Goal: Information Seeking & Learning: Learn about a topic

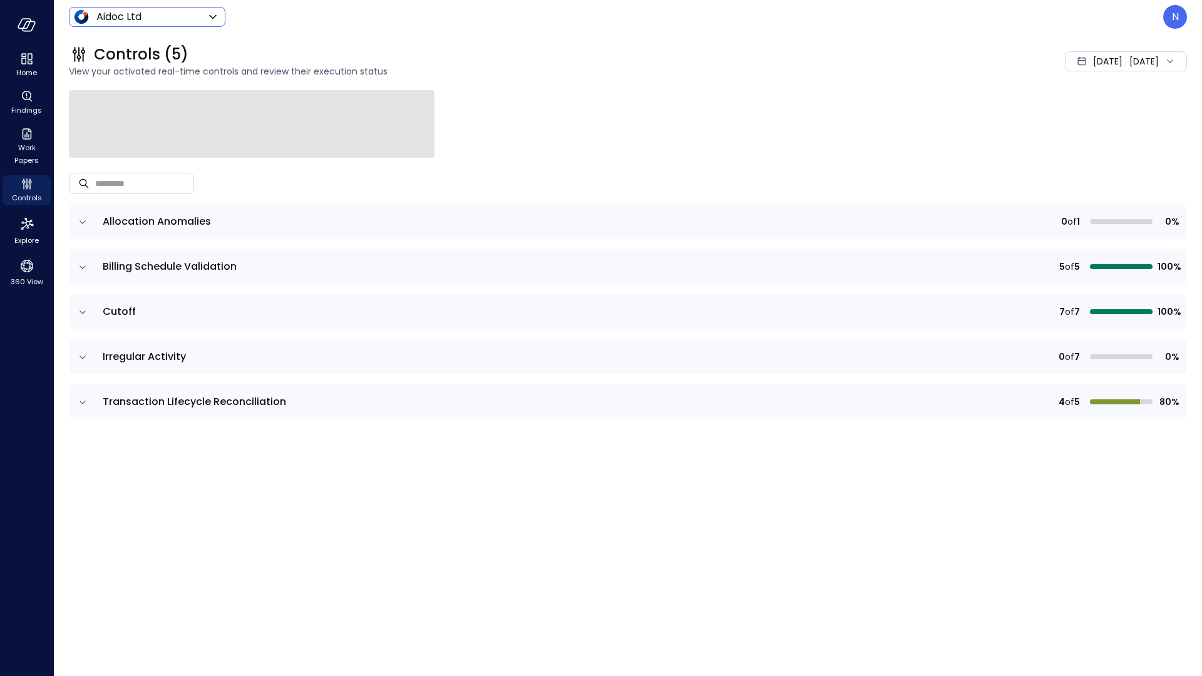
click at [140, 9] on body "Home Findings Work Papers Controls Explore 360 View Aidoc Ltd ****** ​ N Contro…" at bounding box center [601, 338] width 1202 height 676
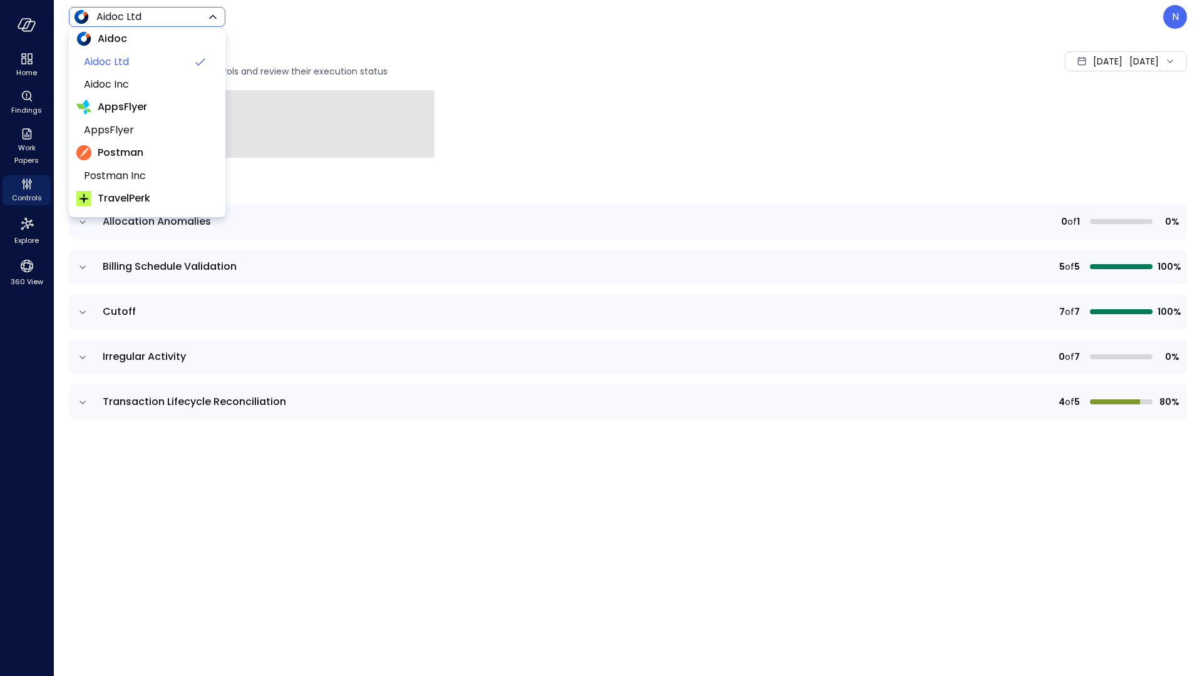
scroll to position [116, 0]
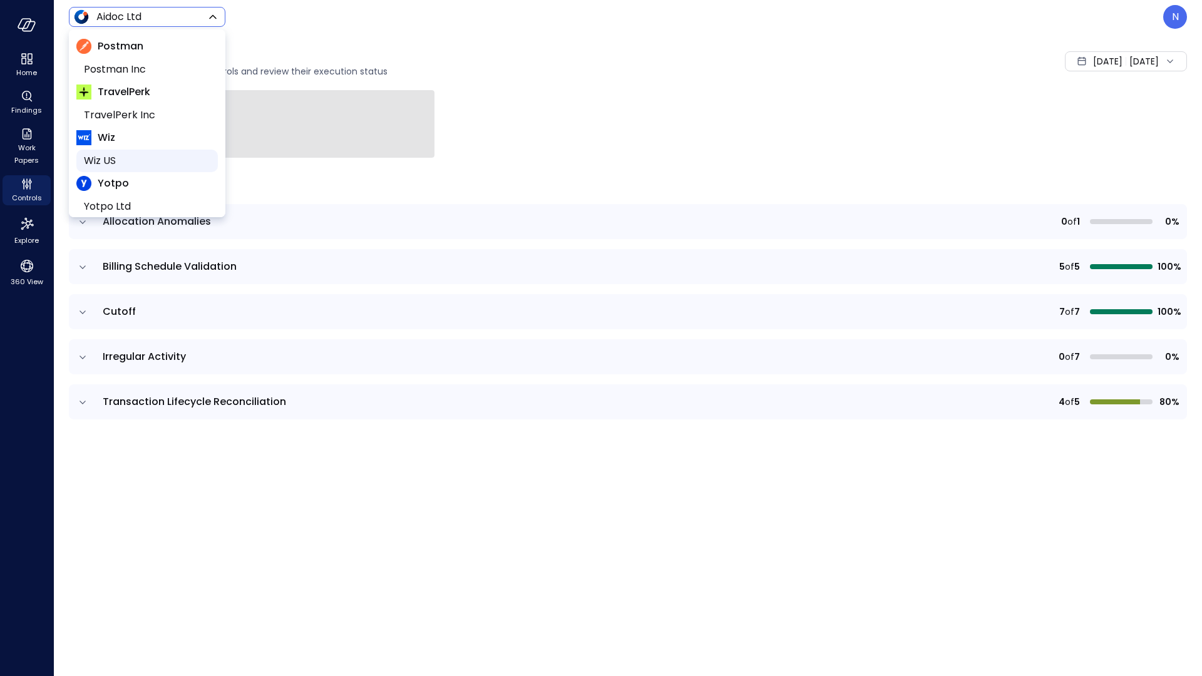
click at [138, 156] on span "Wiz US" at bounding box center [146, 160] width 124 height 15
type input "******"
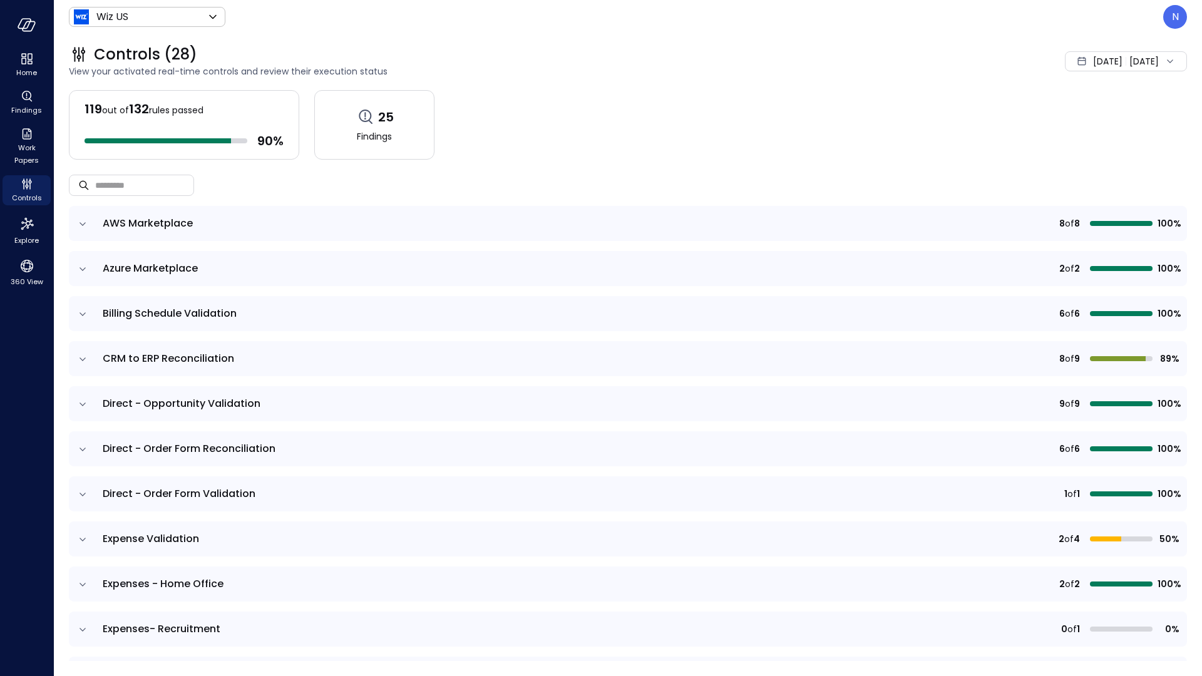
click at [78, 533] on icon "expand row" at bounding box center [82, 539] width 13 height 13
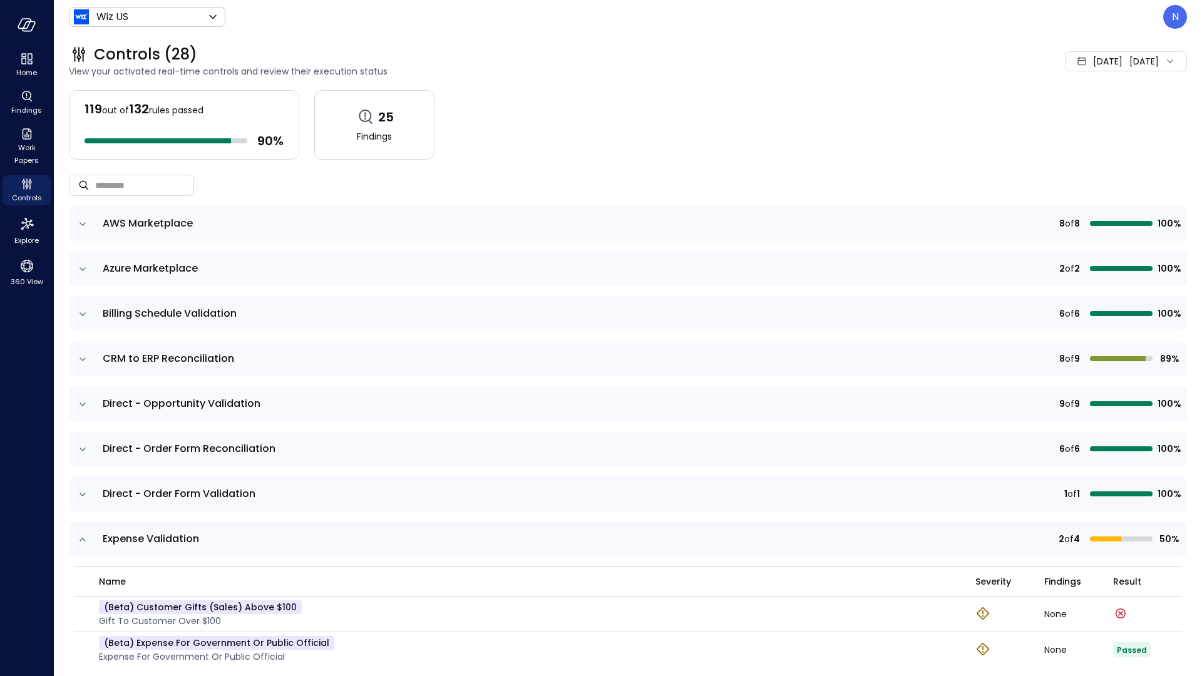
scroll to position [237, 0]
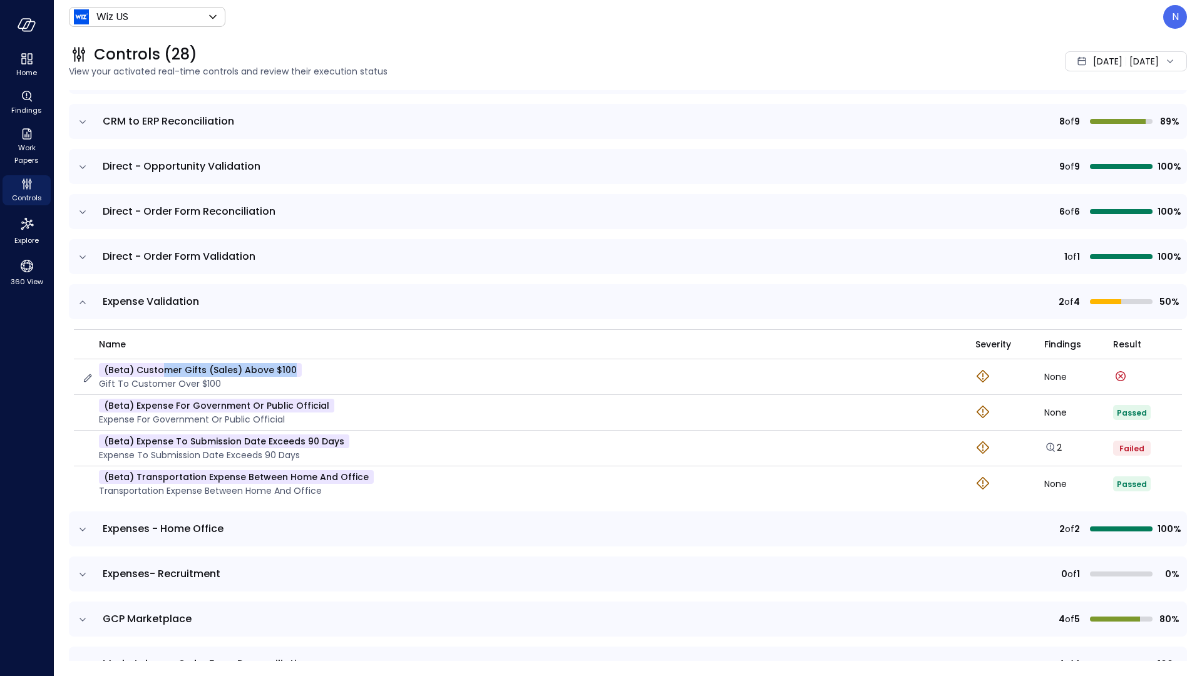
drag, startPoint x: 380, startPoint y: 369, endPoint x: 161, endPoint y: 369, distance: 219.0
click at [161, 369] on div "(beta) Customer Gifts (Sales) Above $100 Gift to customer over $100" at bounding box center [520, 377] width 879 height 28
click at [89, 377] on icon "button" at bounding box center [88, 378] width 8 height 8
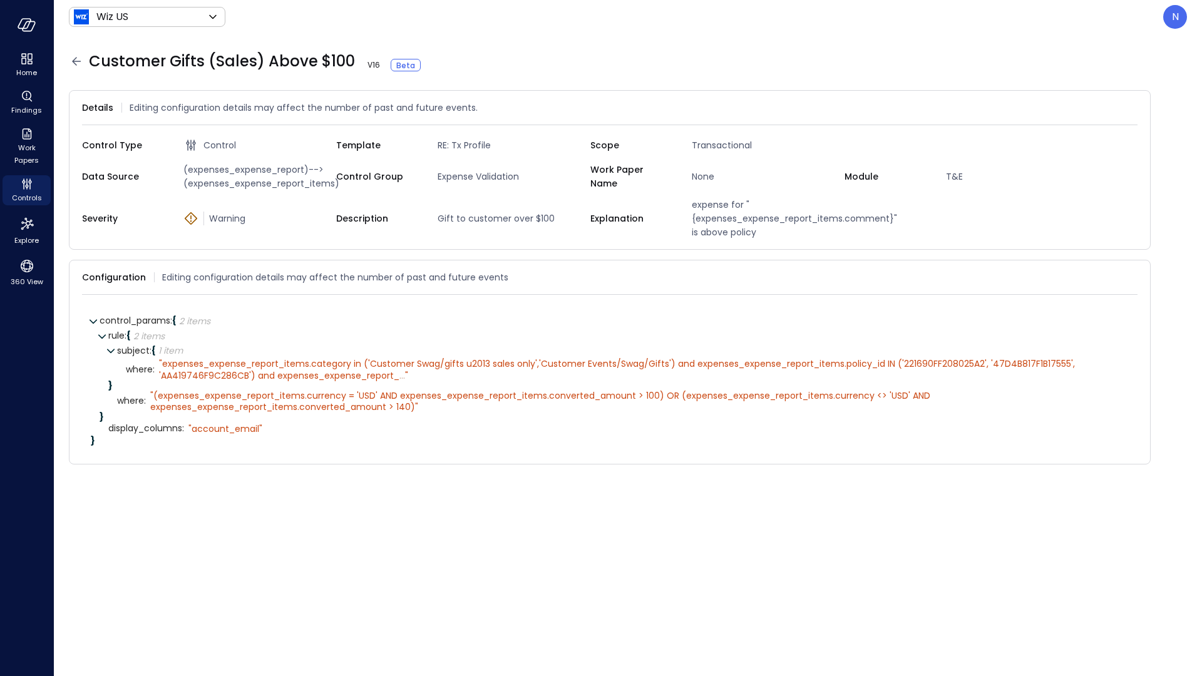
click at [79, 59] on icon at bounding box center [76, 61] width 15 height 15
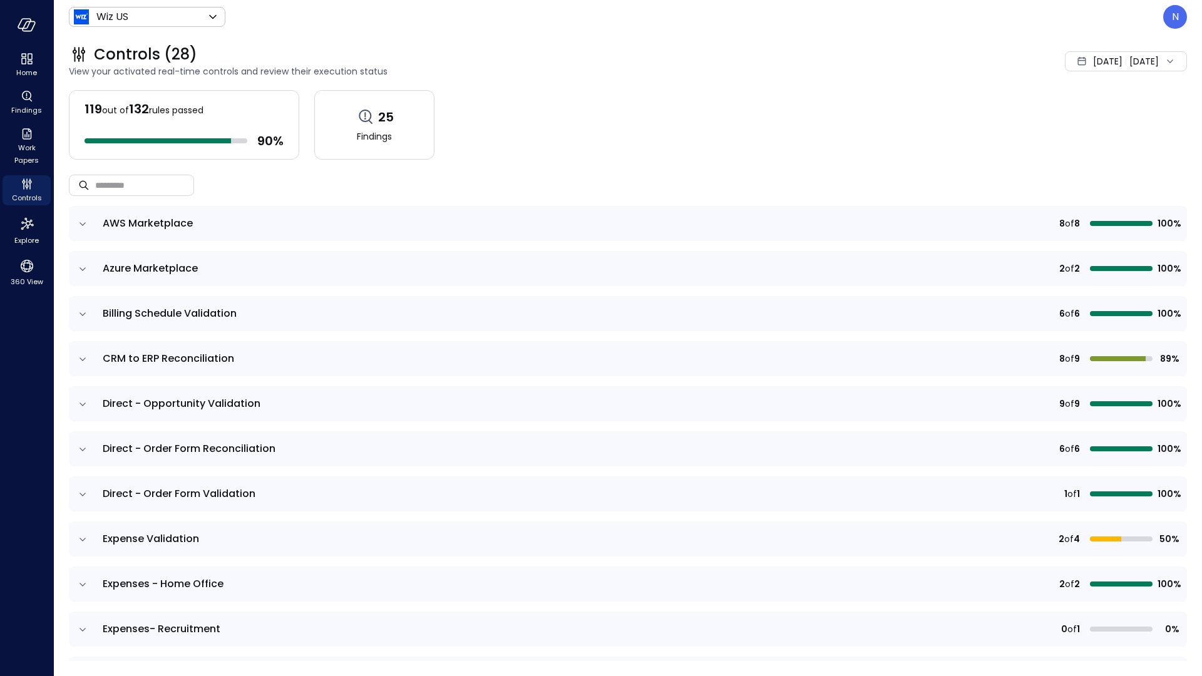
click at [77, 541] on icon "expand row" at bounding box center [82, 539] width 13 height 13
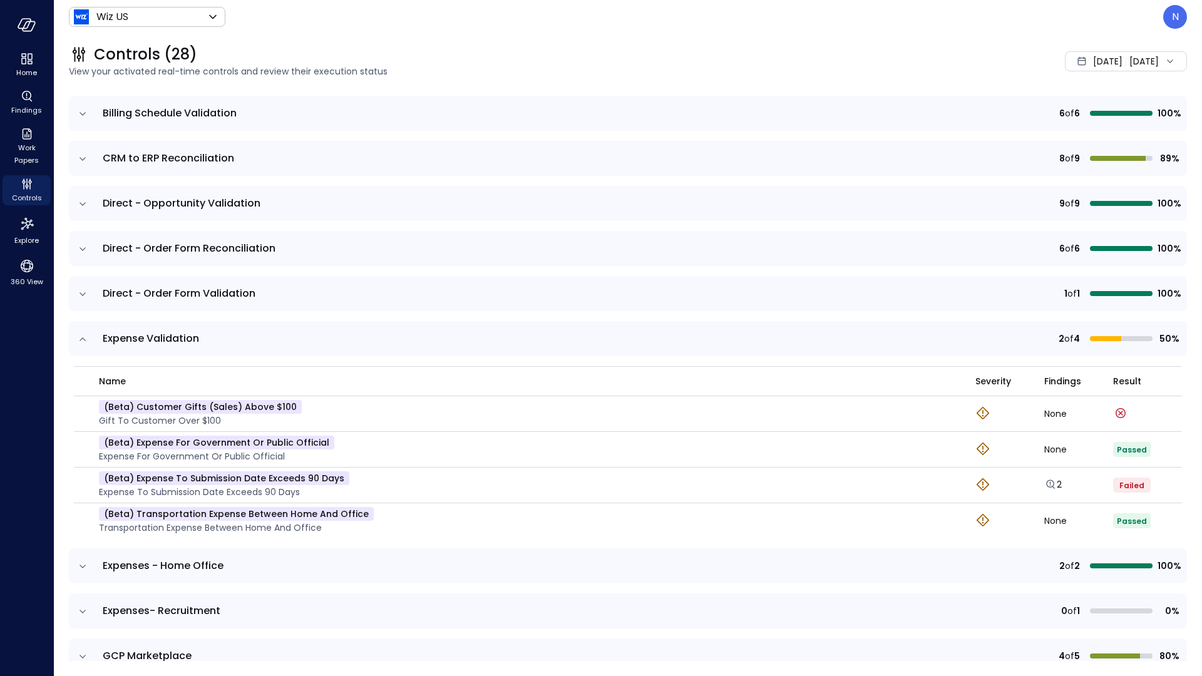
scroll to position [365, 0]
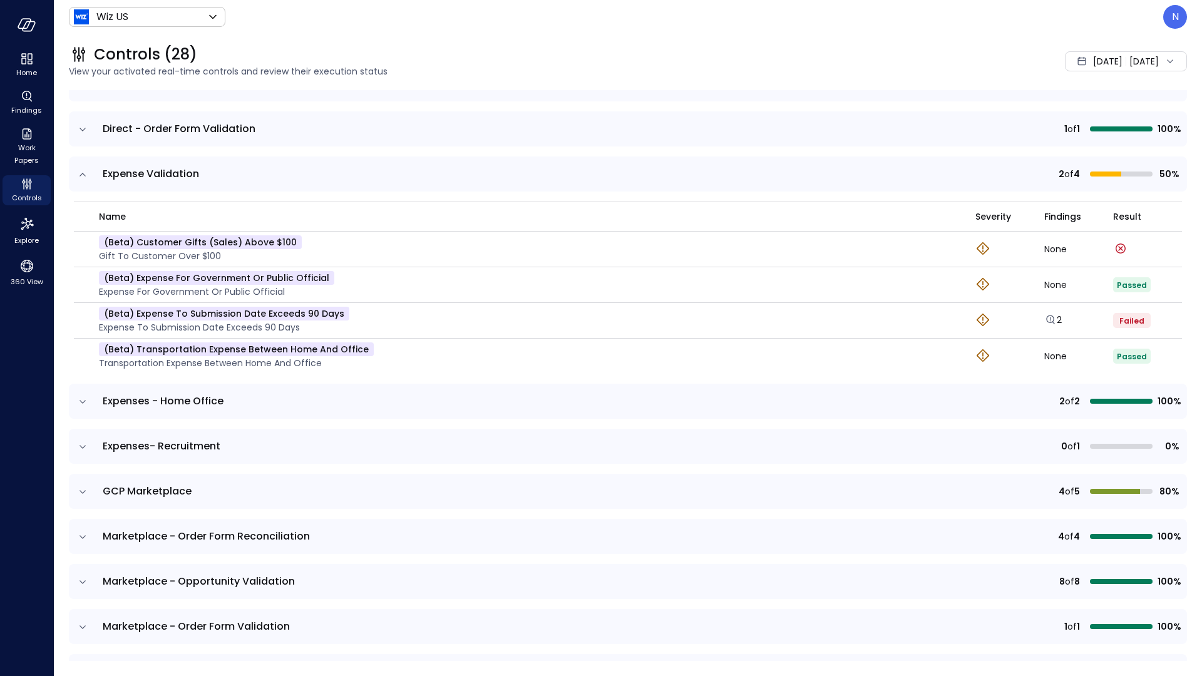
click at [84, 401] on icon "expand row" at bounding box center [82, 402] width 13 height 13
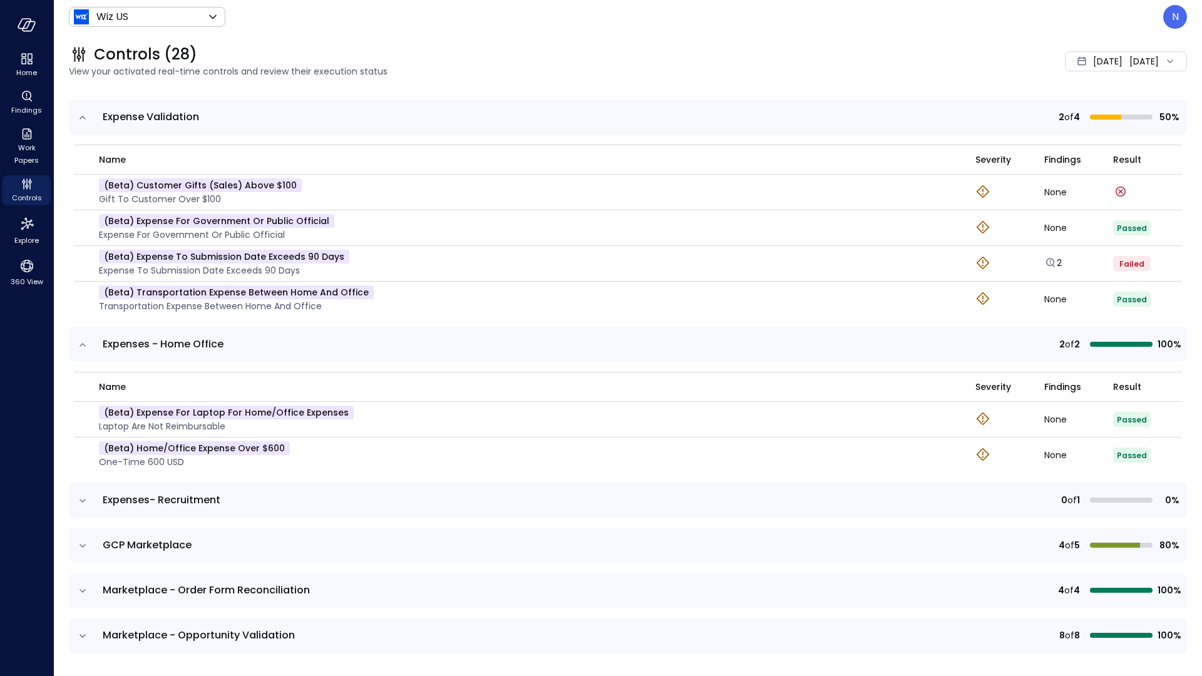
scroll to position [422, 0]
click at [89, 500] on td at bounding box center [82, 500] width 26 height 35
click at [78, 498] on icon "expand row" at bounding box center [82, 500] width 13 height 13
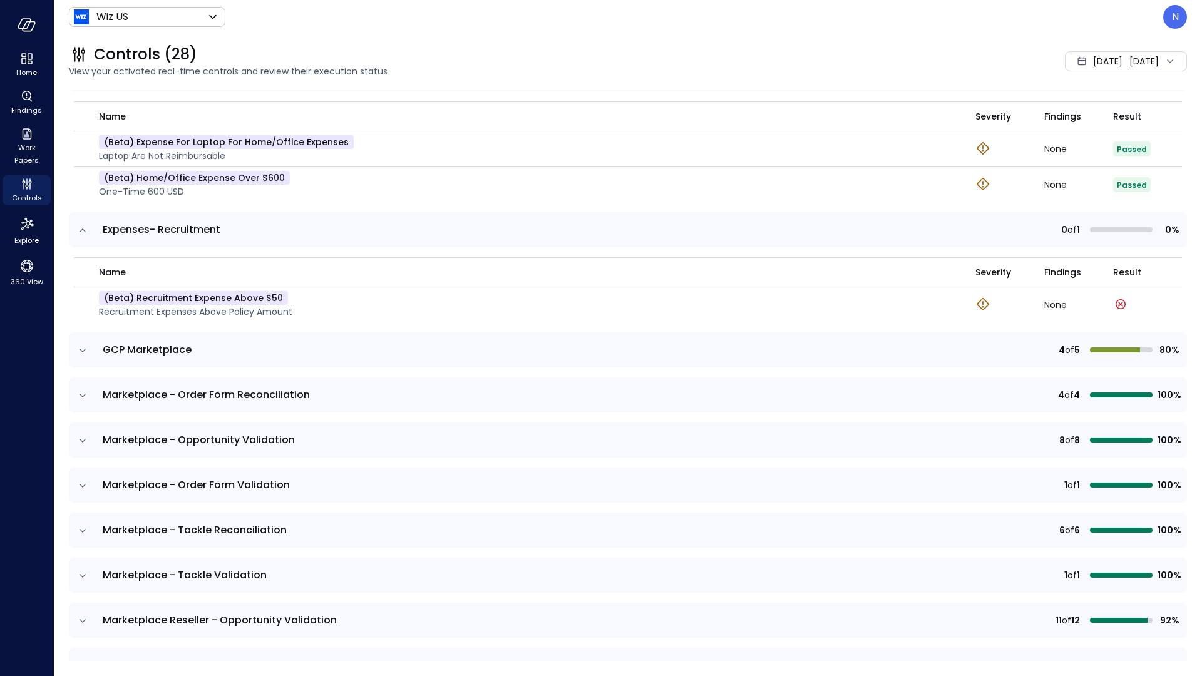
scroll to position [695, 0]
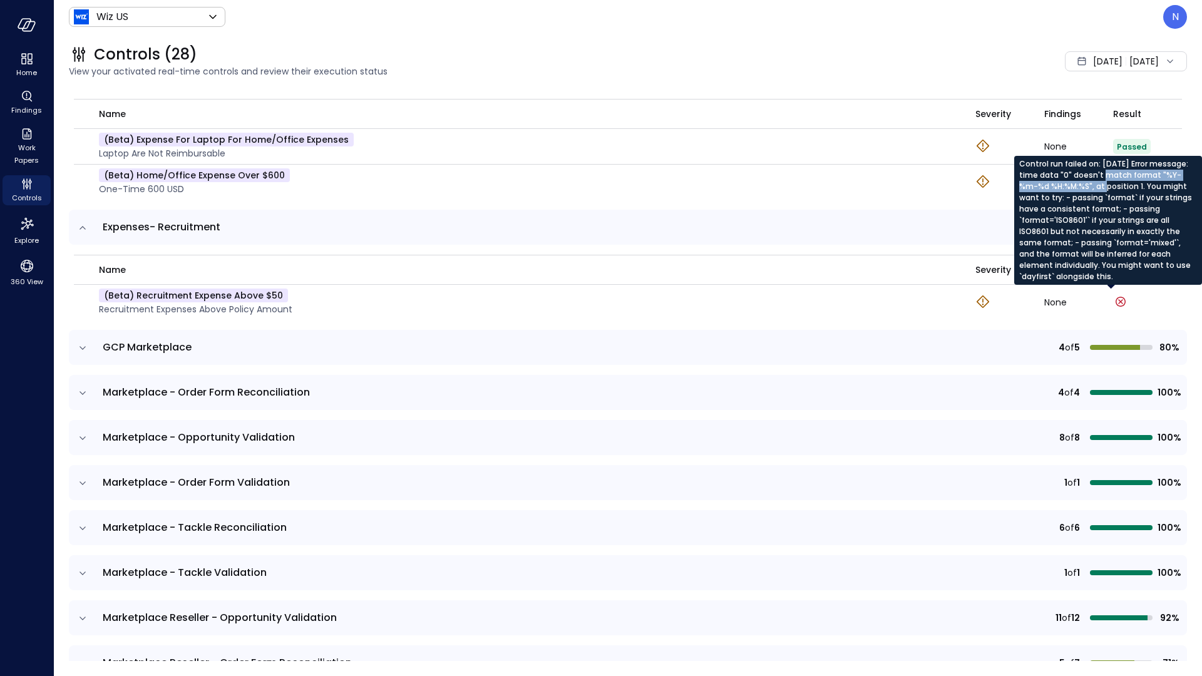
drag, startPoint x: 1118, startPoint y: 176, endPoint x: 1104, endPoint y: 187, distance: 17.9
click at [1104, 187] on div "Control run failed on: Aug 8, 2025 Error message: time data "0" doesn't match f…" at bounding box center [1108, 220] width 188 height 129
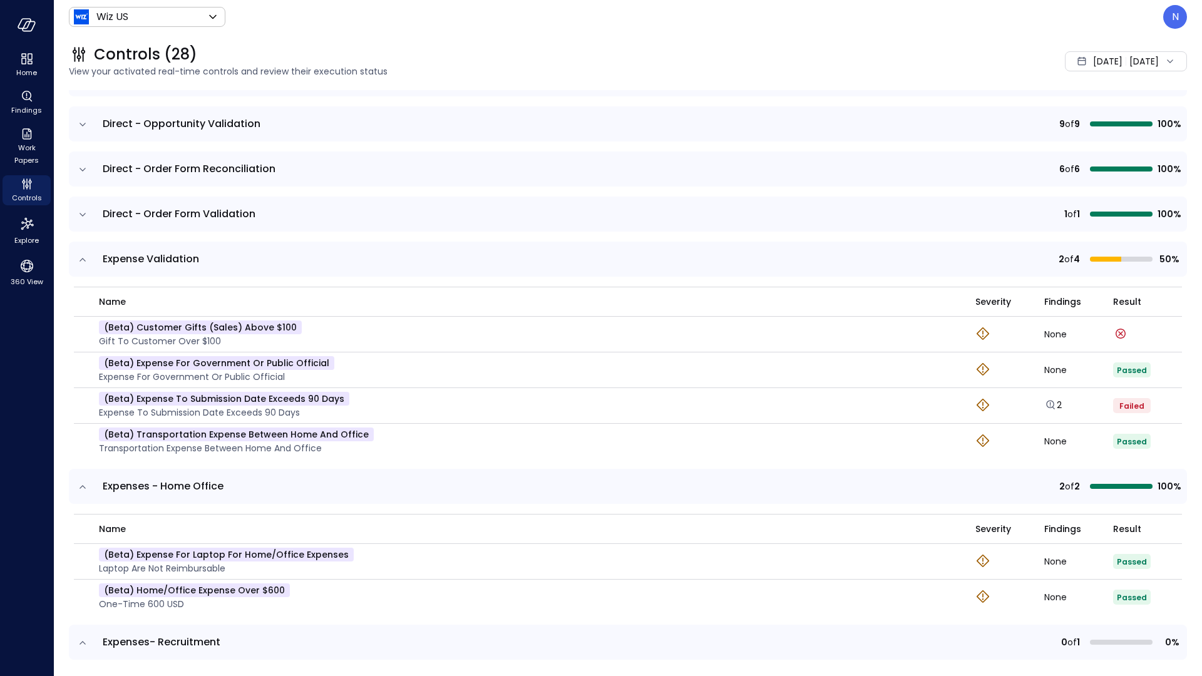
scroll to position [474, 0]
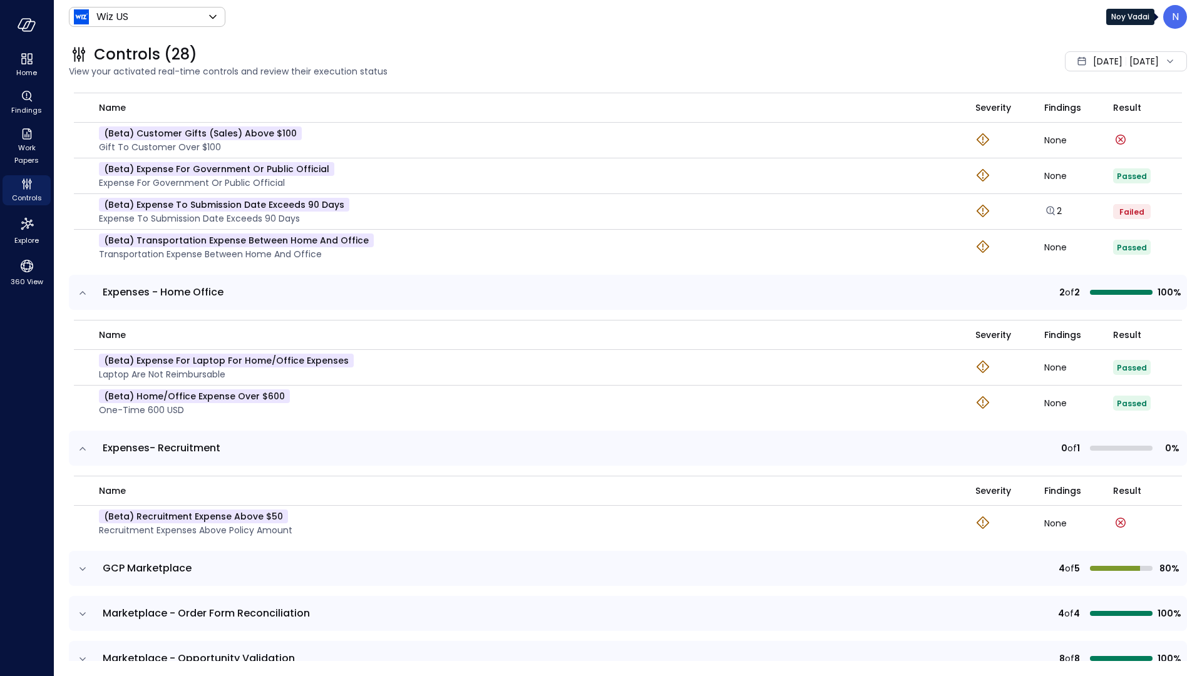
click at [1169, 23] on div "N" at bounding box center [1175, 17] width 24 height 24
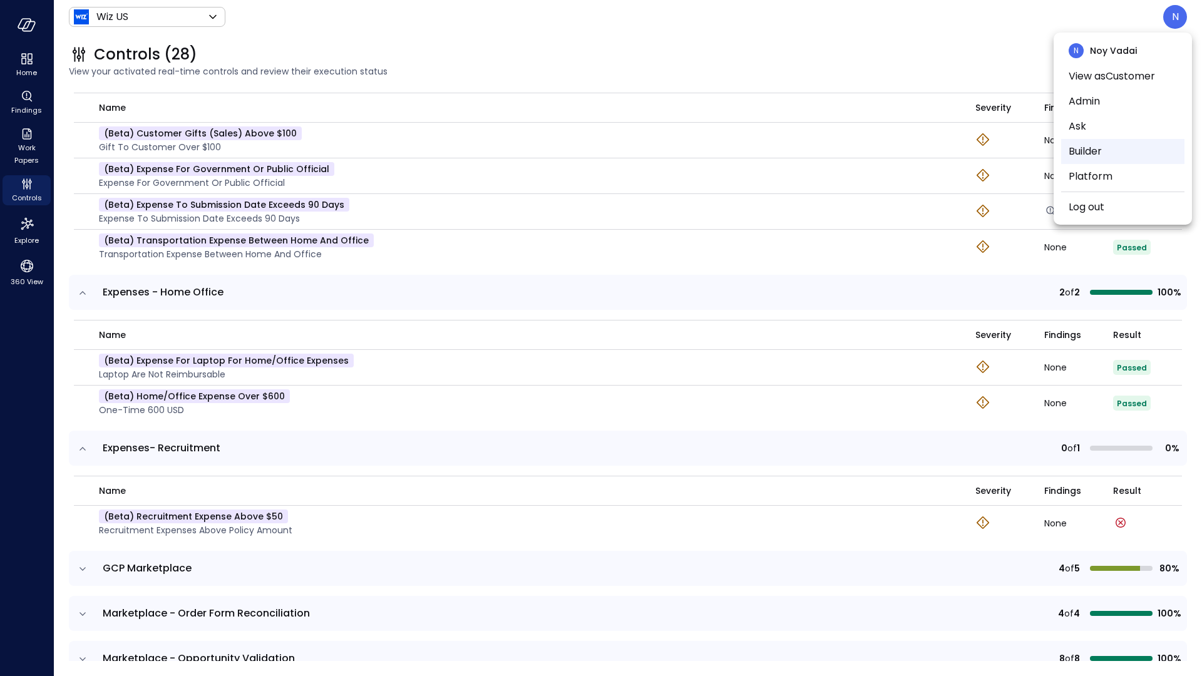
click at [1098, 151] on li "Builder" at bounding box center [1122, 151] width 123 height 25
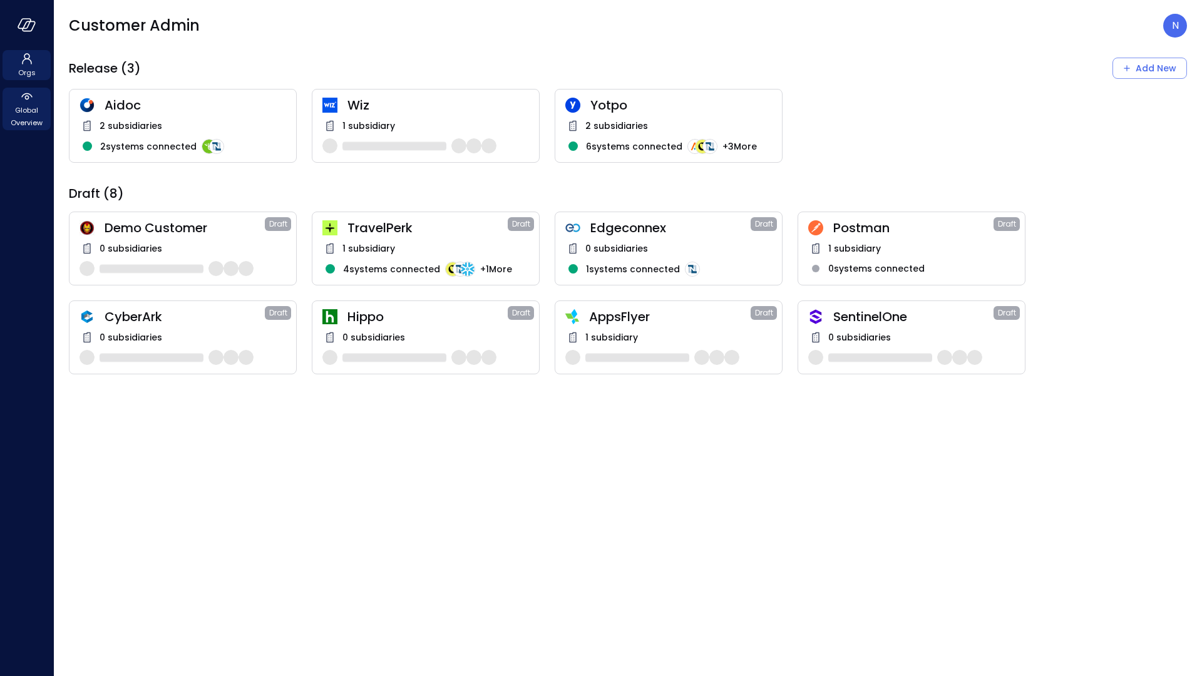
click at [29, 118] on span "Global Overview" at bounding box center [27, 116] width 38 height 25
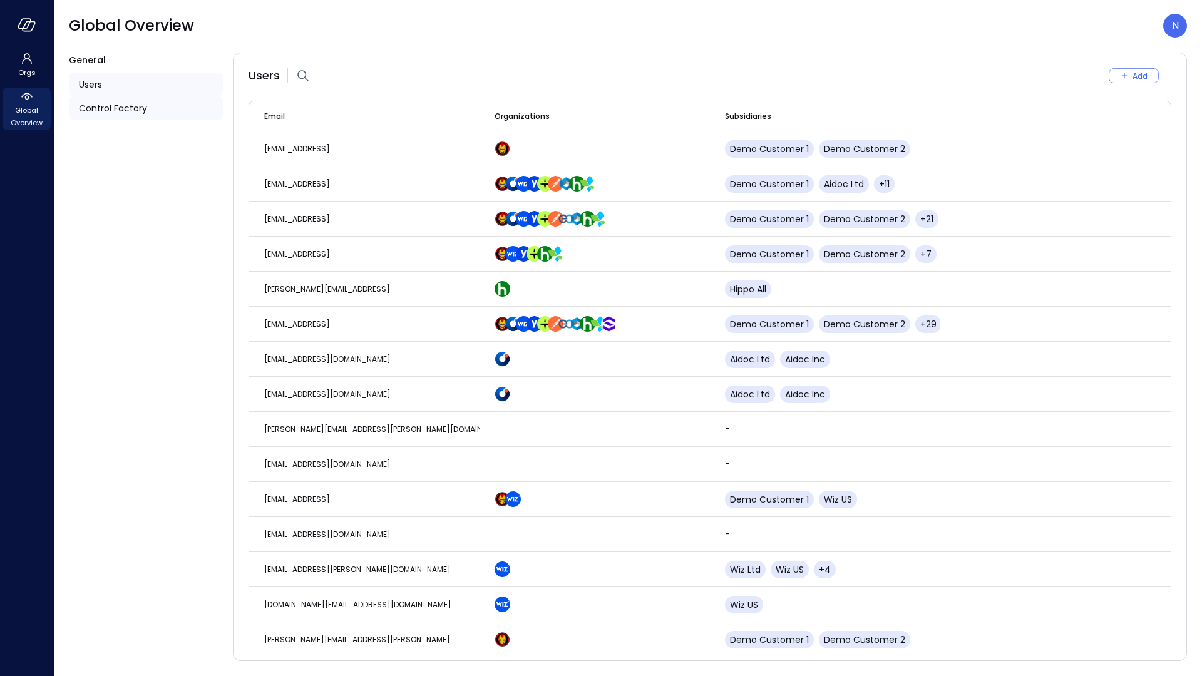
click at [151, 115] on div "Control Factory" at bounding box center [146, 108] width 154 height 24
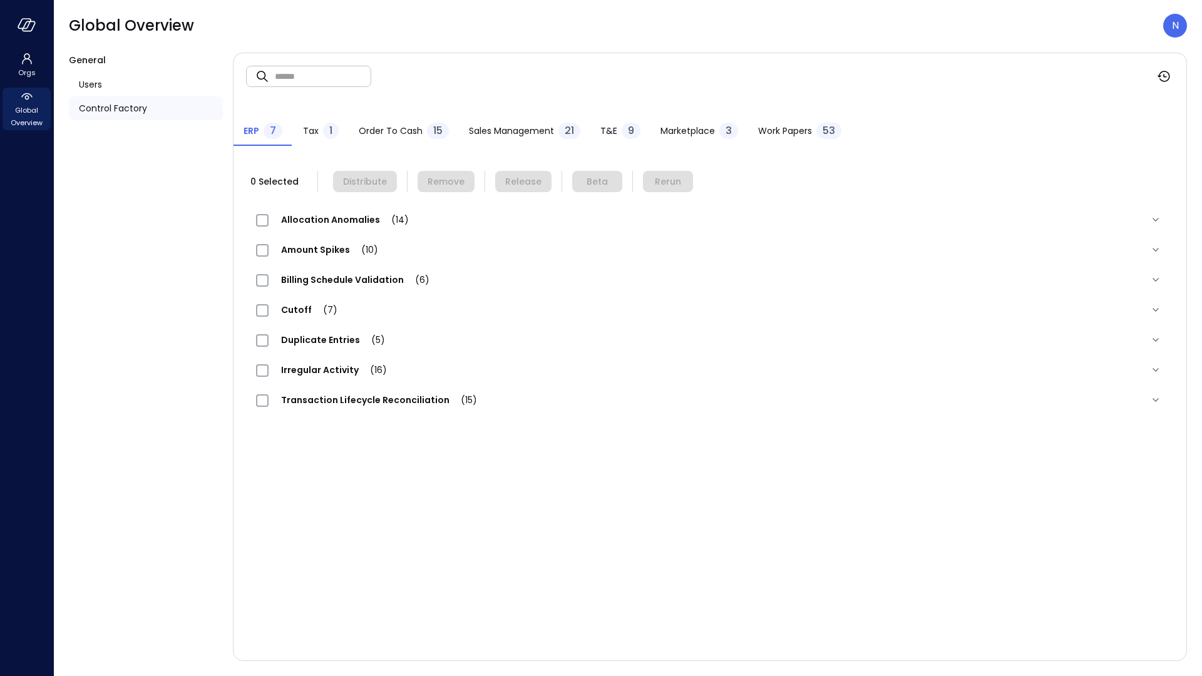
click at [544, 132] on span "Sales Management" at bounding box center [511, 131] width 85 height 14
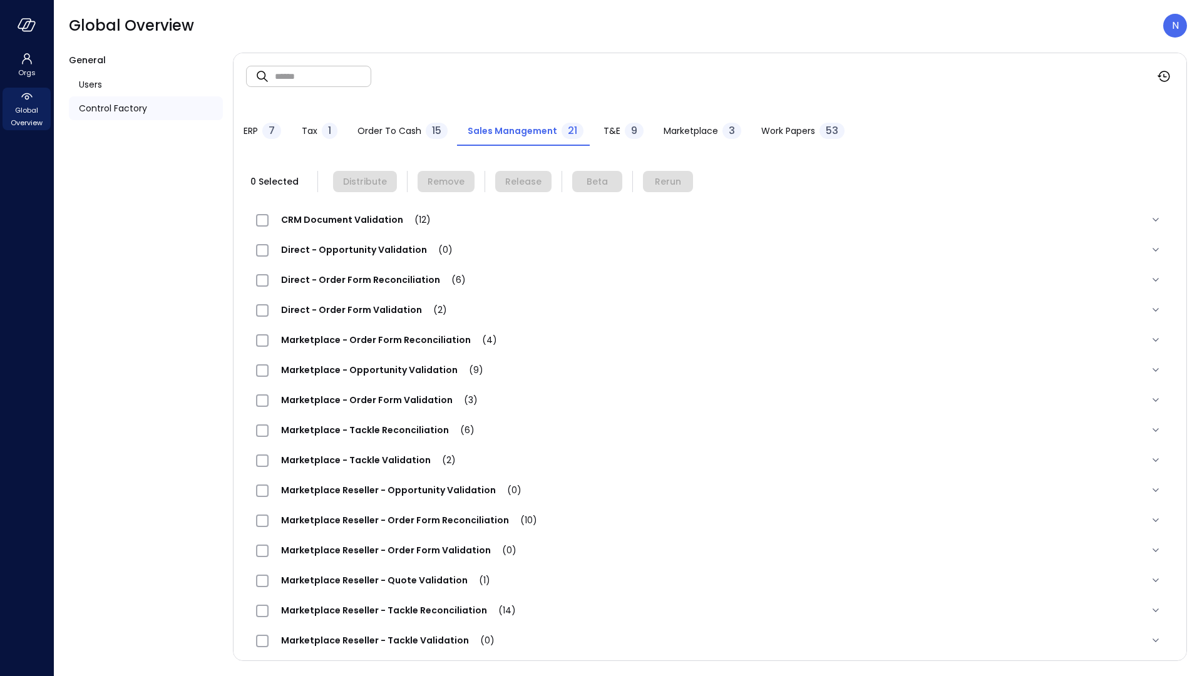
click at [625, 131] on div "9" at bounding box center [634, 131] width 19 height 16
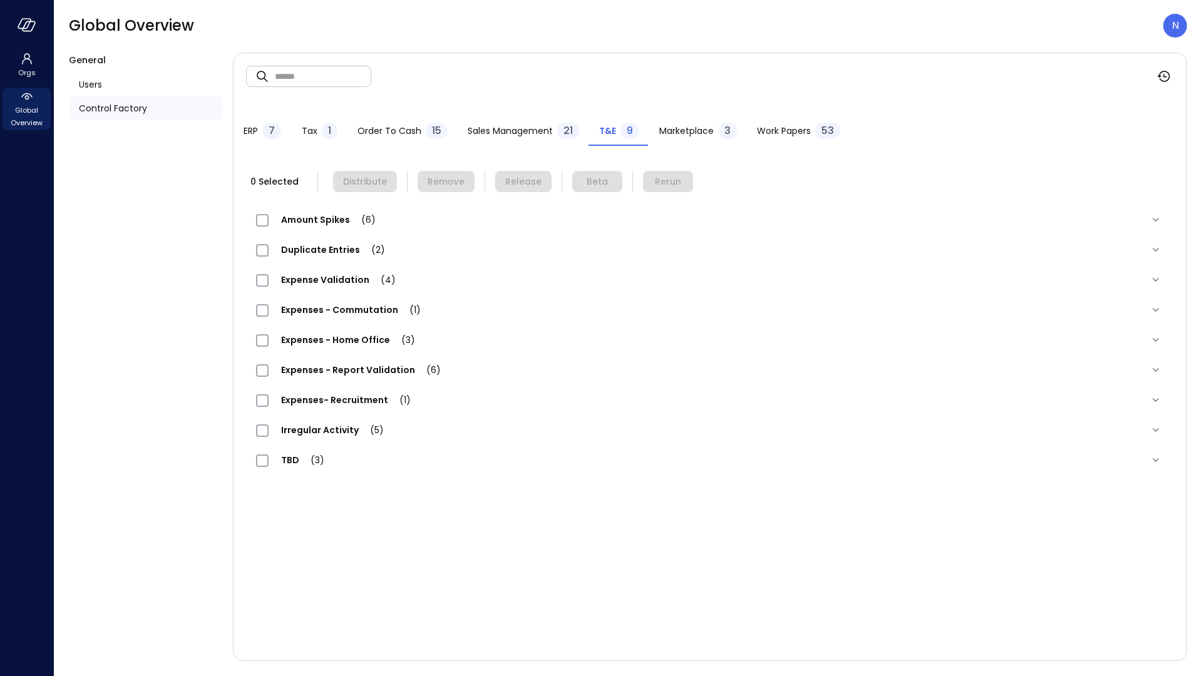
click at [347, 343] on span "Expenses - Home Office (3)" at bounding box center [347, 340] width 159 height 13
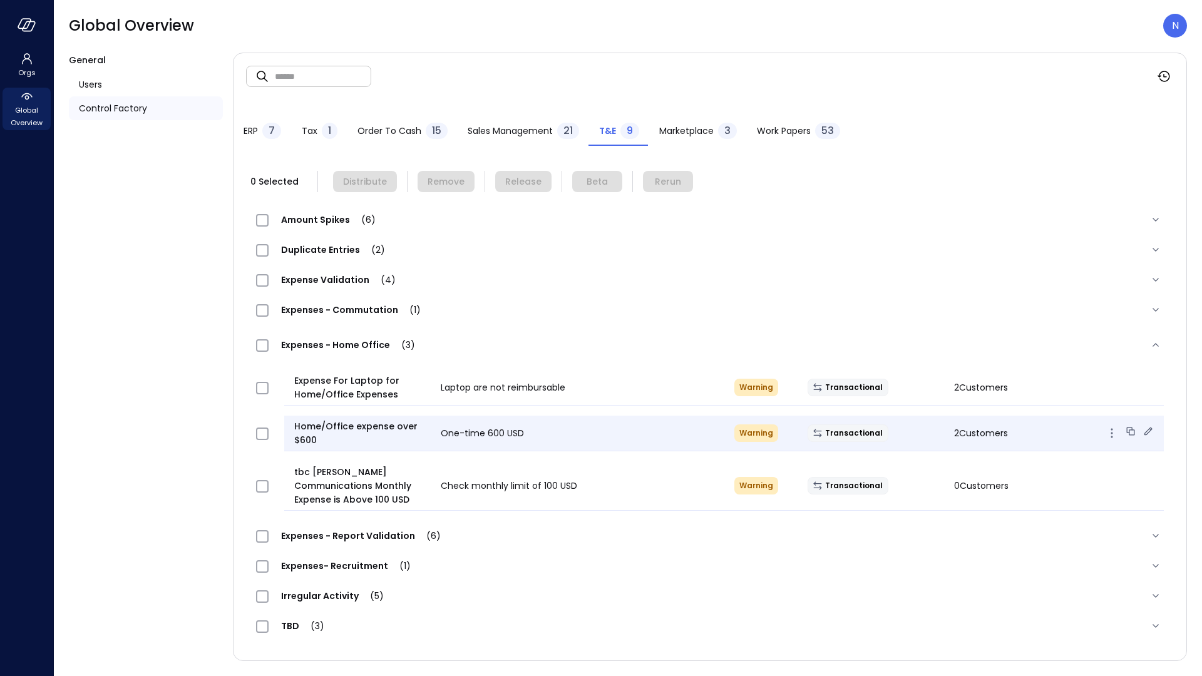
click at [1147, 434] on icon at bounding box center [1147, 431] width 13 height 13
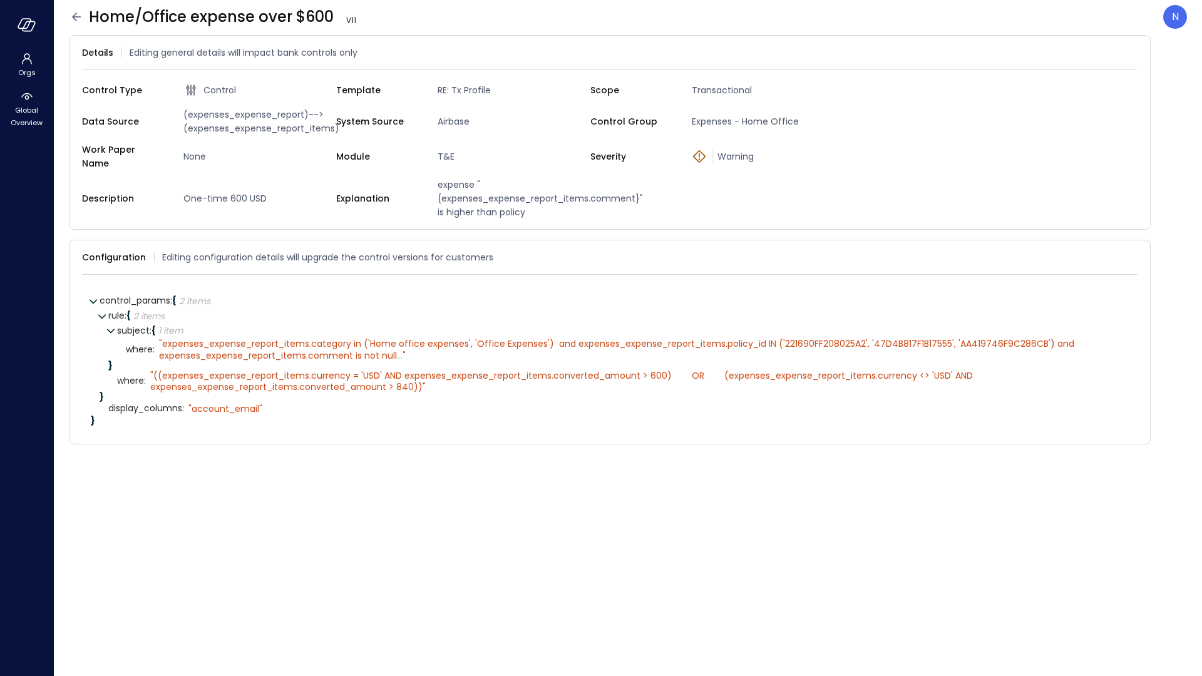
click at [76, 18] on icon at bounding box center [76, 16] width 15 height 15
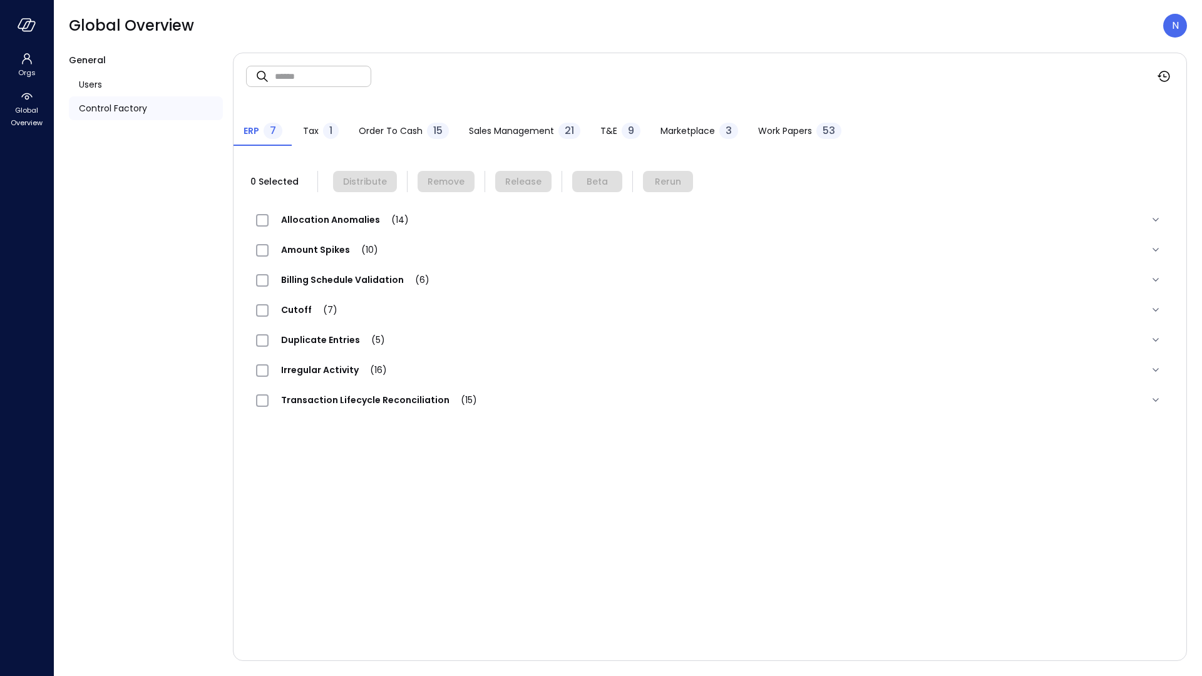
click at [298, 69] on input "text" at bounding box center [323, 75] width 96 height 33
type input "**"
click at [384, 127] on span "Order to Cash" at bounding box center [391, 131] width 64 height 14
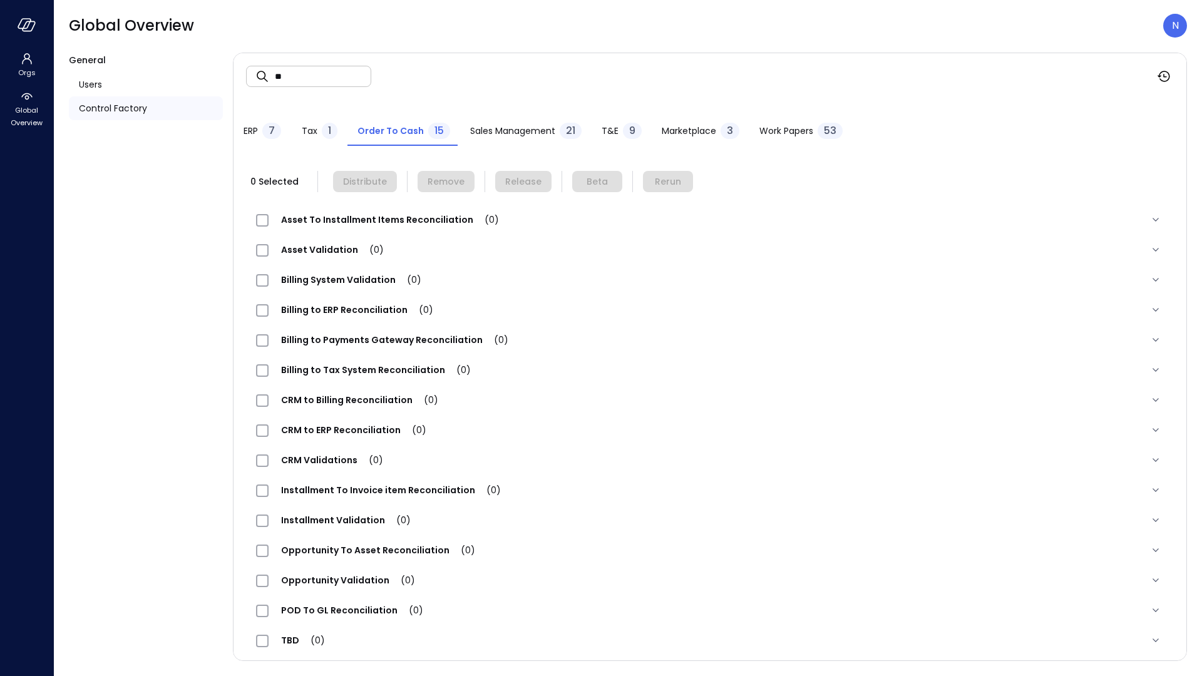
click at [508, 130] on span "Sales Management" at bounding box center [512, 131] width 85 height 14
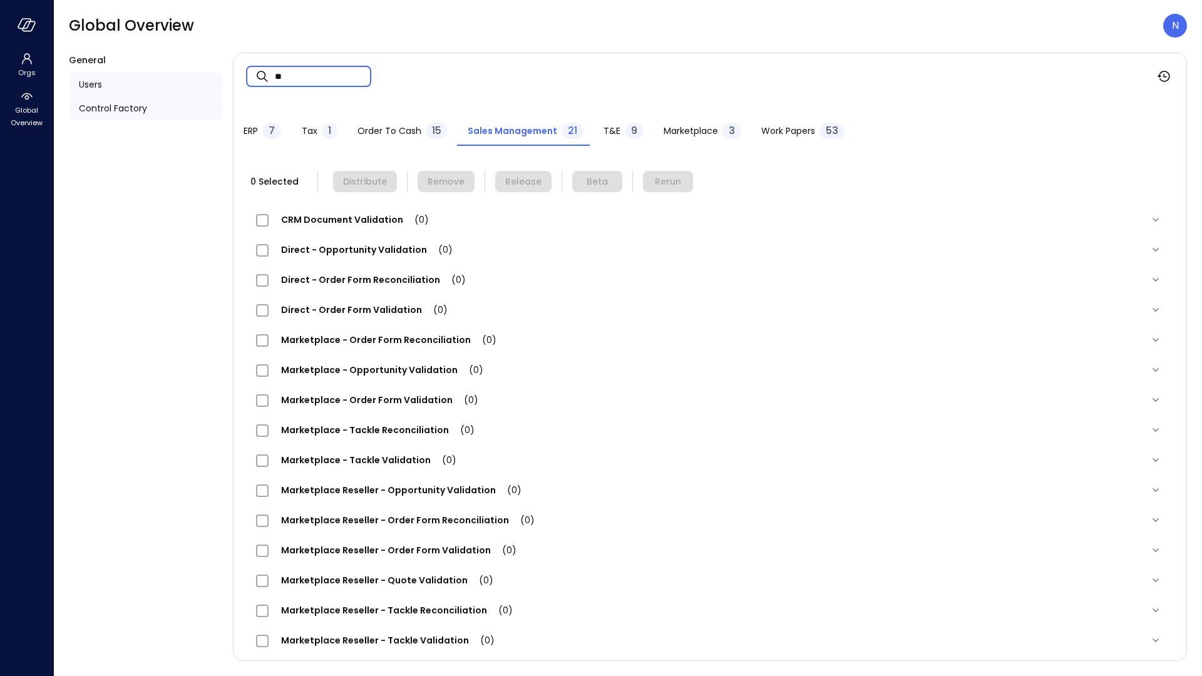
drag, startPoint x: 345, startPoint y: 83, endPoint x: 204, endPoint y: 82, distance: 141.4
click at [204, 82] on div "General Users Control Factory ​ ** ​ ERP 7 Tax 1 Order to Cash 15 Sales Managem…" at bounding box center [628, 357] width 1118 height 608
click at [391, 134] on span "Order to Cash" at bounding box center [389, 131] width 64 height 14
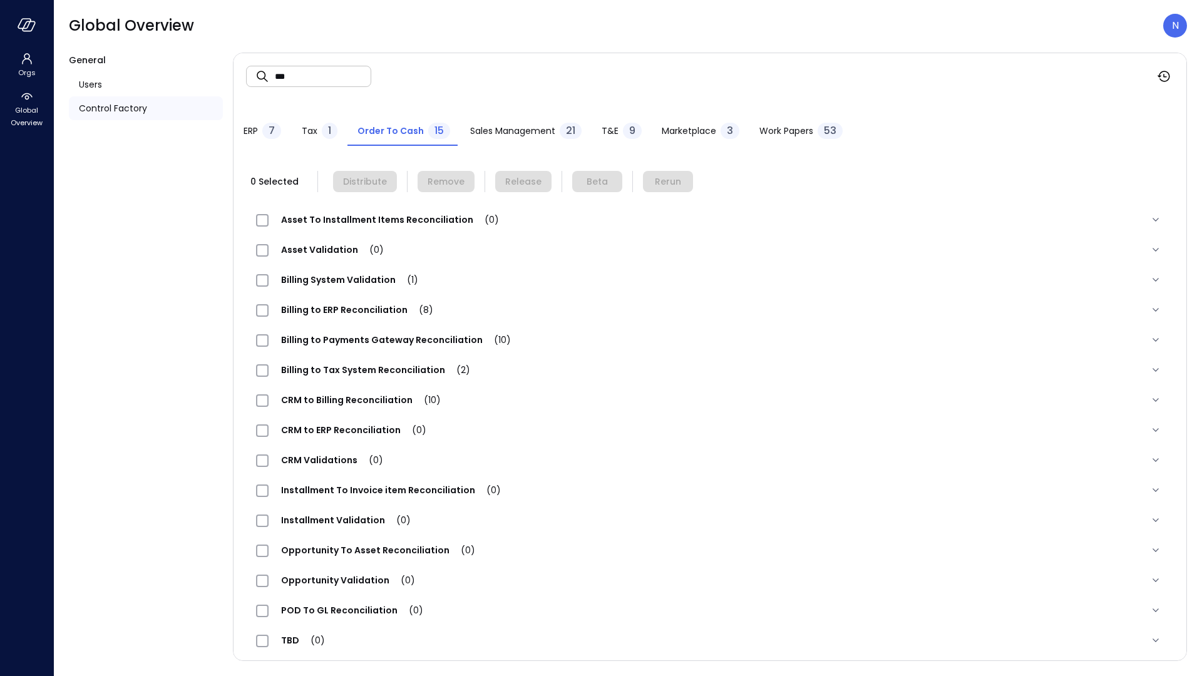
click at [354, 282] on span "Billing System Validation (1)" at bounding box center [349, 279] width 162 height 13
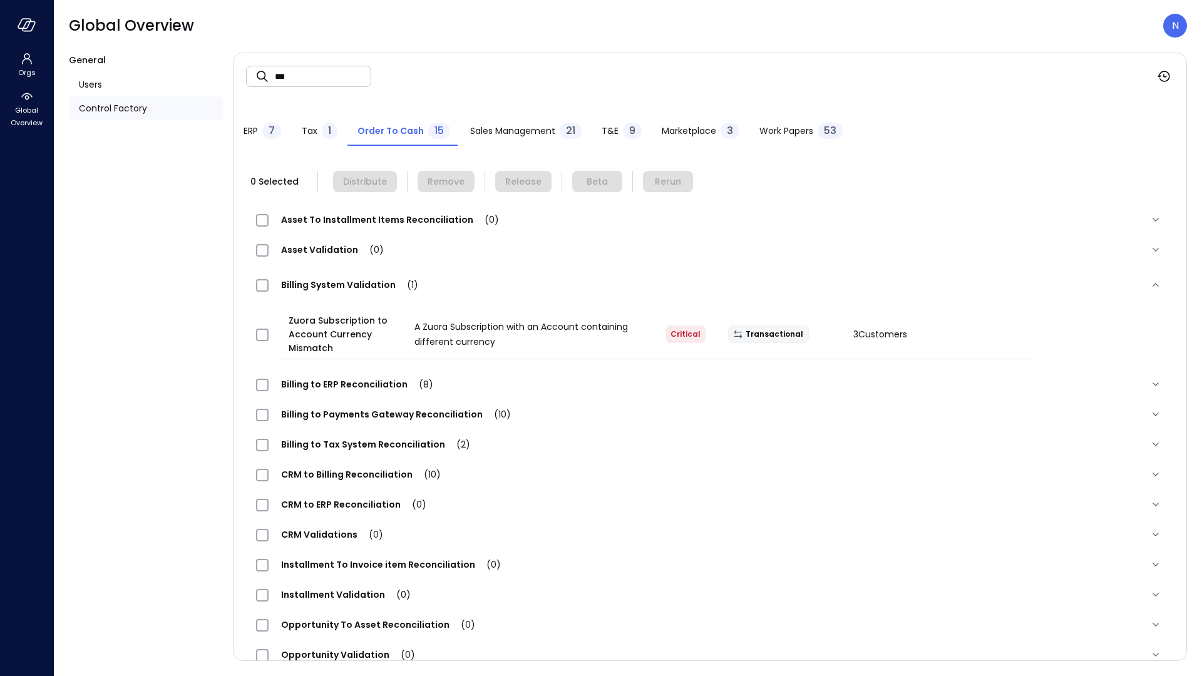
click at [257, 128] on span "ERP" at bounding box center [250, 131] width 14 height 14
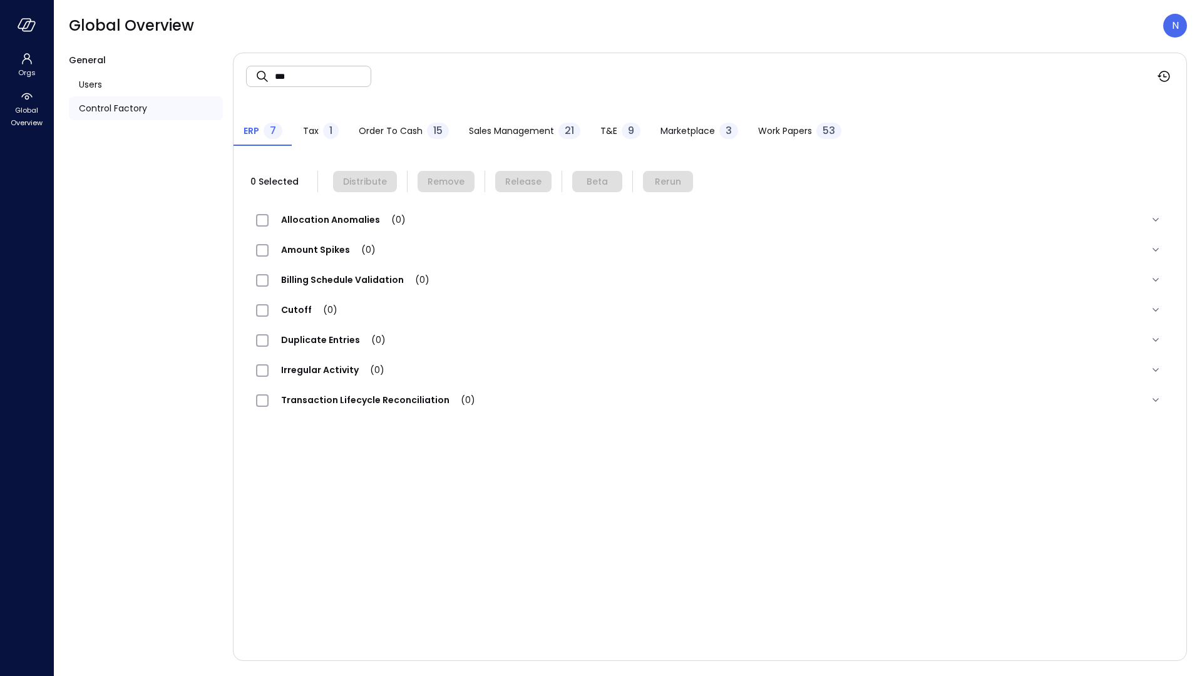
click at [323, 77] on input "***" at bounding box center [323, 75] width 96 height 33
click at [308, 132] on span "Tax" at bounding box center [311, 131] width 16 height 14
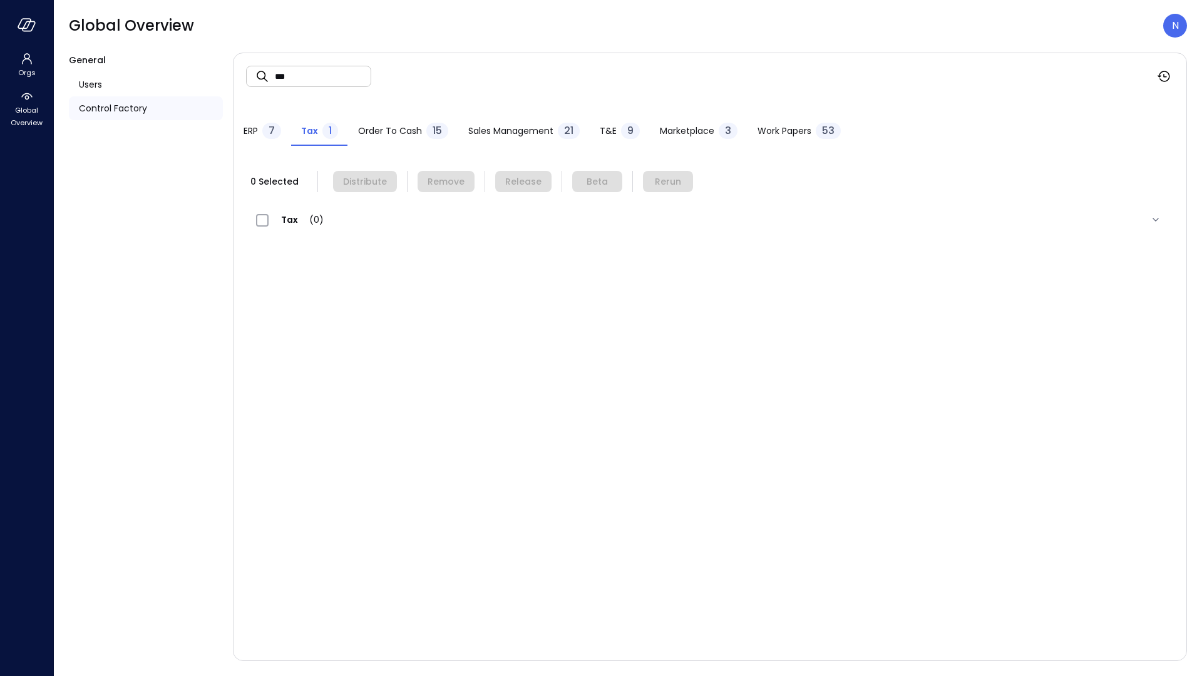
click at [375, 126] on span "Order to Cash" at bounding box center [390, 131] width 64 height 14
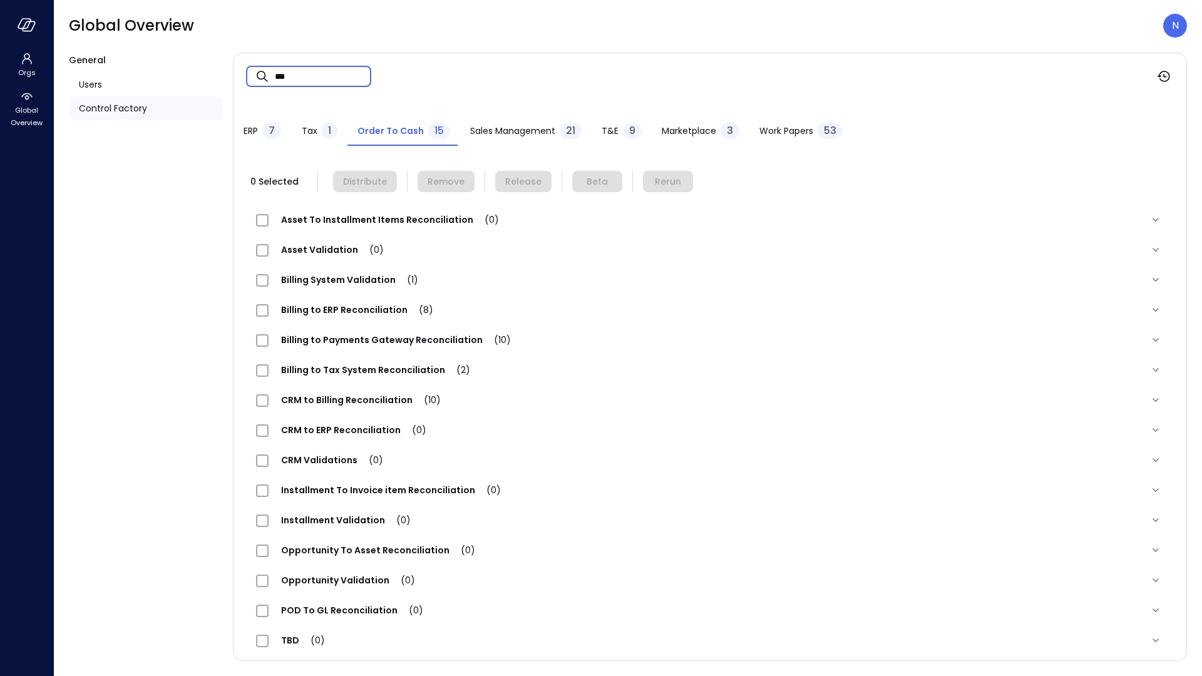
click at [352, 71] on input "***" at bounding box center [323, 75] width 96 height 33
type input "*****"
click at [417, 350] on div "Billing to Payments Gateway Reconciliation (10)" at bounding box center [709, 340] width 927 height 30
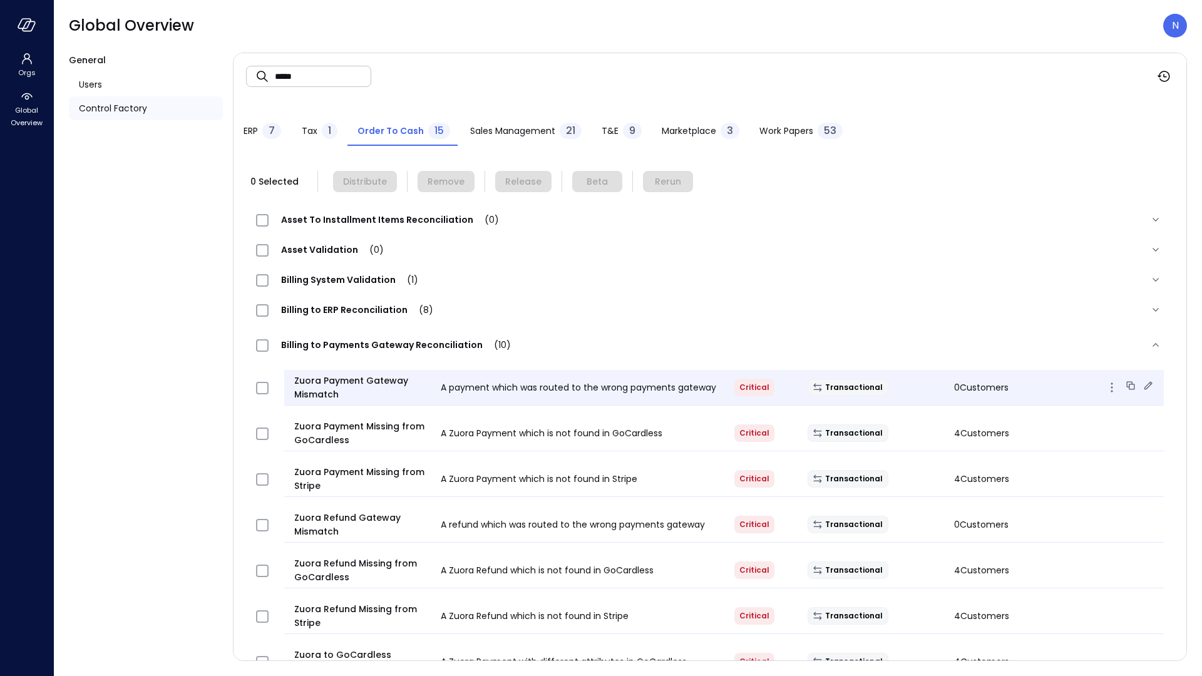
click at [1143, 384] on icon at bounding box center [1147, 385] width 13 height 13
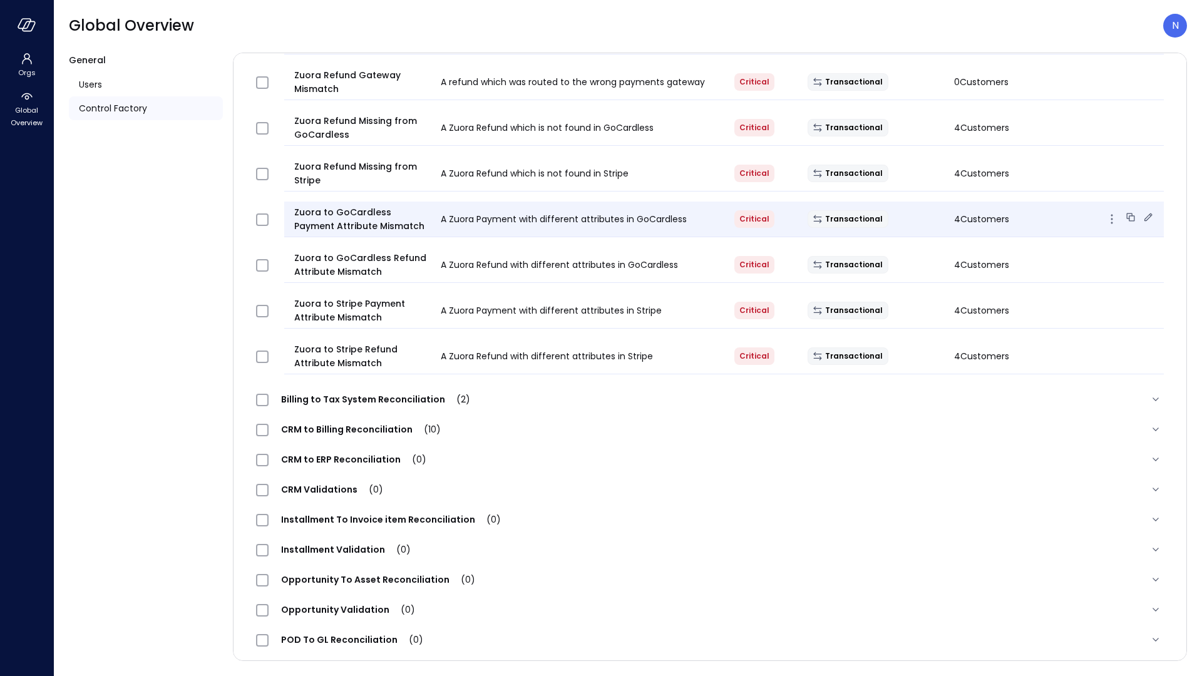
scroll to position [369, 0]
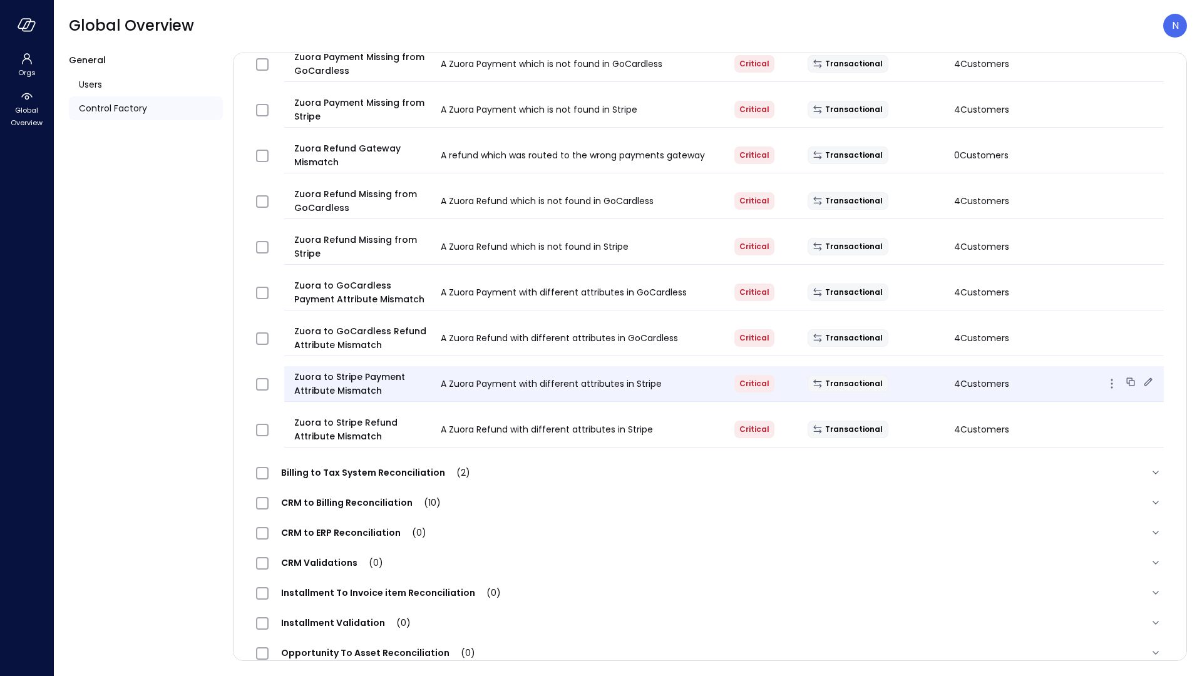
click at [1144, 382] on icon at bounding box center [1148, 381] width 8 height 8
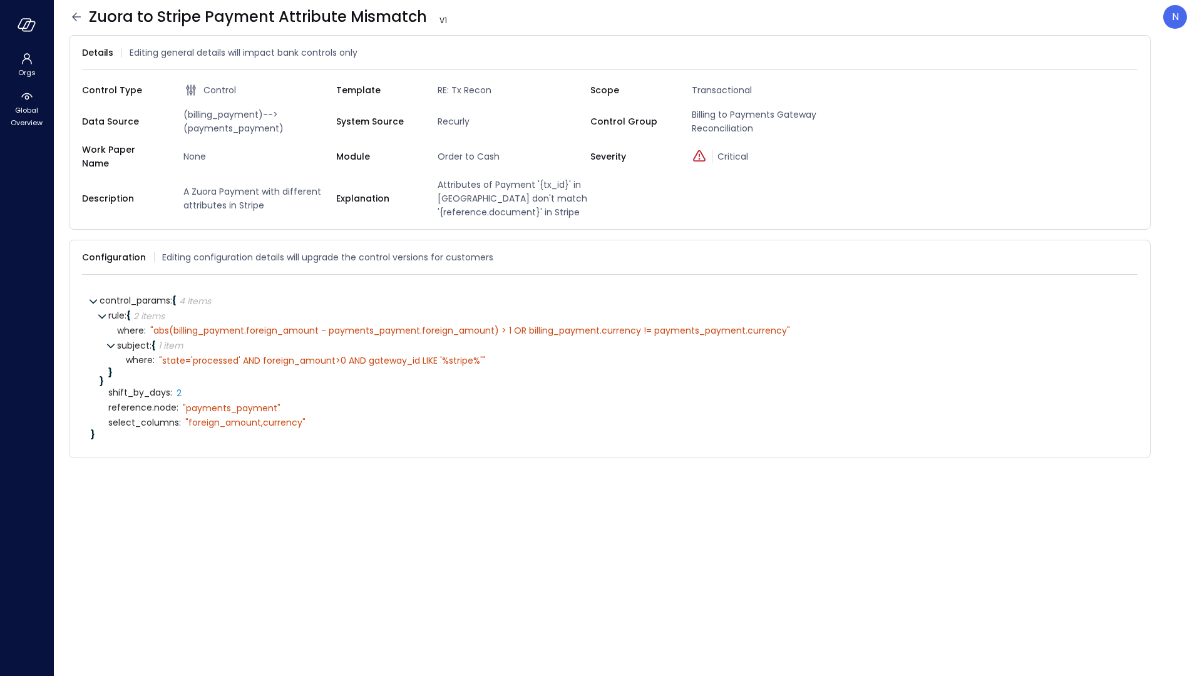
click at [82, 17] on icon at bounding box center [76, 16] width 15 height 15
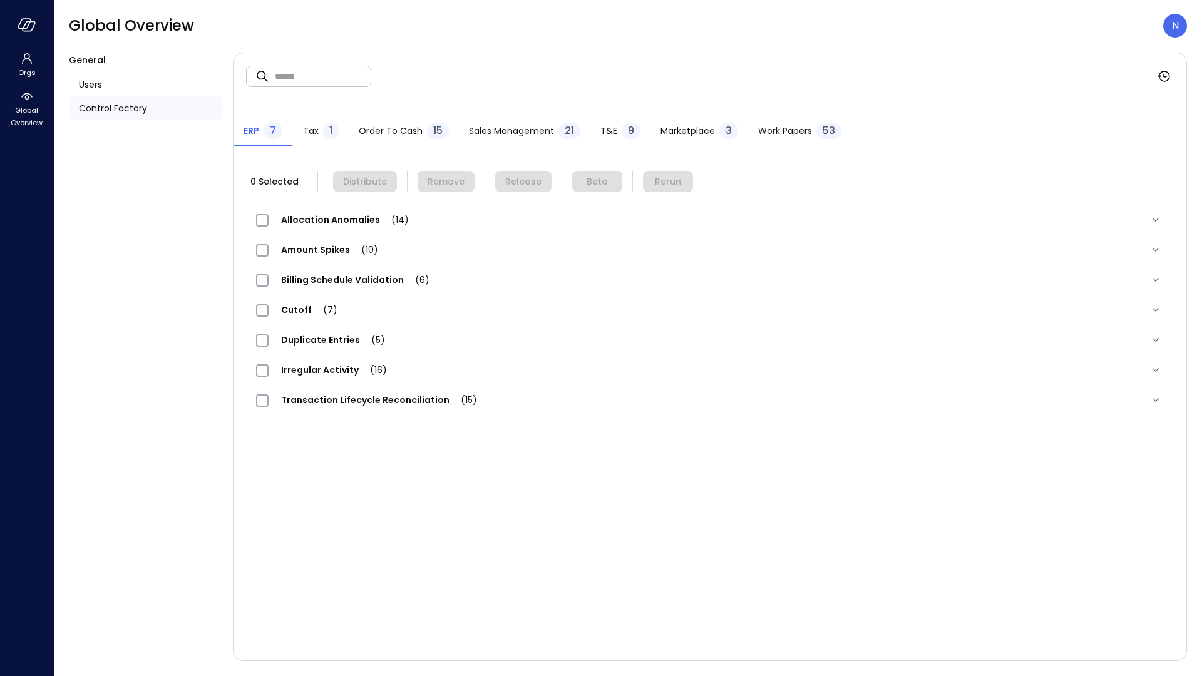
click at [511, 128] on span "Sales Management" at bounding box center [511, 131] width 85 height 14
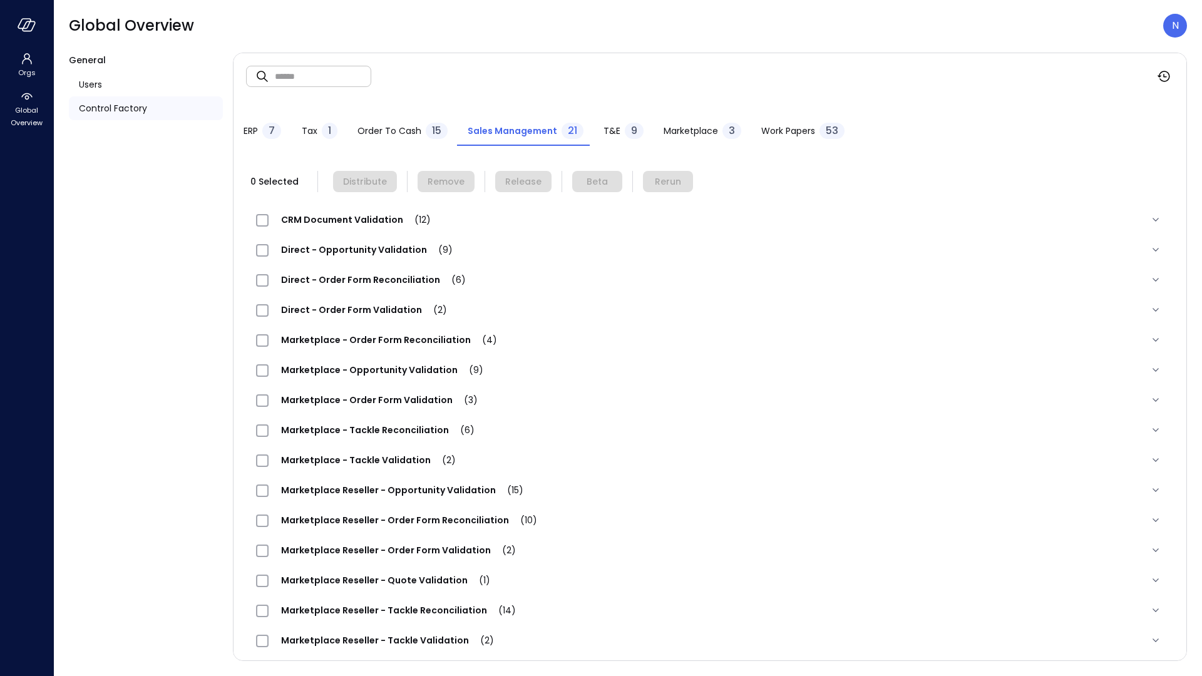
click at [625, 130] on div "9" at bounding box center [634, 131] width 19 height 16
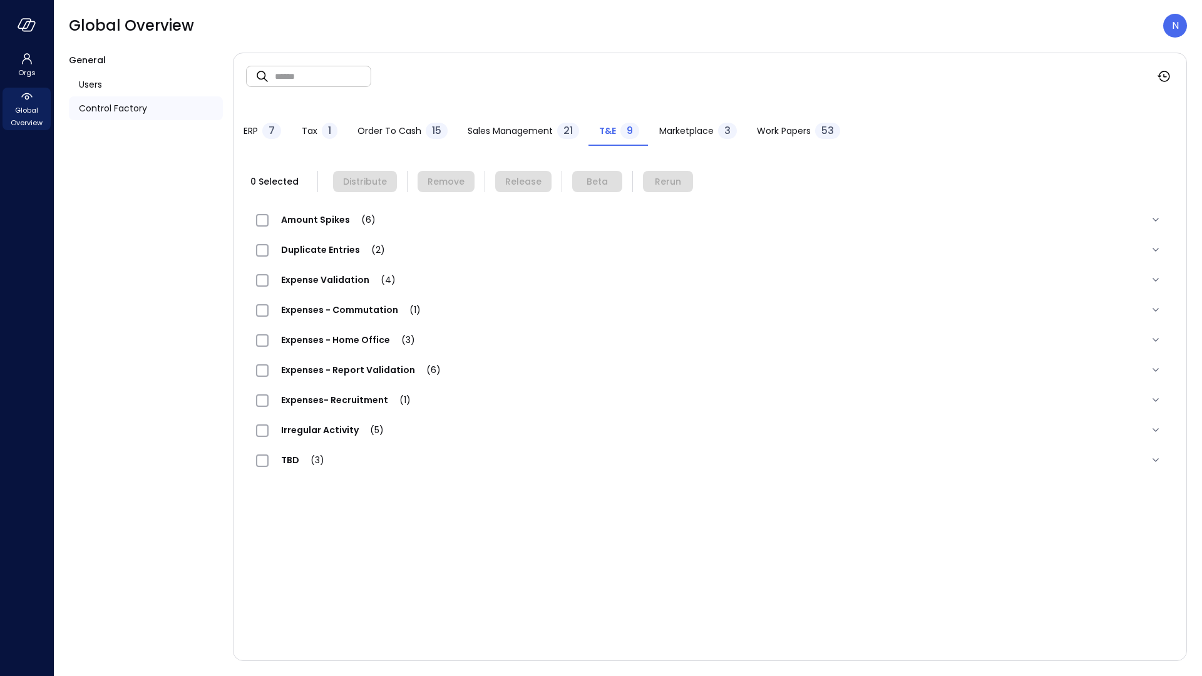
click at [34, 111] on span "Global Overview" at bounding box center [27, 116] width 38 height 25
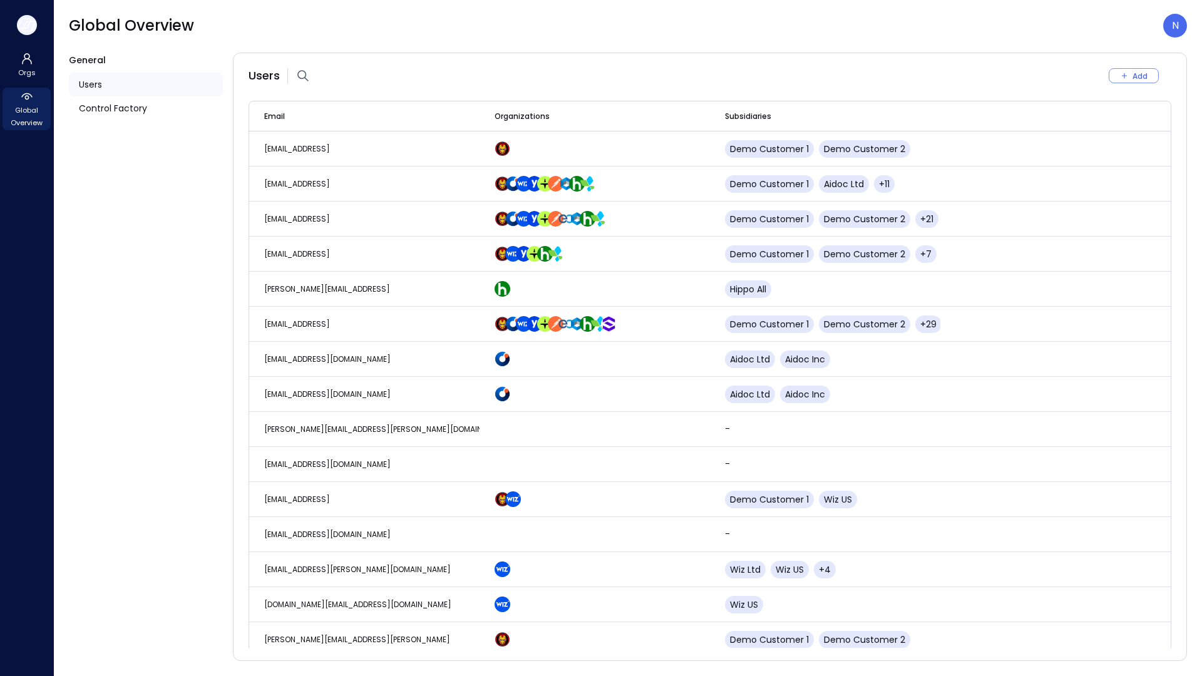
click at [35, 24] on icon "button" at bounding box center [27, 25] width 19 height 14
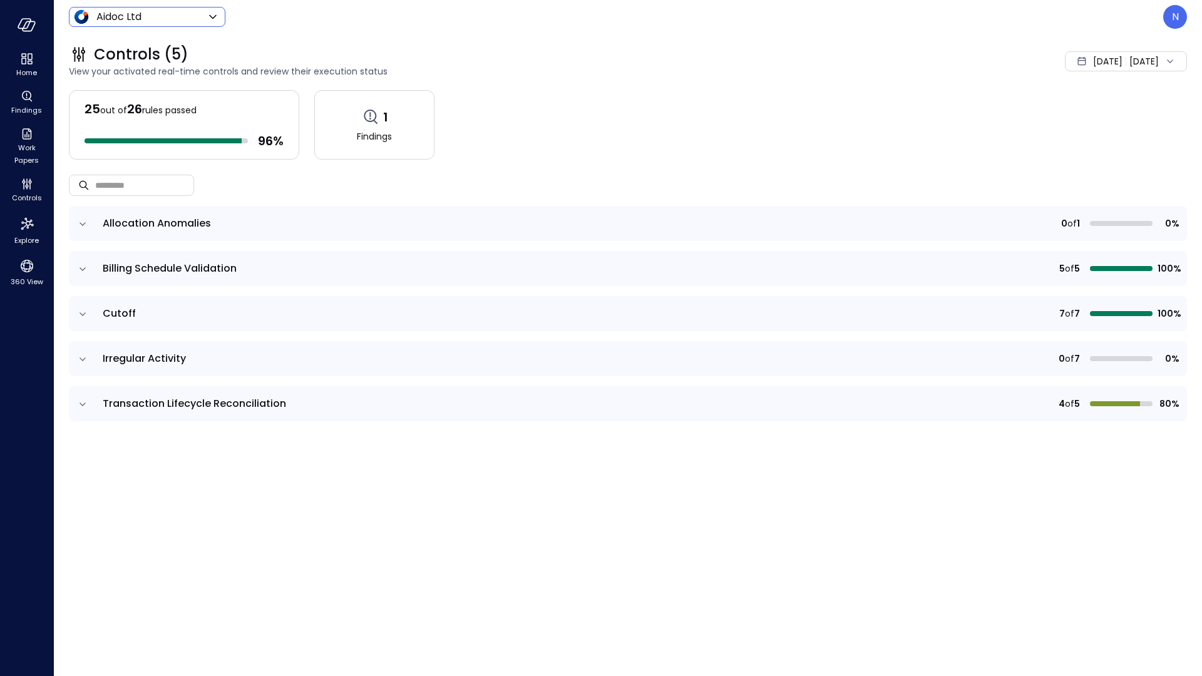
click at [155, 18] on body "Home Findings Work Papers Controls Explore 360 View Aidoc Ltd ****** ​ N Contro…" at bounding box center [601, 338] width 1202 height 676
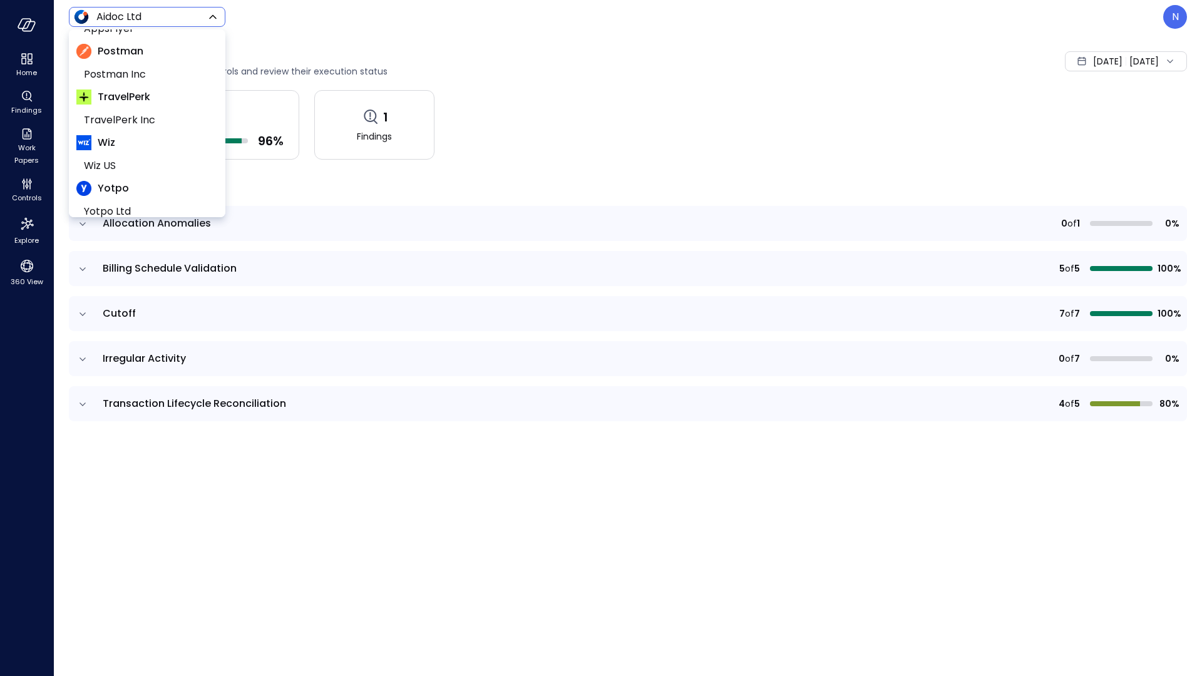
scroll to position [145, 0]
click at [133, 137] on span "Wiz US" at bounding box center [146, 132] width 124 height 15
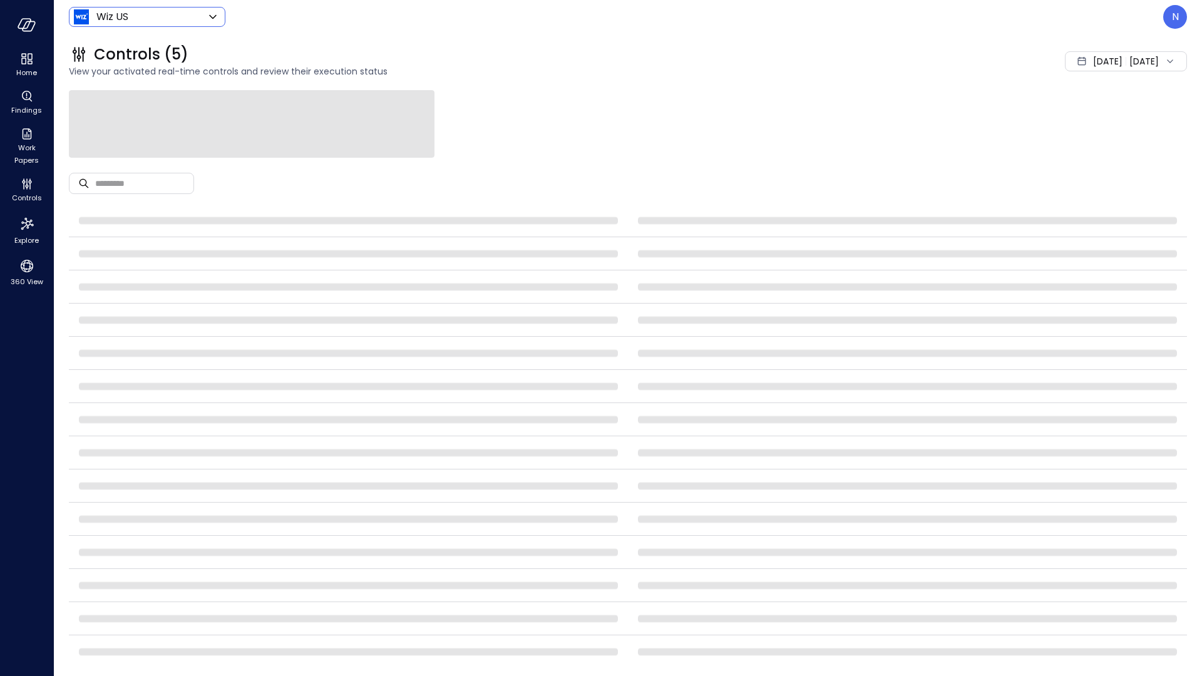
type input "******"
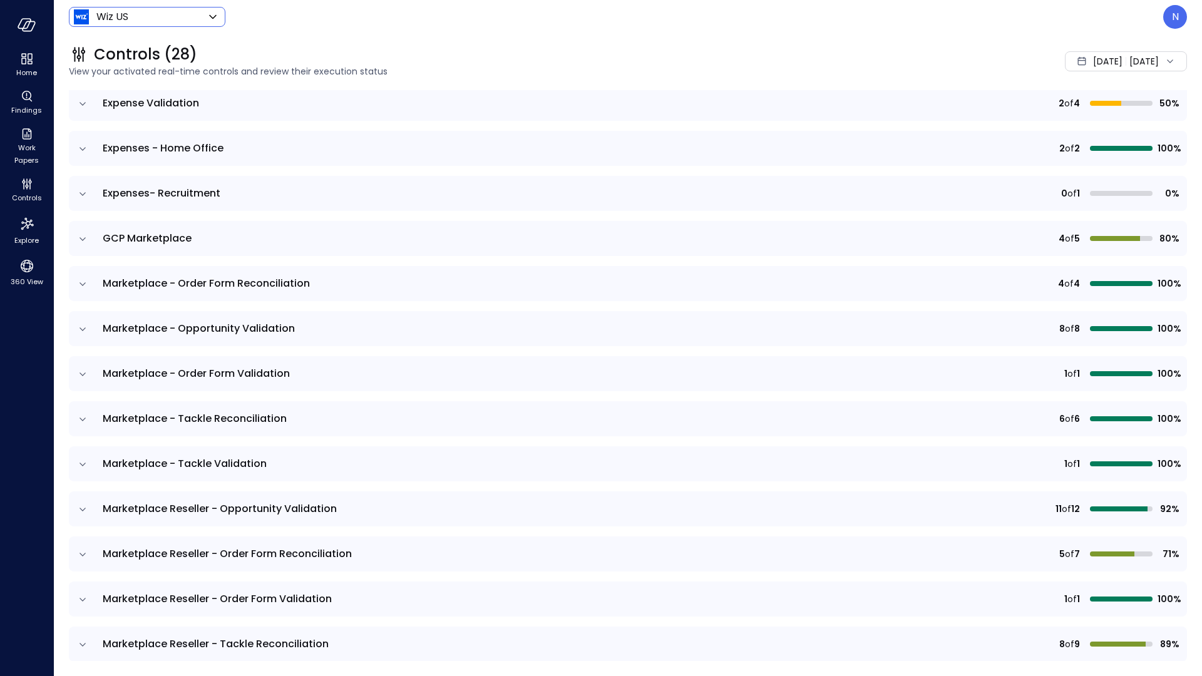
scroll to position [205, 0]
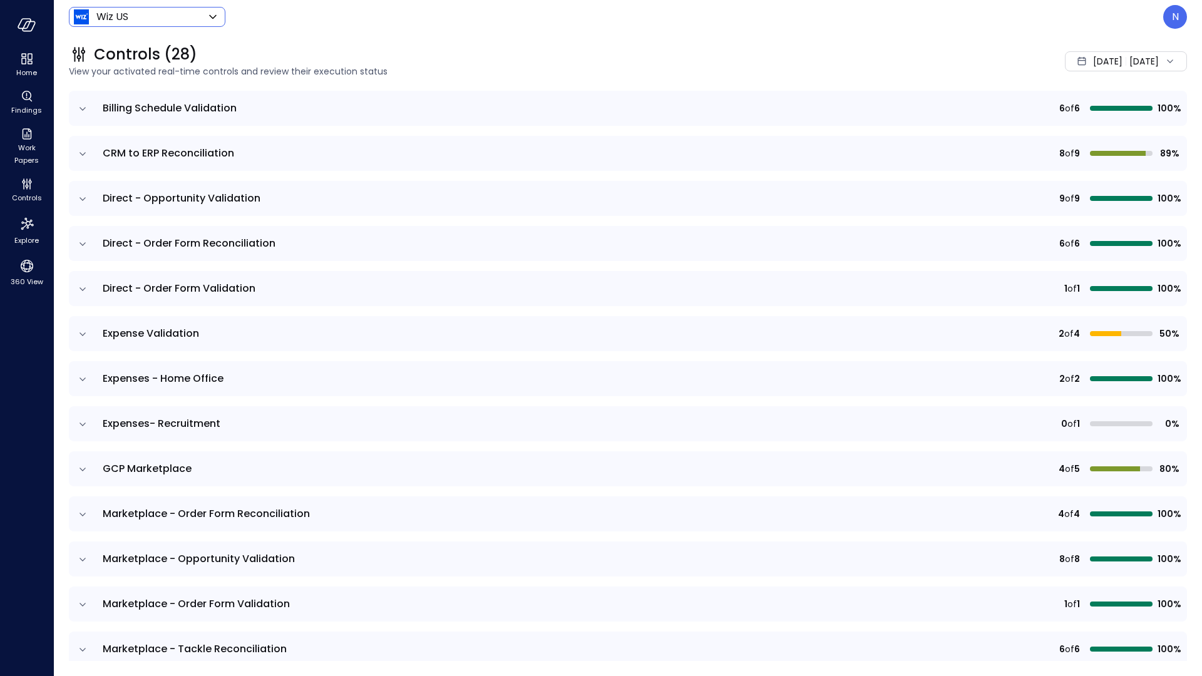
click at [78, 379] on icon "expand row" at bounding box center [82, 379] width 13 height 13
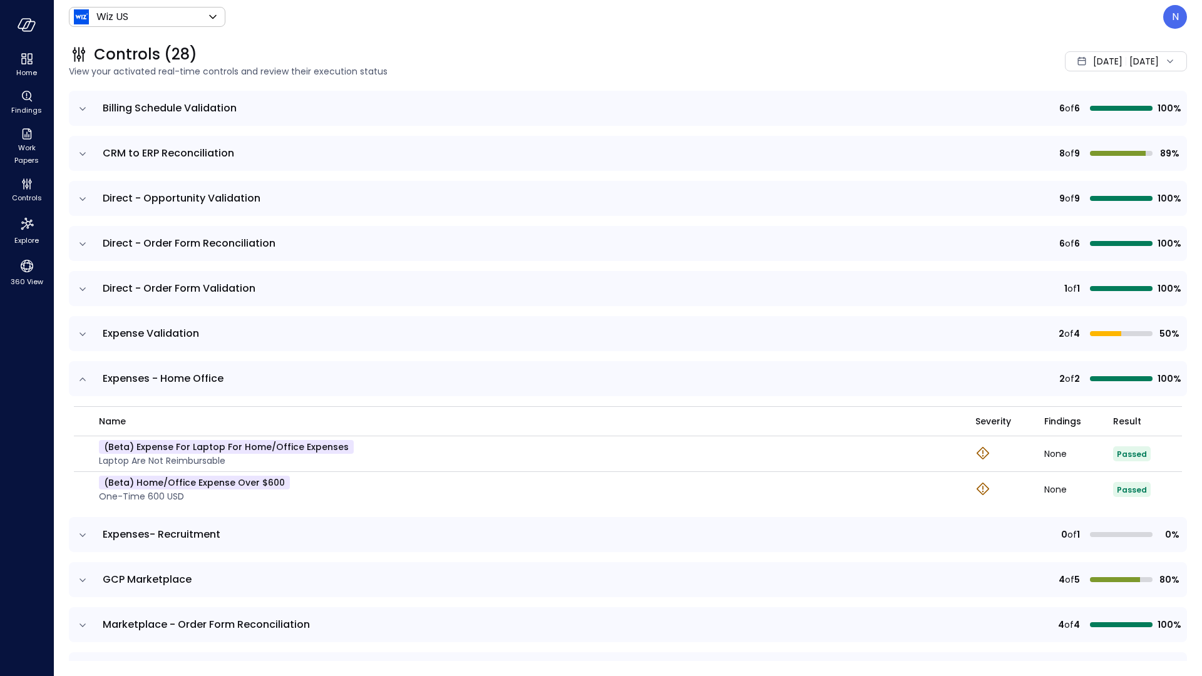
click at [78, 380] on icon "expand row" at bounding box center [82, 379] width 13 height 13
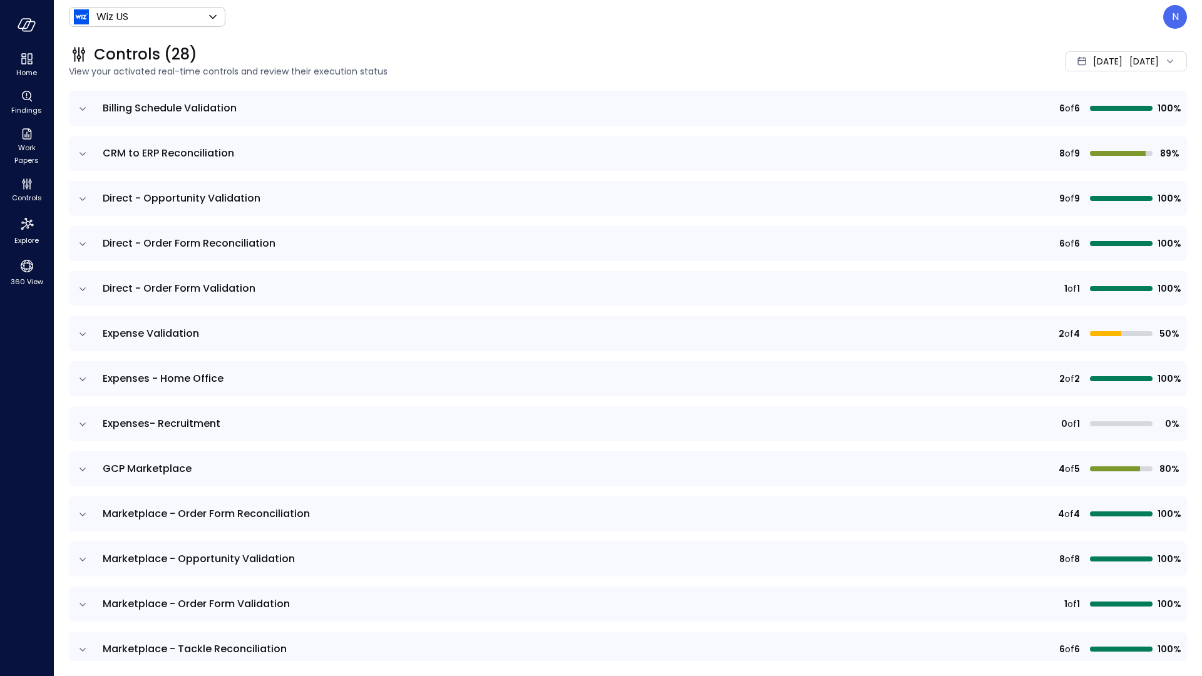
click at [83, 331] on icon "expand row" at bounding box center [82, 334] width 13 height 13
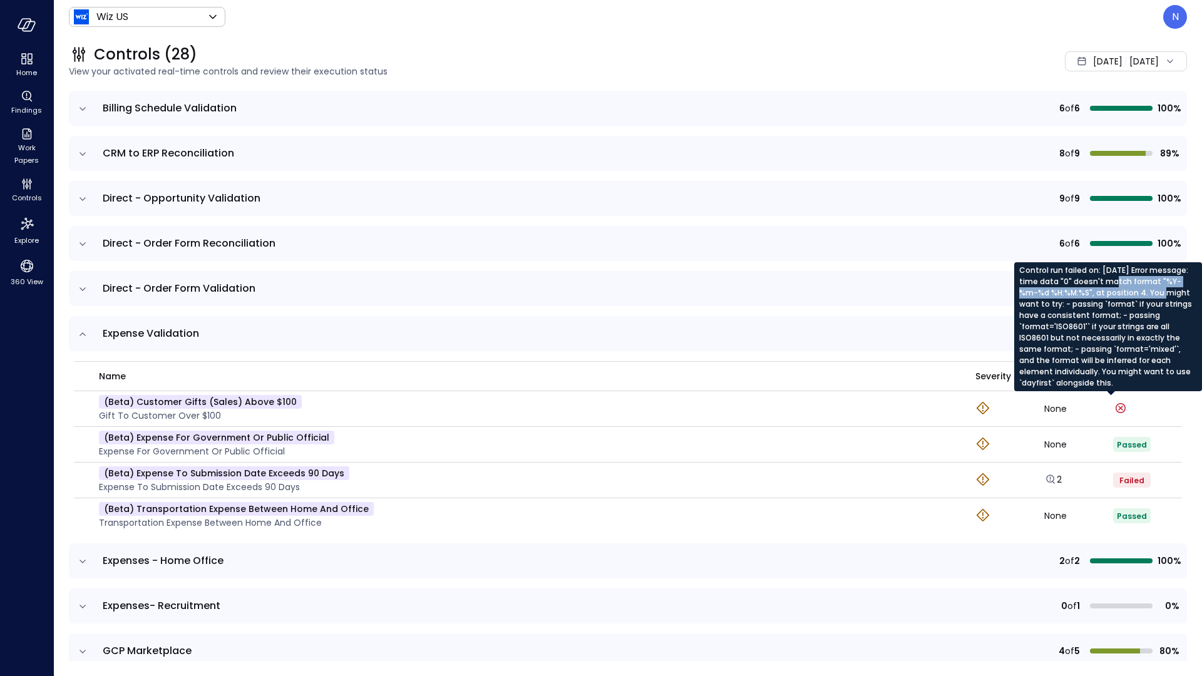
drag, startPoint x: 1128, startPoint y: 280, endPoint x: 1158, endPoint y: 289, distance: 31.3
click at [1158, 289] on div "Control run failed on: [DATE] Error message: time data "0" doesn't match format…" at bounding box center [1108, 326] width 188 height 129
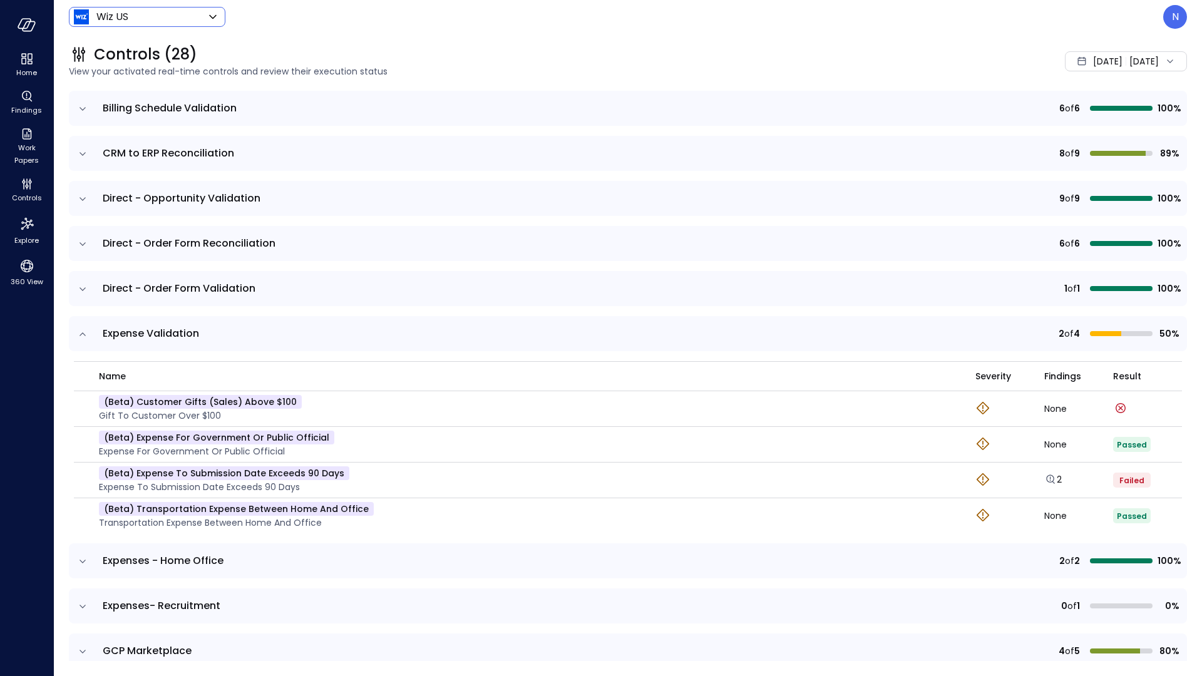
click at [125, 13] on body "Home Findings Work Papers Controls Explore 360 View Wiz US ****** ​ N Controls …" at bounding box center [601, 338] width 1202 height 676
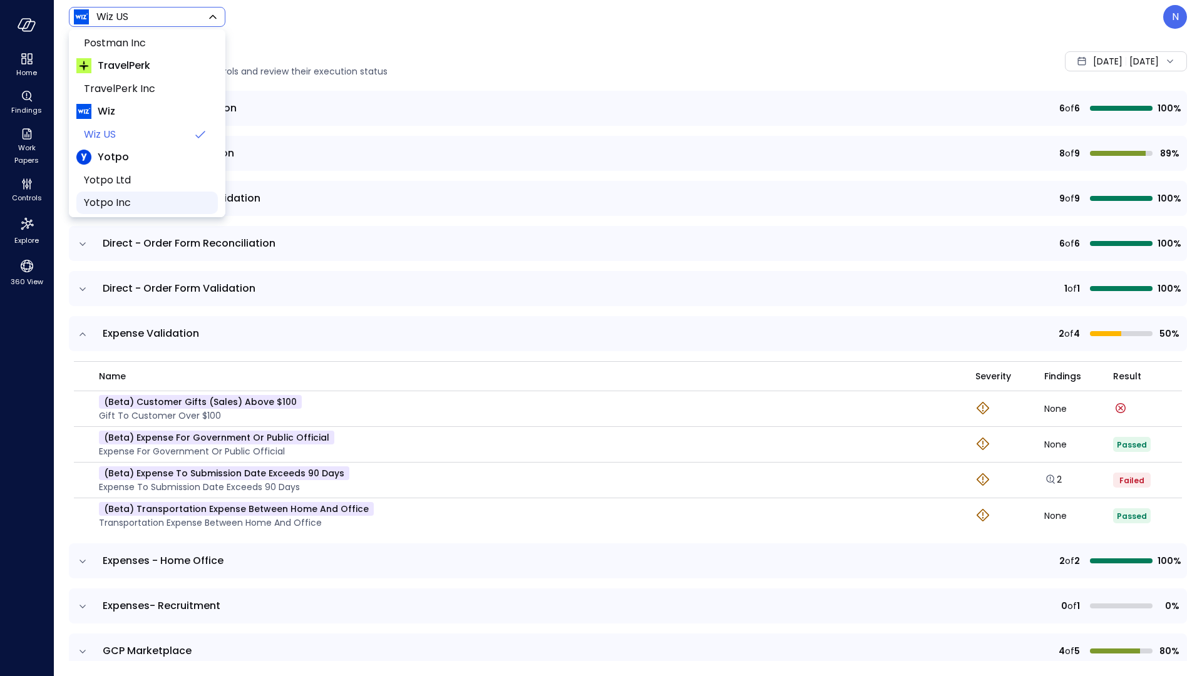
scroll to position [145, 0]
click at [1172, 22] on div at bounding box center [601, 338] width 1202 height 676
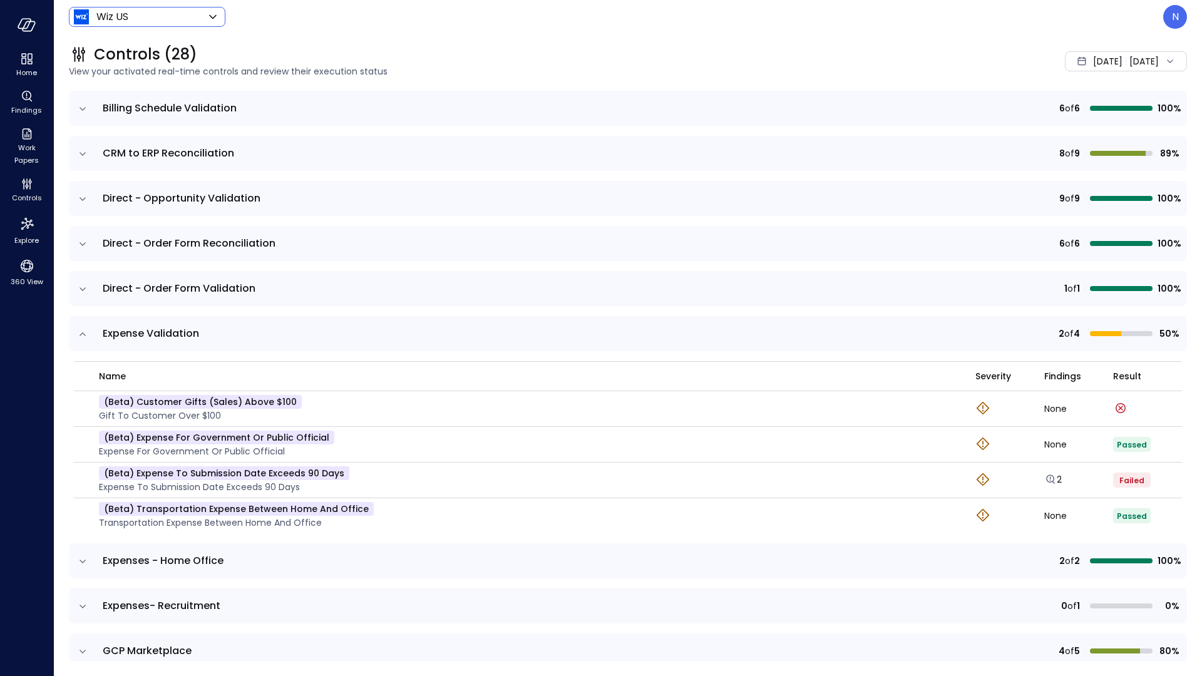
click at [1172, 22] on p "N" at bounding box center [1175, 16] width 7 height 15
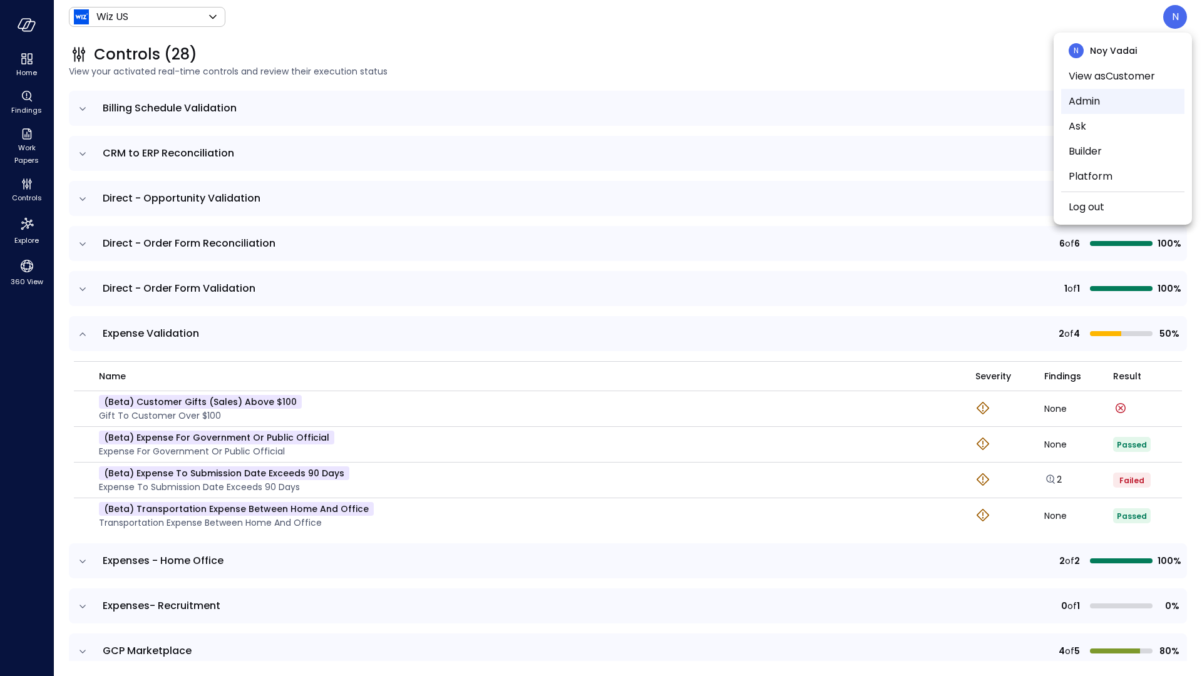
click at [1107, 101] on li "Admin" at bounding box center [1122, 101] width 123 height 25
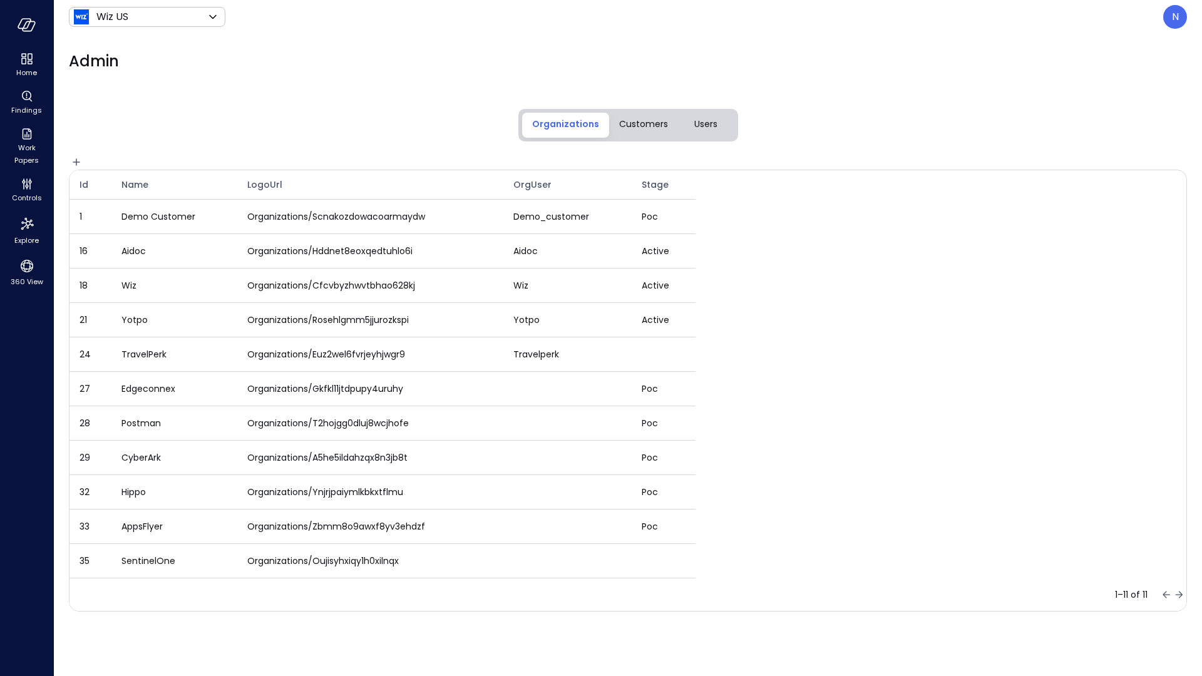
click at [710, 127] on span "Users" at bounding box center [705, 124] width 23 height 14
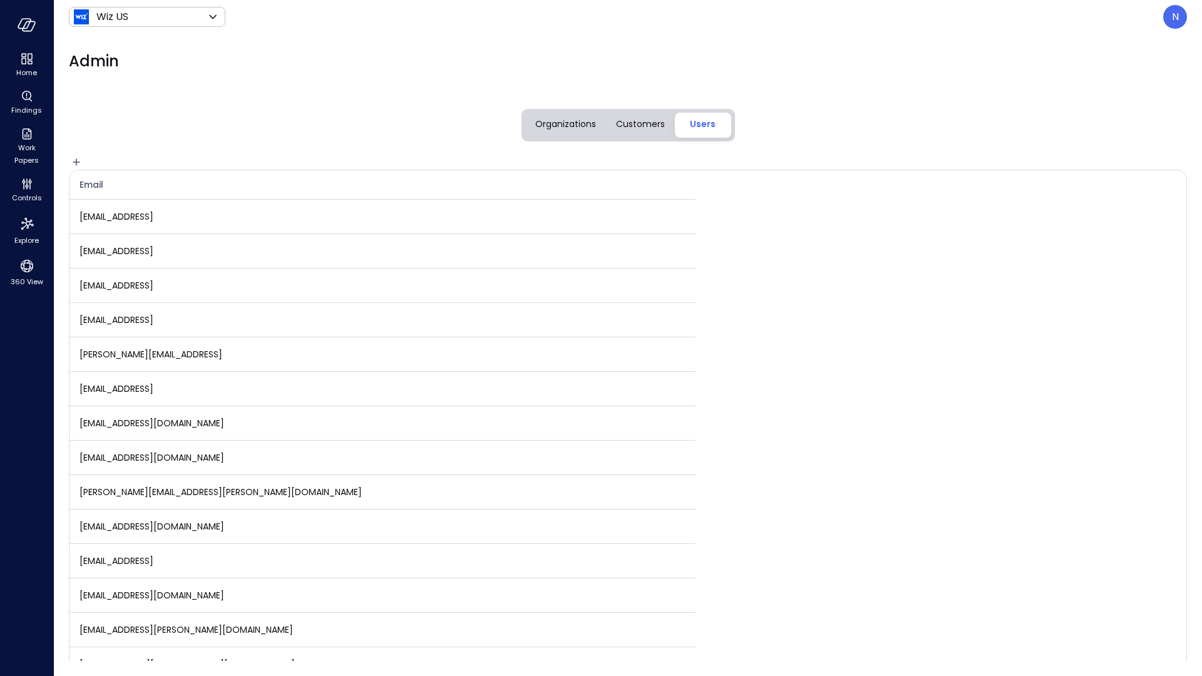
click at [566, 120] on span "Organizations" at bounding box center [565, 124] width 61 height 14
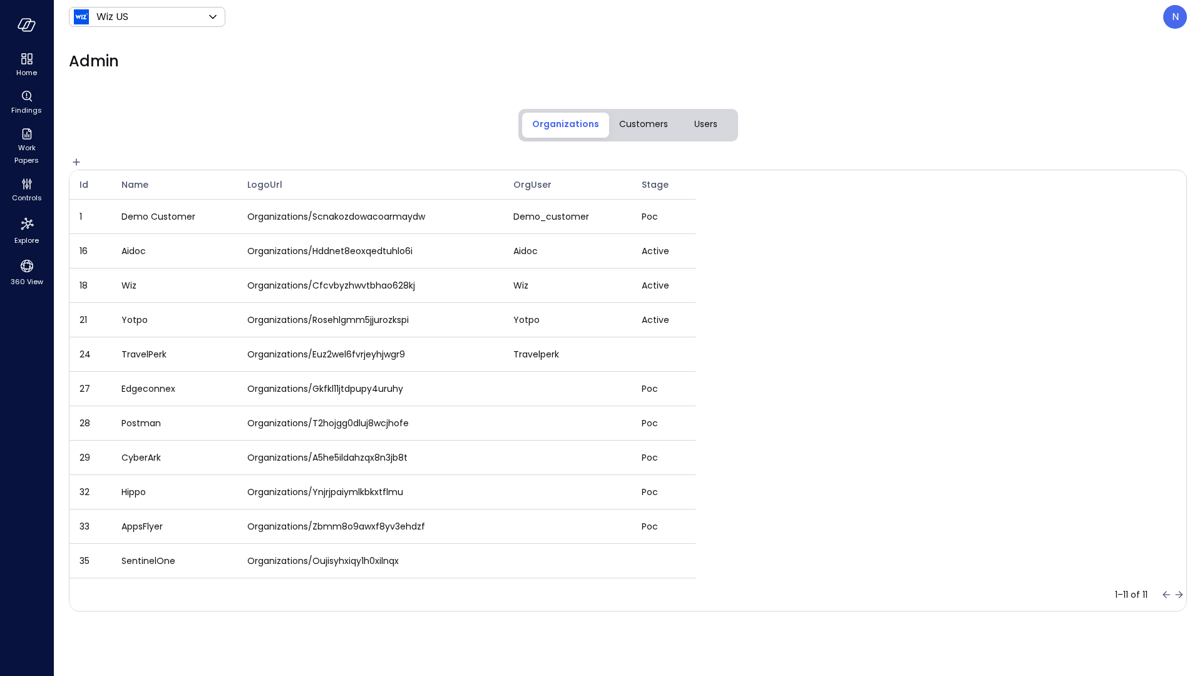
click at [651, 120] on span "Customers" at bounding box center [643, 124] width 49 height 14
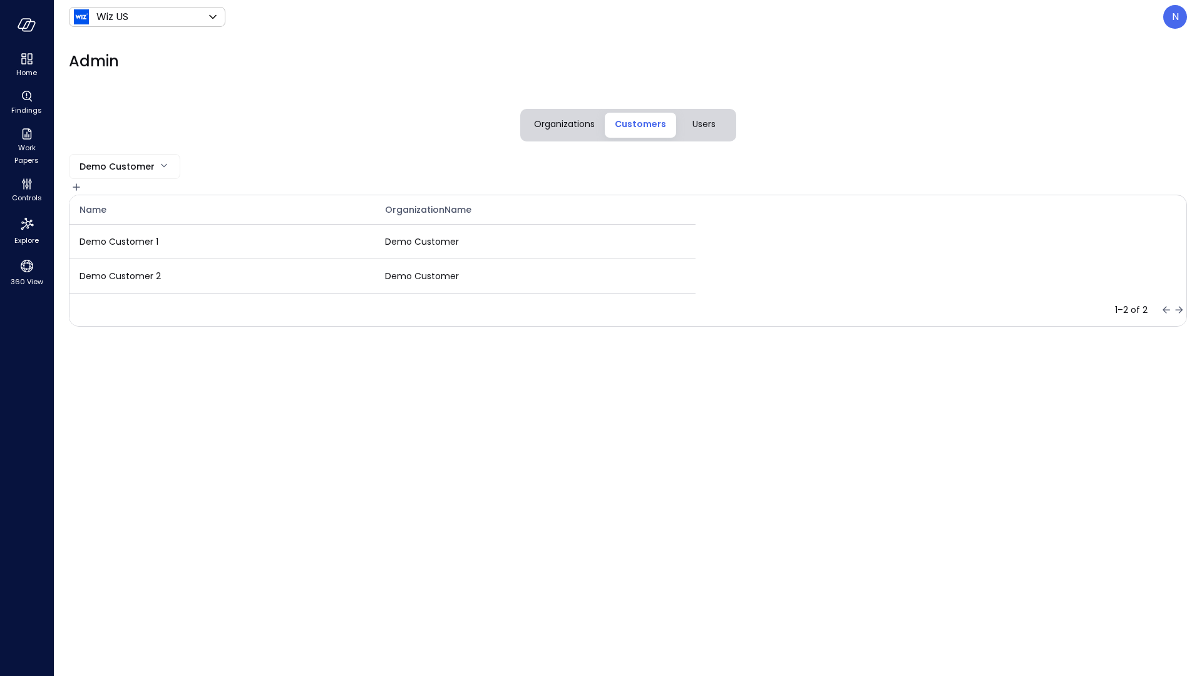
click at [699, 129] on span "Users" at bounding box center [703, 124] width 23 height 14
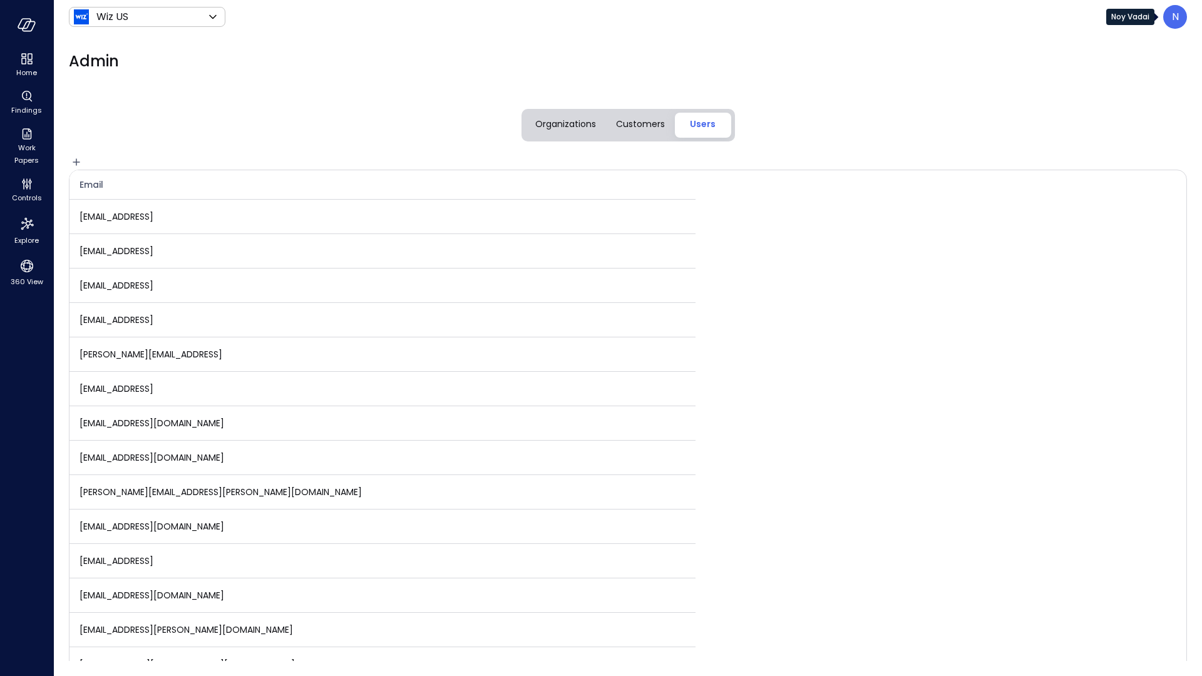
click at [1174, 17] on p "N" at bounding box center [1175, 16] width 7 height 15
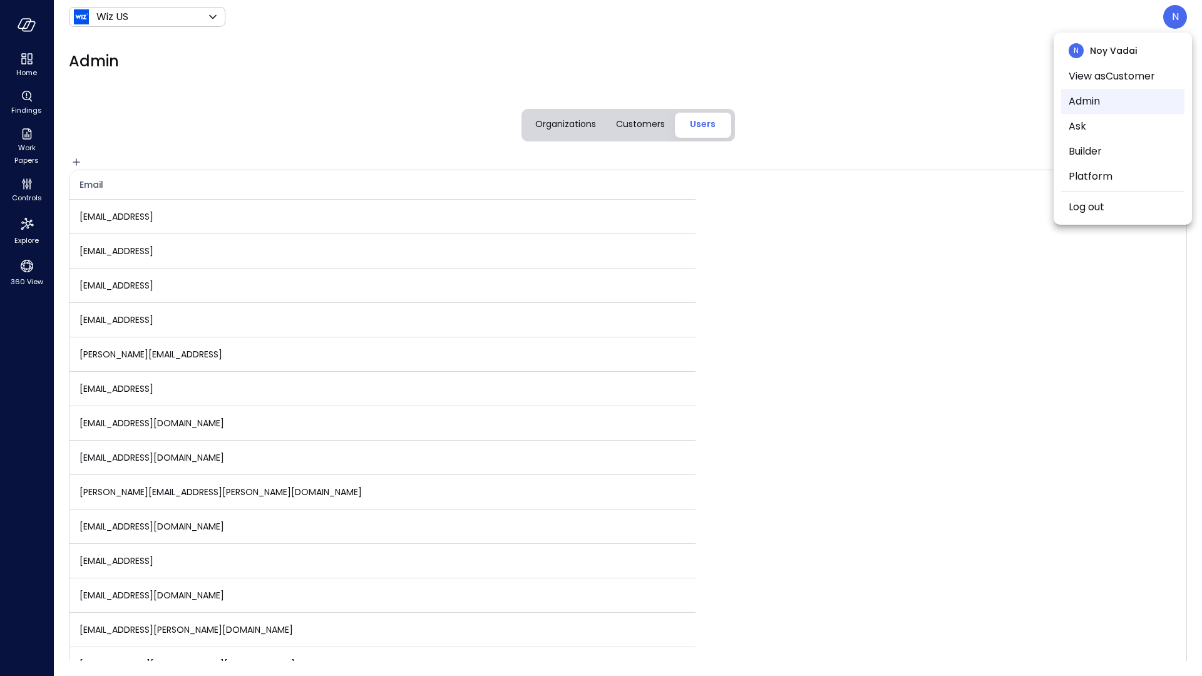
click at [1108, 101] on li "Admin" at bounding box center [1122, 101] width 123 height 25
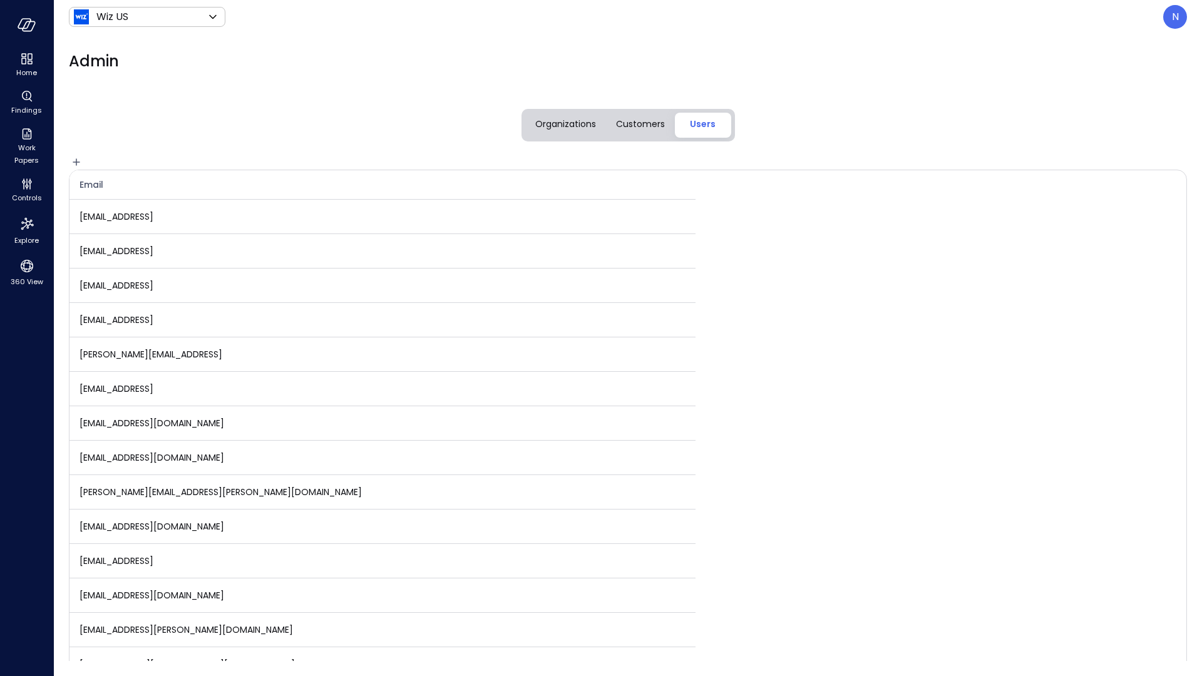
click at [543, 117] on span "Organizations" at bounding box center [565, 124] width 61 height 14
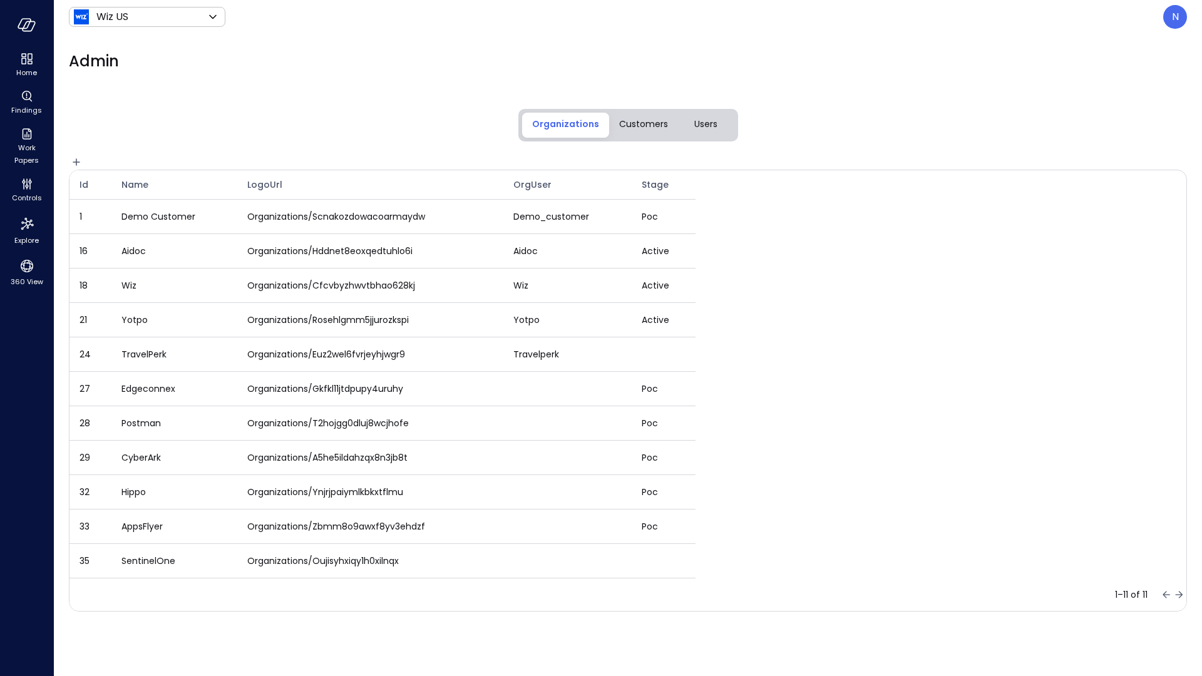
click at [652, 120] on span "Customers" at bounding box center [643, 124] width 49 height 14
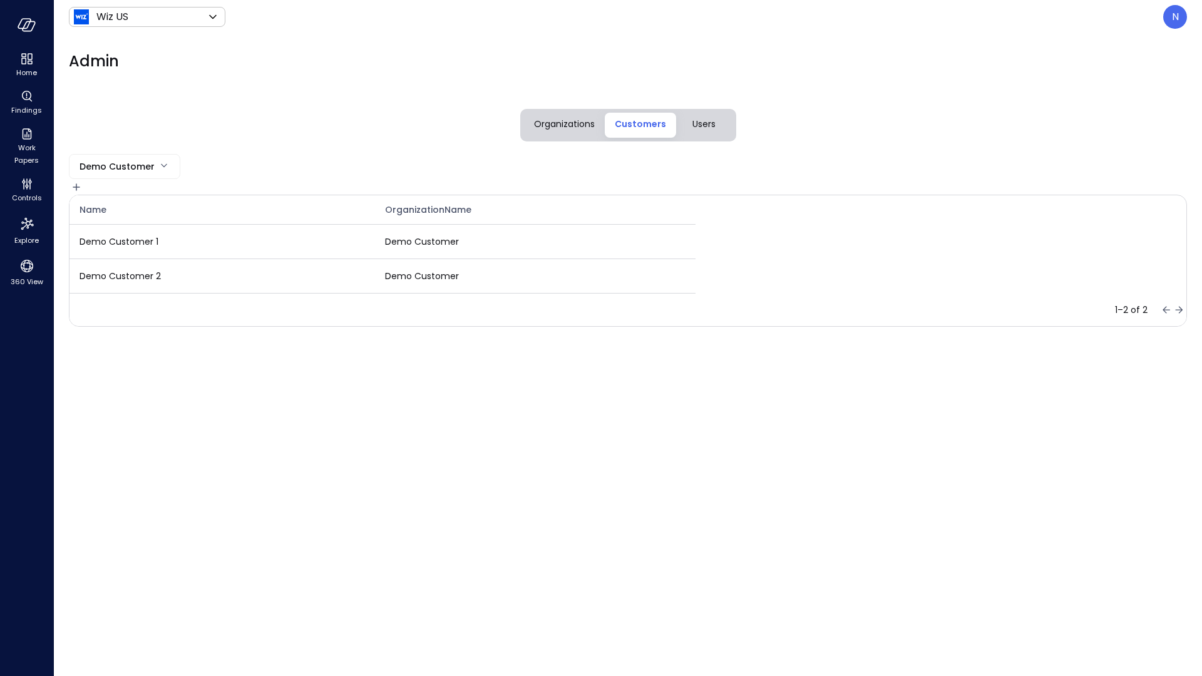
click at [739, 125] on div "Organizations Customers Users" at bounding box center [628, 115] width 1118 height 51
click at [718, 126] on button "Users" at bounding box center [704, 125] width 56 height 25
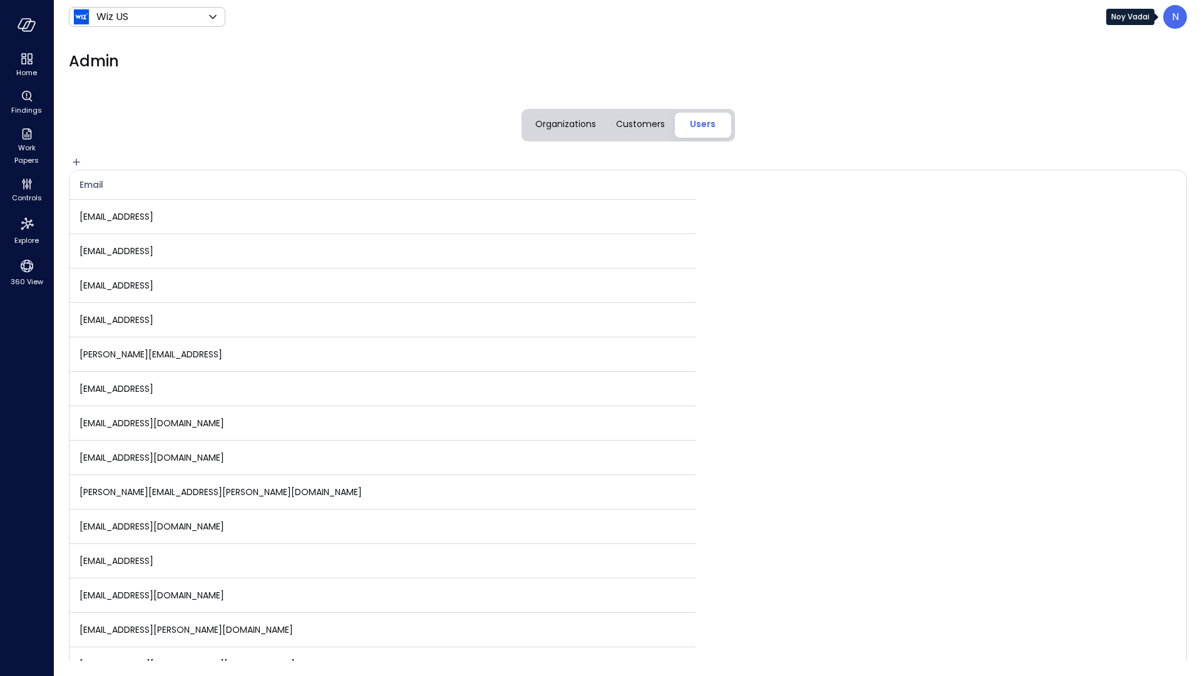
click at [1175, 21] on p "N" at bounding box center [1175, 16] width 7 height 15
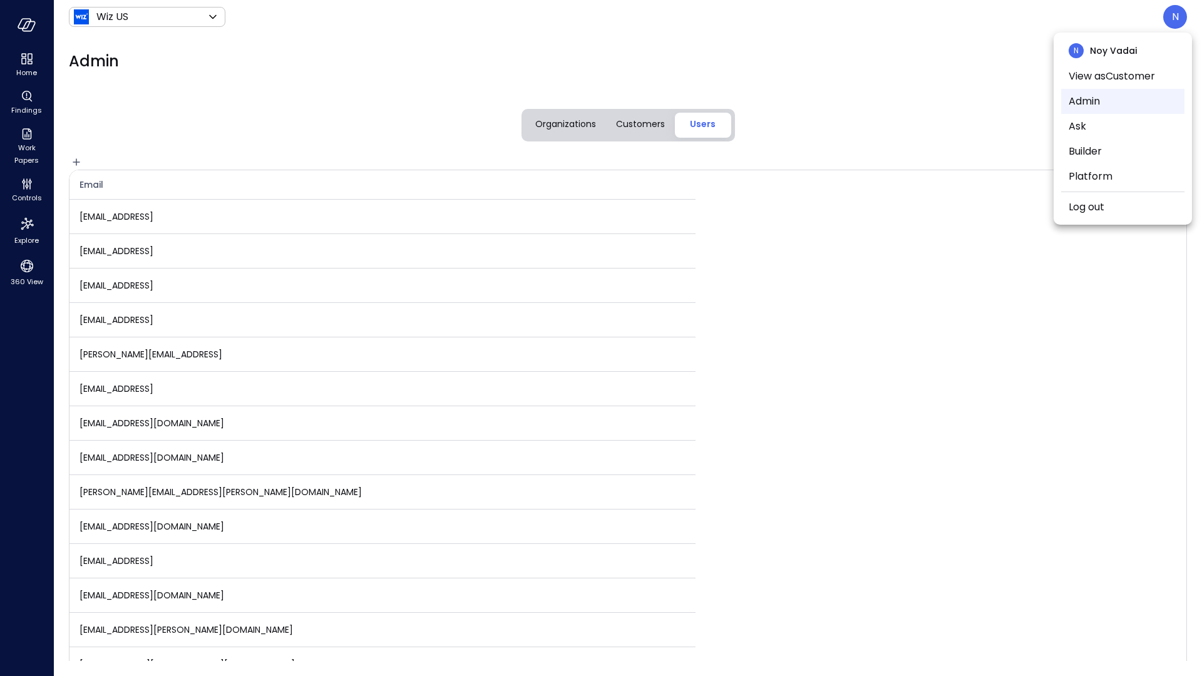
click at [1112, 101] on li "Admin" at bounding box center [1122, 101] width 123 height 25
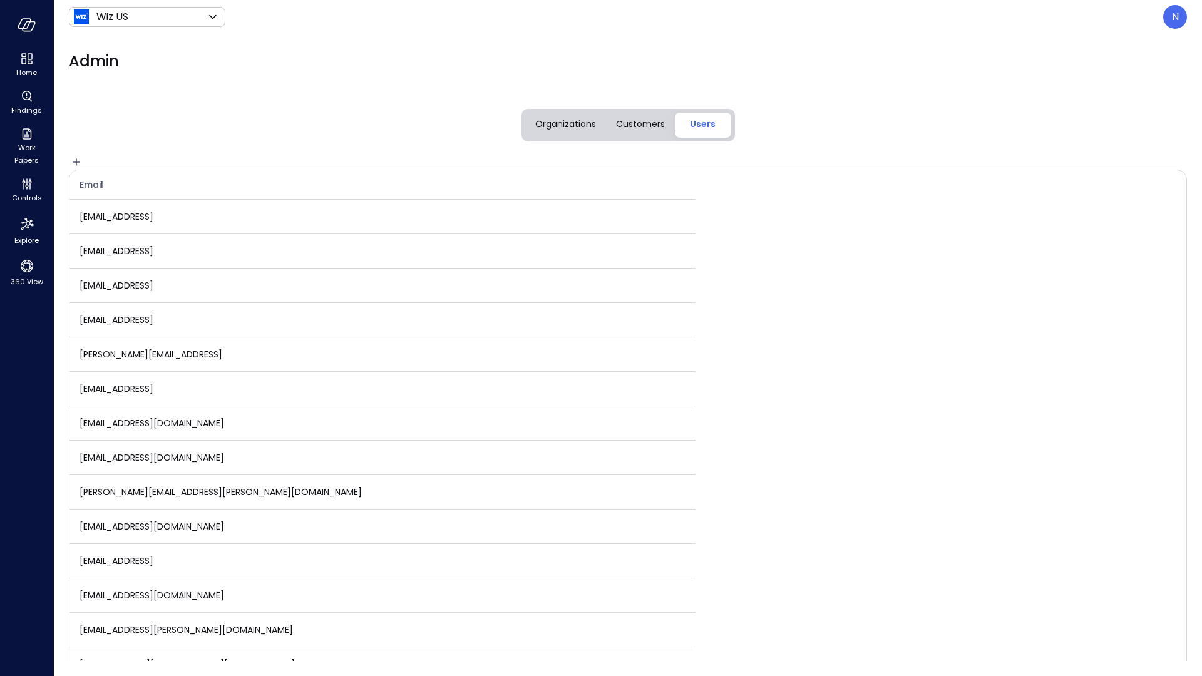
click at [623, 119] on span "Customers" at bounding box center [640, 124] width 49 height 14
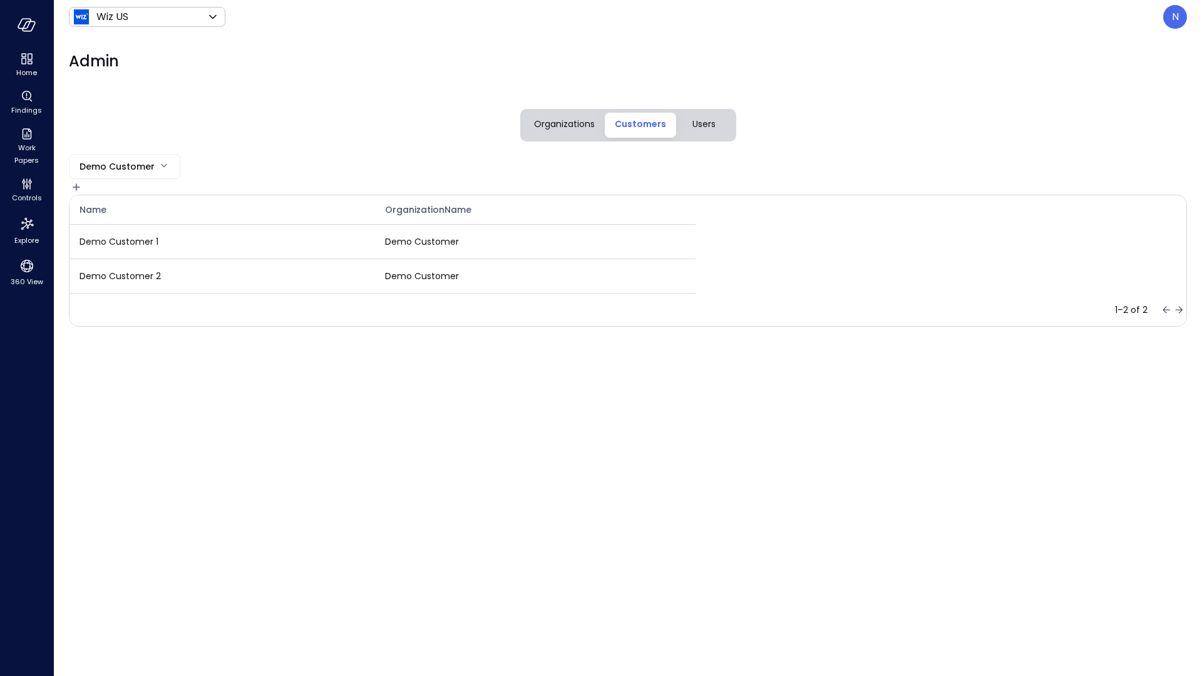
click at [553, 131] on div "Organizations" at bounding box center [564, 125] width 61 height 16
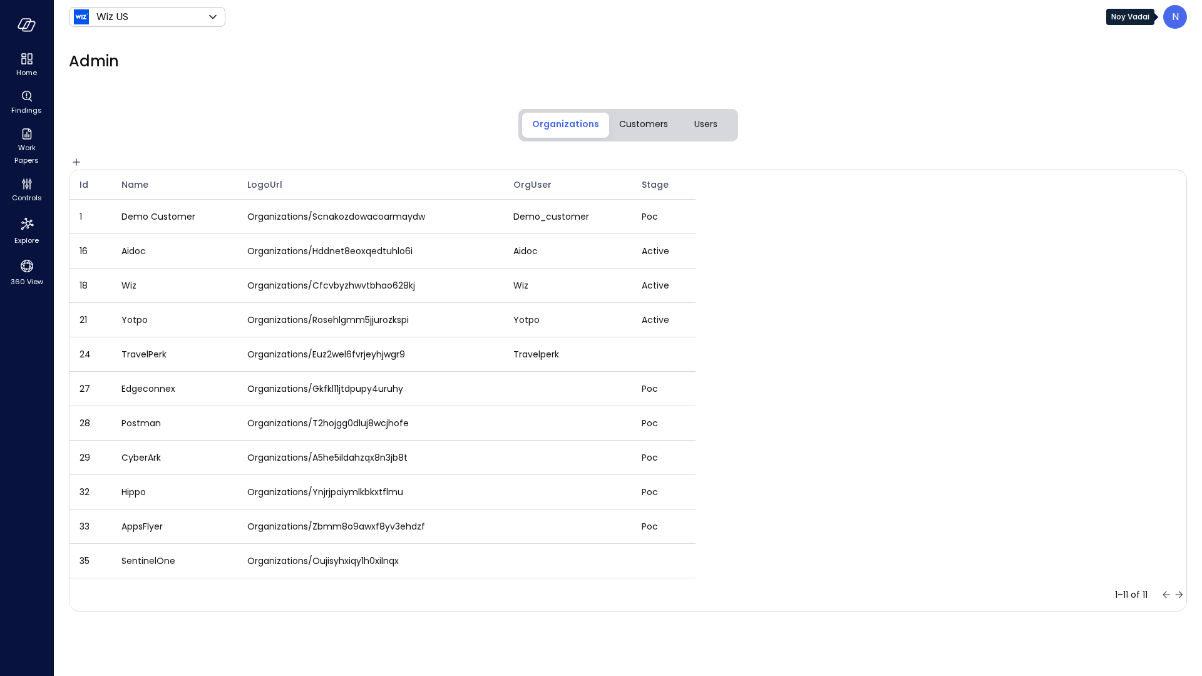
click at [1185, 11] on div "N" at bounding box center [1175, 17] width 24 height 24
click at [1177, 15] on p "N" at bounding box center [1175, 16] width 7 height 15
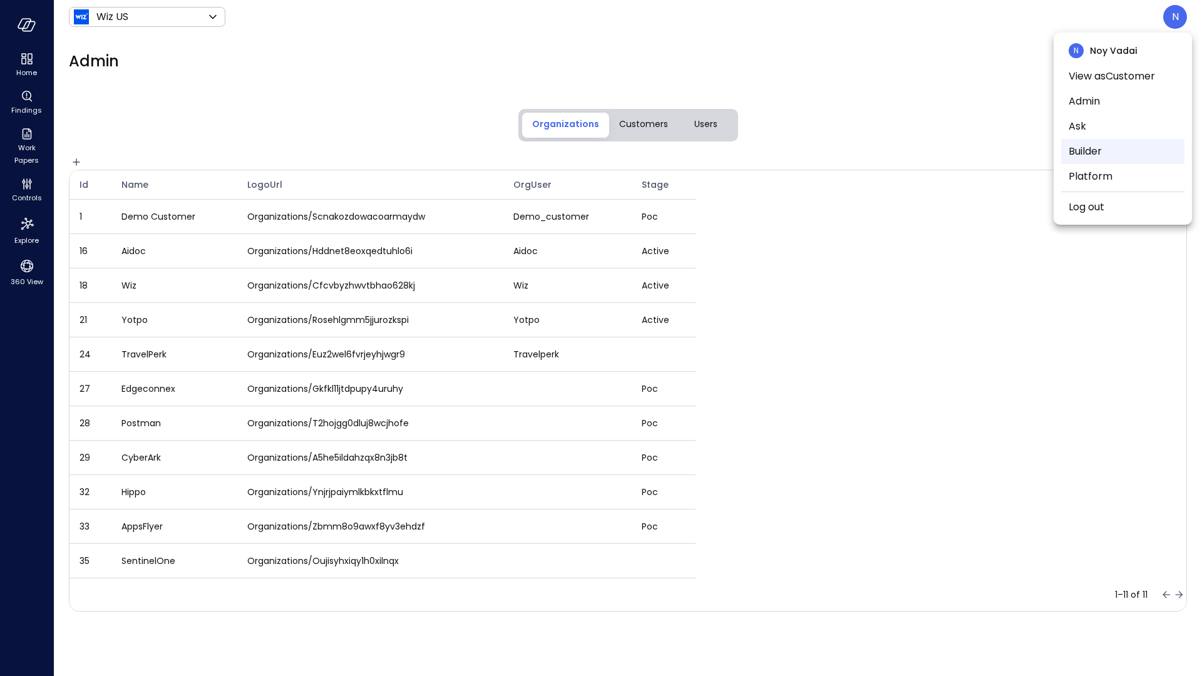
click at [1088, 150] on li "Builder" at bounding box center [1122, 151] width 123 height 25
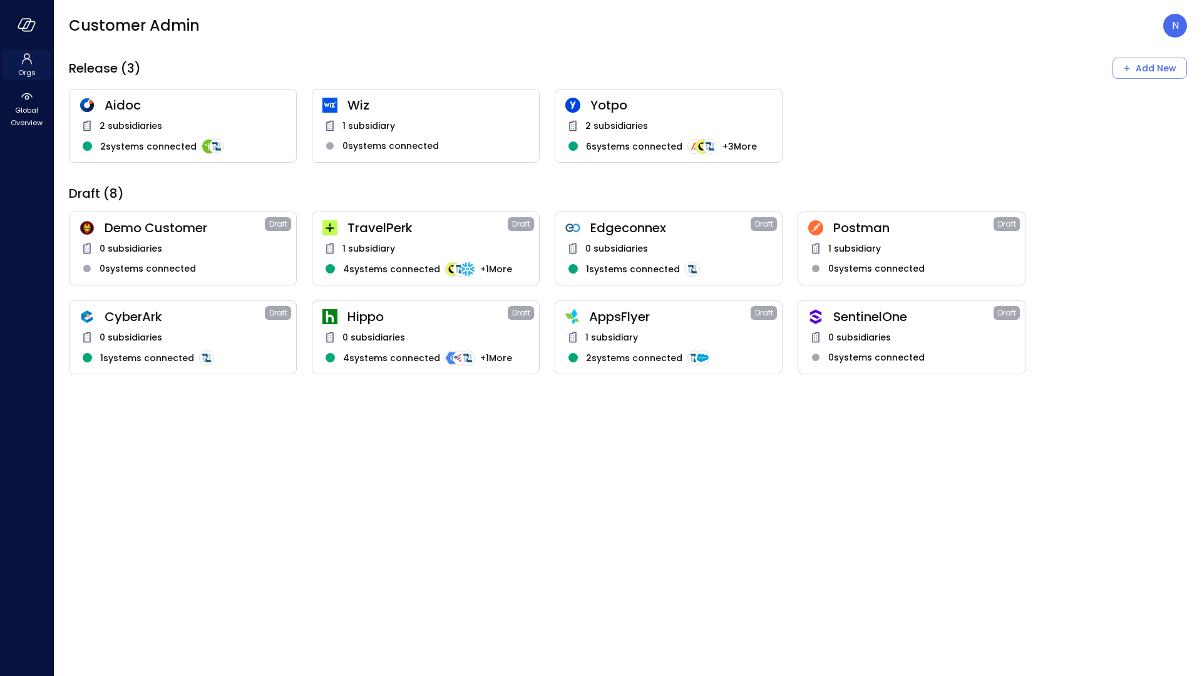
click at [26, 59] on icon at bounding box center [26, 58] width 15 height 15
click at [1173, 24] on p "N" at bounding box center [1175, 25] width 7 height 15
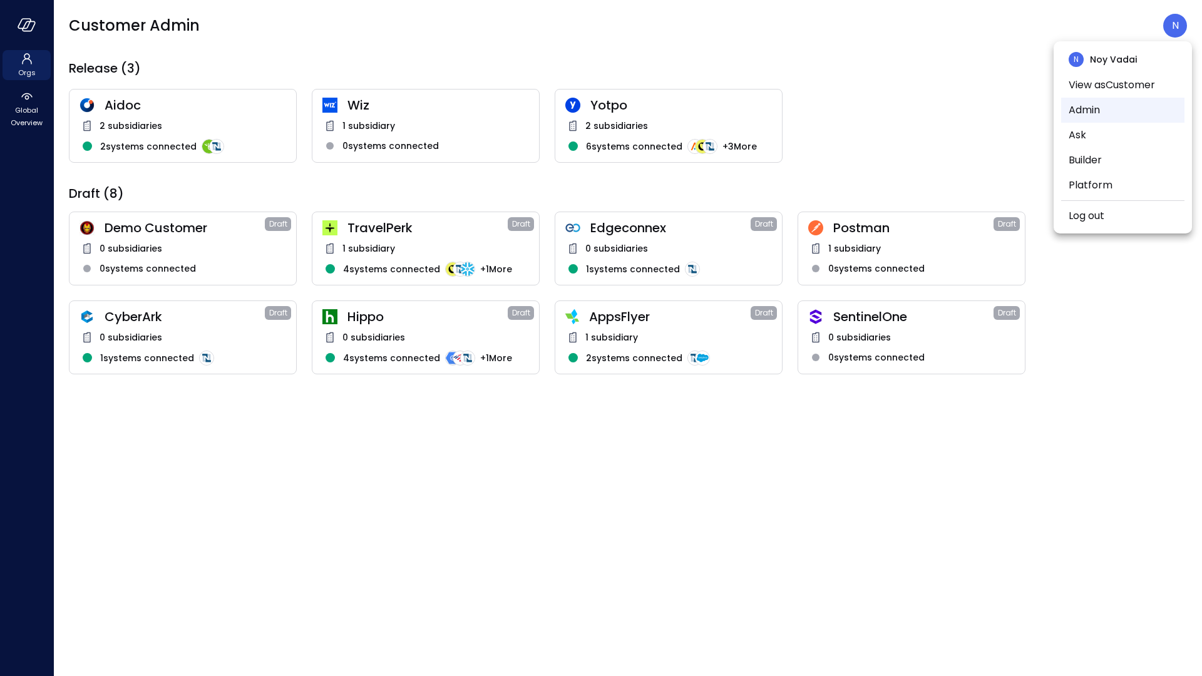
click at [1125, 103] on li "Admin" at bounding box center [1122, 110] width 123 height 25
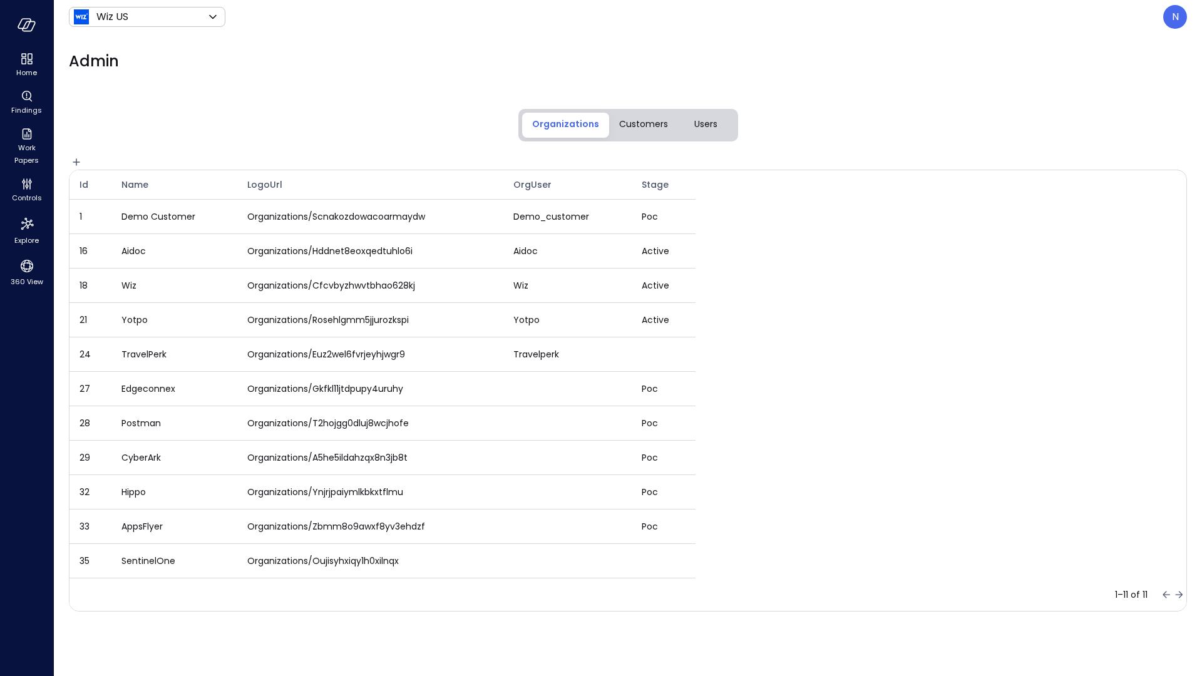
click at [727, 122] on button "Users" at bounding box center [706, 125] width 56 height 25
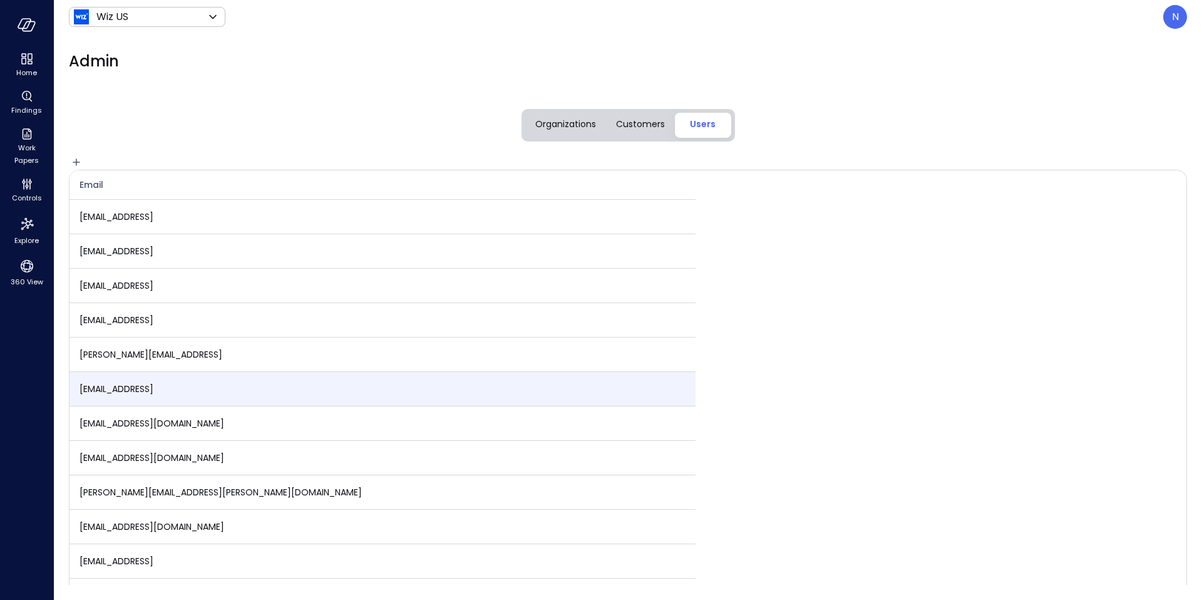
scroll to position [981, 0]
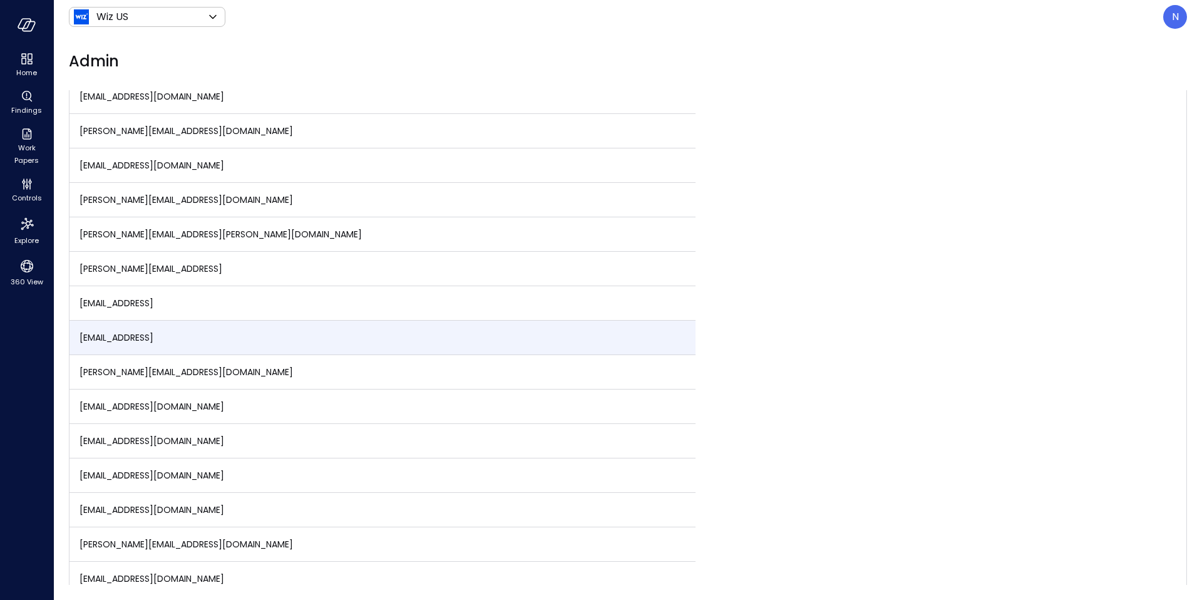
click at [342, 334] on td "noy.vadai@safebooks.ai" at bounding box center [382, 337] width 626 height 34
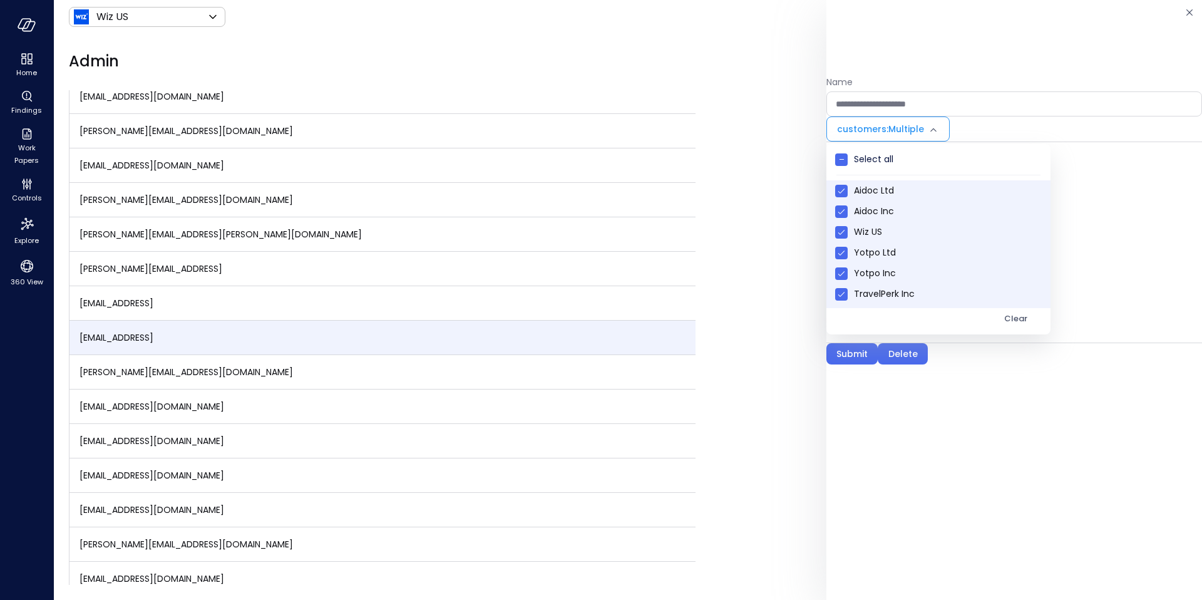
click at [909, 131] on body "Home Findings Work Papers Controls Explore 360 View Wiz US ****** ​ N Admin Org…" at bounding box center [601, 300] width 1202 height 600
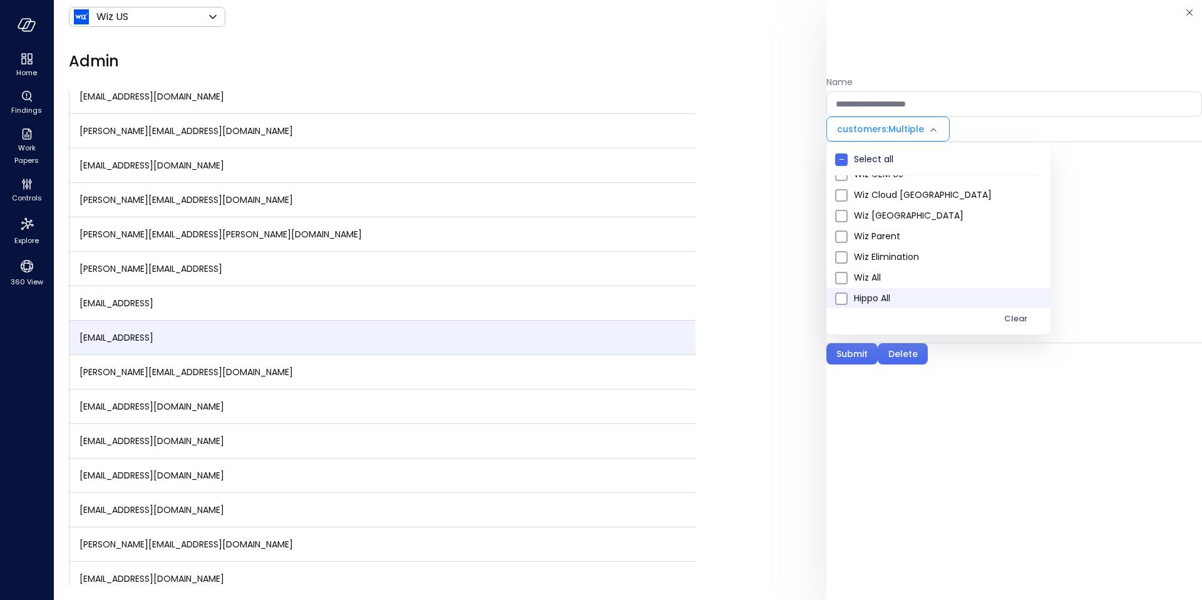
scroll to position [554, 0]
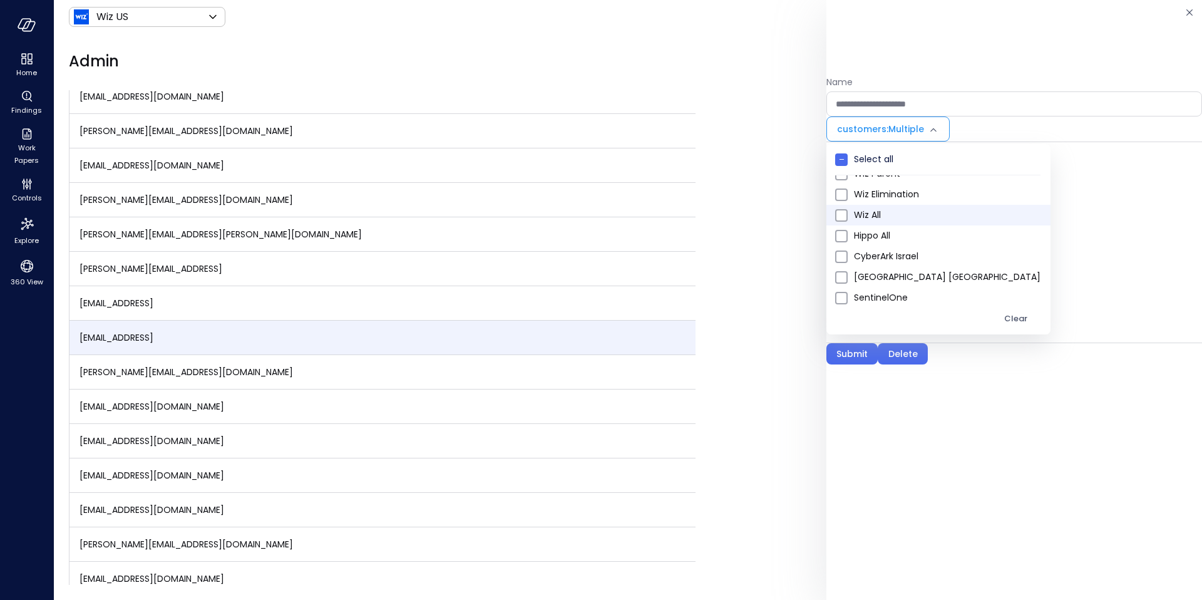
click at [881, 217] on span "Wiz All" at bounding box center [947, 214] width 186 height 13
type input "**********"
click at [1052, 277] on div at bounding box center [601, 300] width 1202 height 600
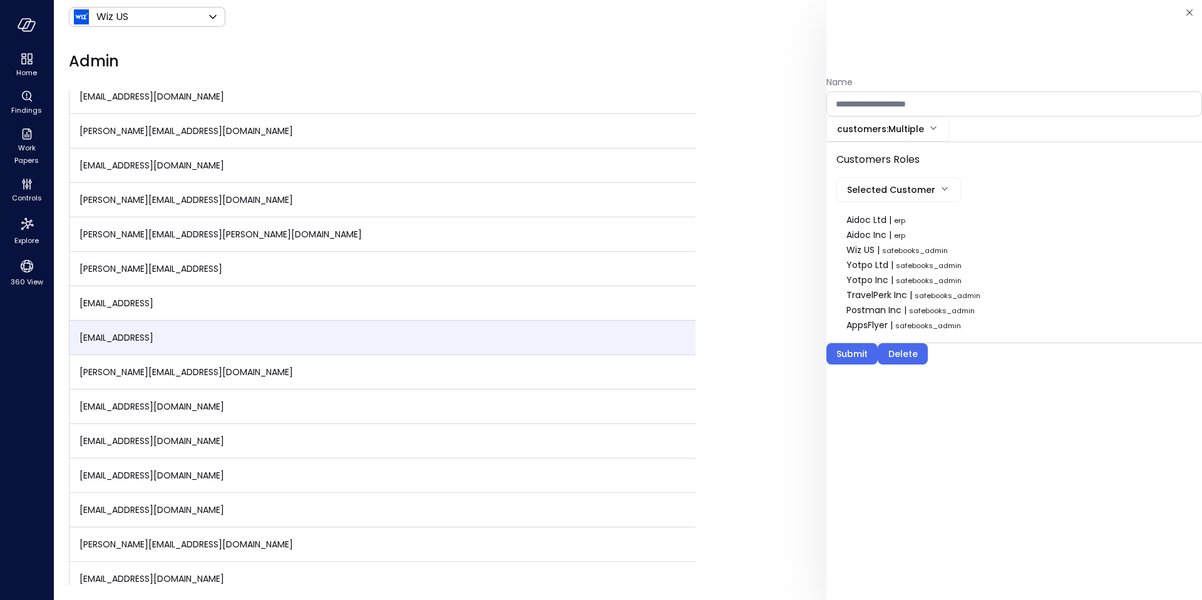
click at [873, 183] on body "Home Findings Work Papers Controls Explore 360 View Wiz US ****** ​ N Admin Org…" at bounding box center [601, 300] width 1202 height 600
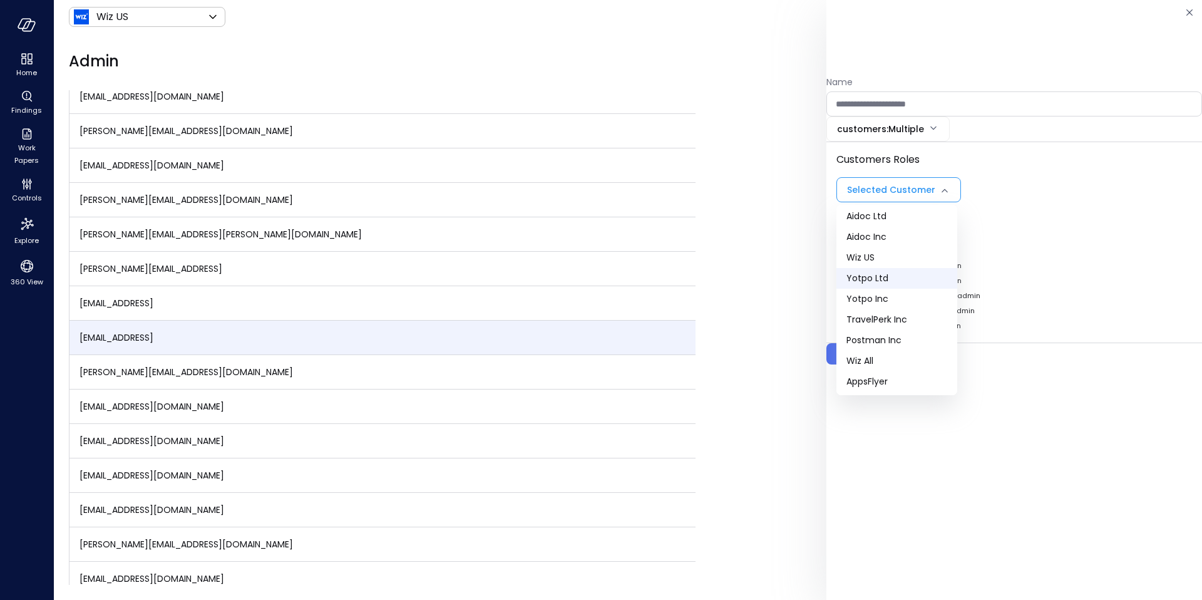
scroll to position [6, 0]
drag, startPoint x: 896, startPoint y: 358, endPoint x: 928, endPoint y: 339, distance: 37.9
click at [895, 357] on span "Wiz All" at bounding box center [896, 358] width 101 height 13
type input "***"
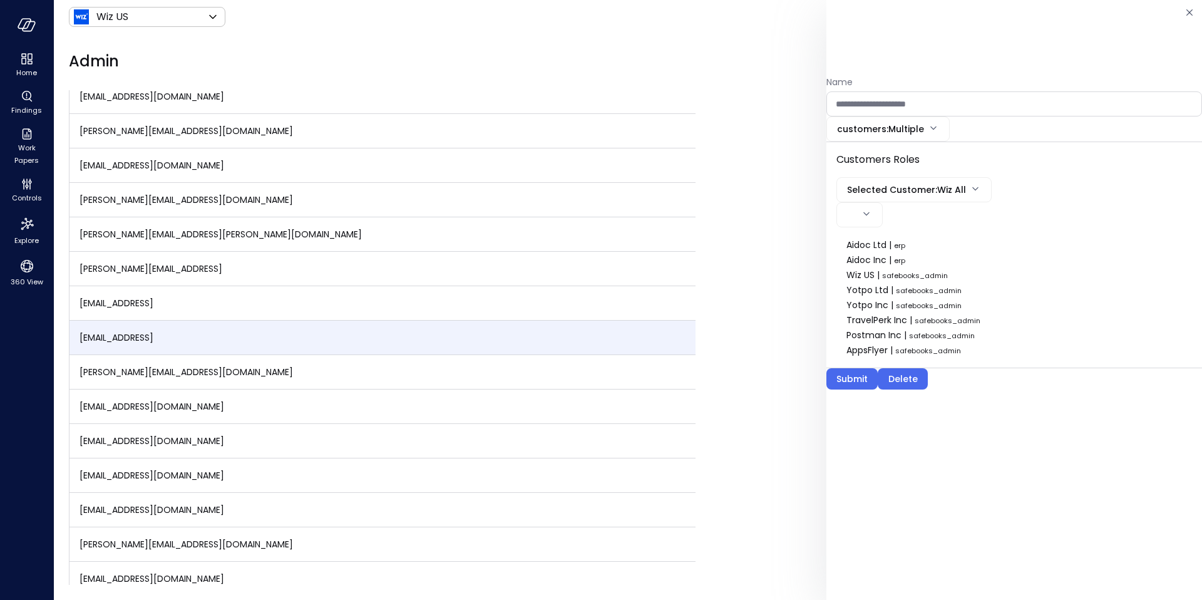
click at [1078, 263] on div "Aidoc Inc | erp" at bounding box center [1013, 259] width 335 height 15
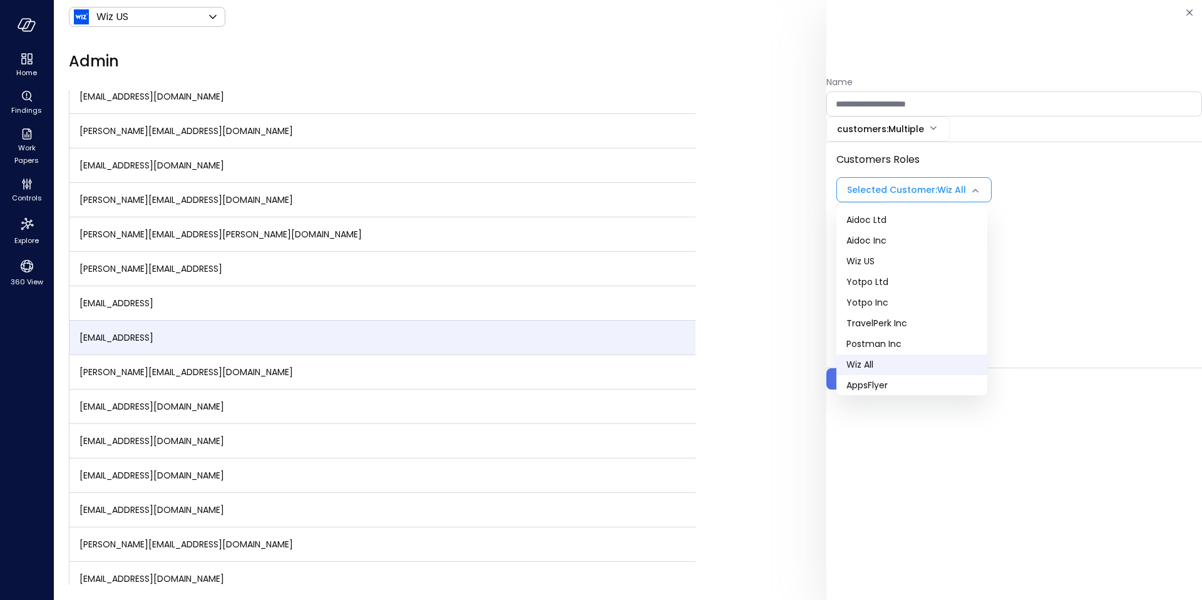
click at [928, 186] on body "Home Findings Work Papers Controls Explore 360 View Wiz US ****** ​ N Admin Org…" at bounding box center [601, 300] width 1202 height 600
click at [882, 362] on span "Wiz All" at bounding box center [911, 358] width 131 height 13
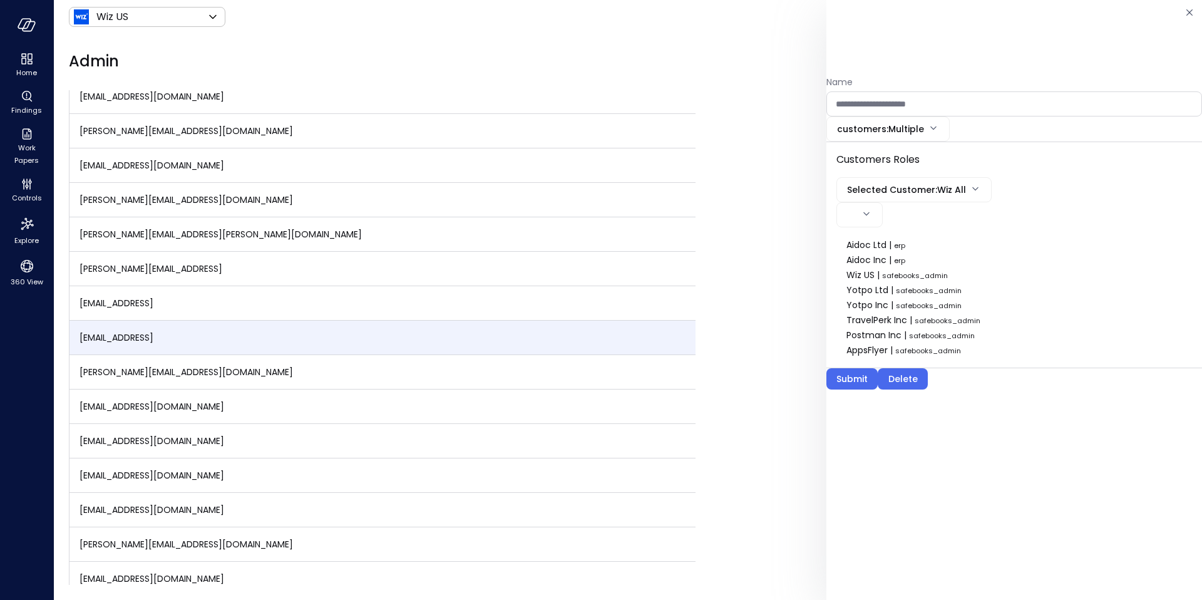
click at [969, 183] on body "Home Findings Work Papers Controls Explore 360 View Wiz US ****** ​ N Admin Org…" at bounding box center [601, 300] width 1202 height 600
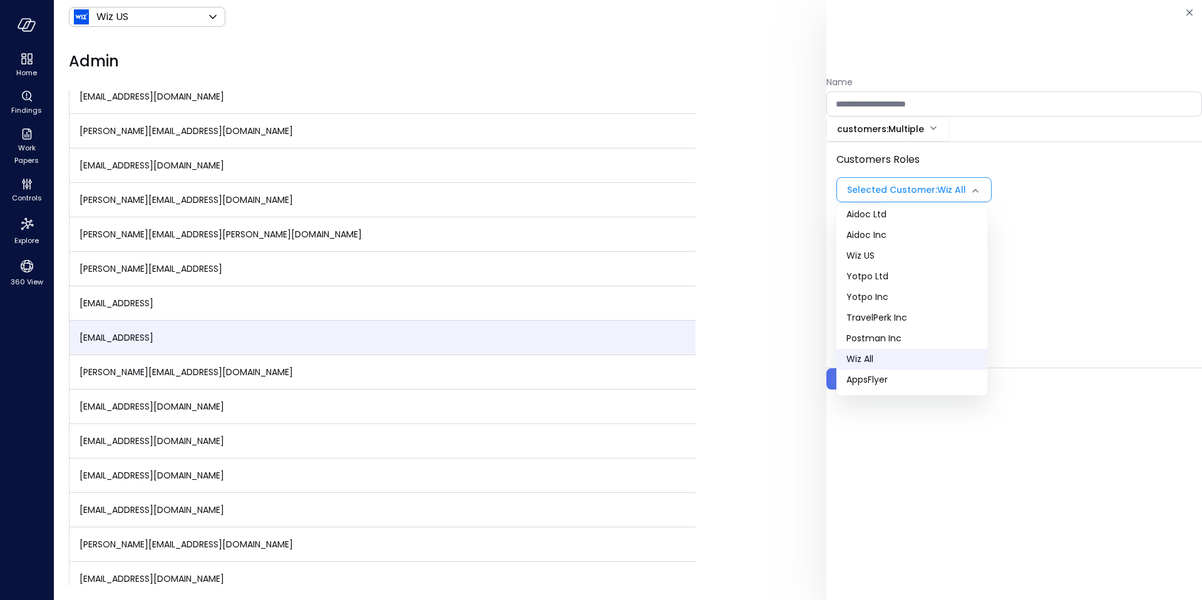
click at [1098, 282] on div at bounding box center [601, 300] width 1202 height 600
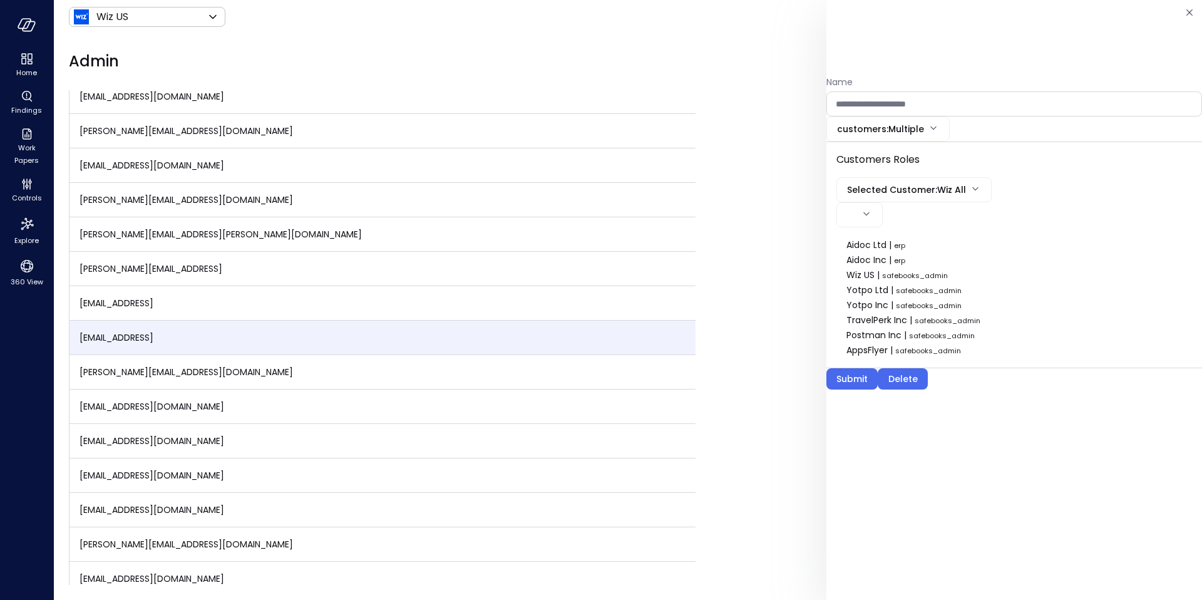
click at [856, 210] on body "Home Findings Work Papers Controls Explore 360 View Wiz US ****** ​ N Admin Org…" at bounding box center [601, 300] width 1202 height 600
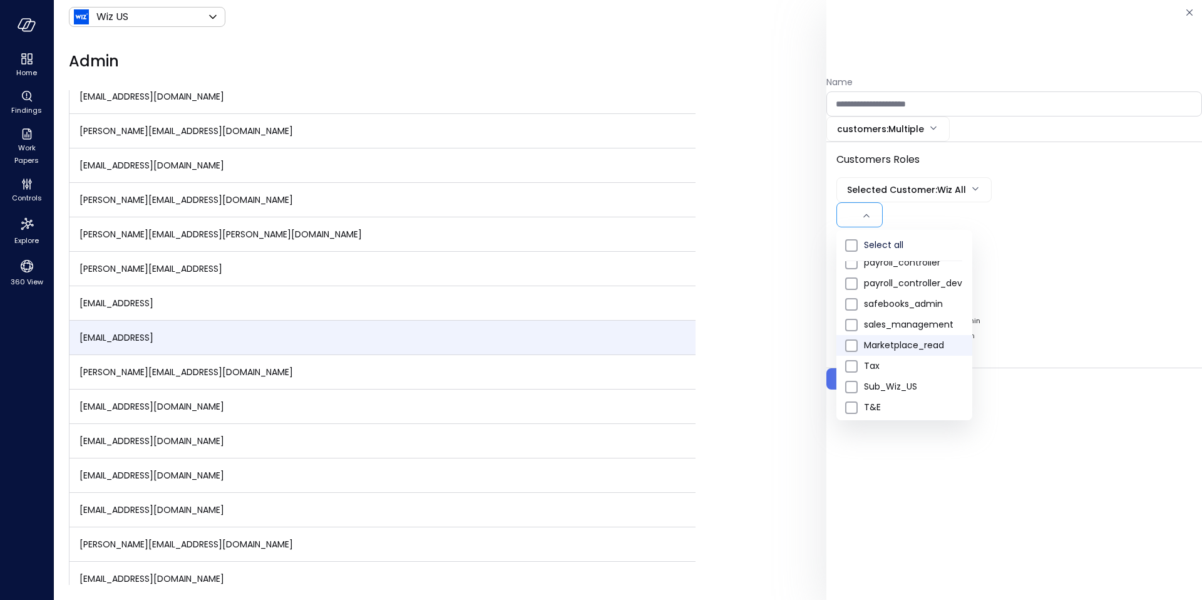
scroll to position [55, 0]
click at [852, 309] on ul "Select all erp order_to_cash payroll_controller payroll_controller_dev safebook…" at bounding box center [904, 299] width 136 height 248
type input "*"
click at [1135, 290] on div at bounding box center [601, 300] width 1202 height 600
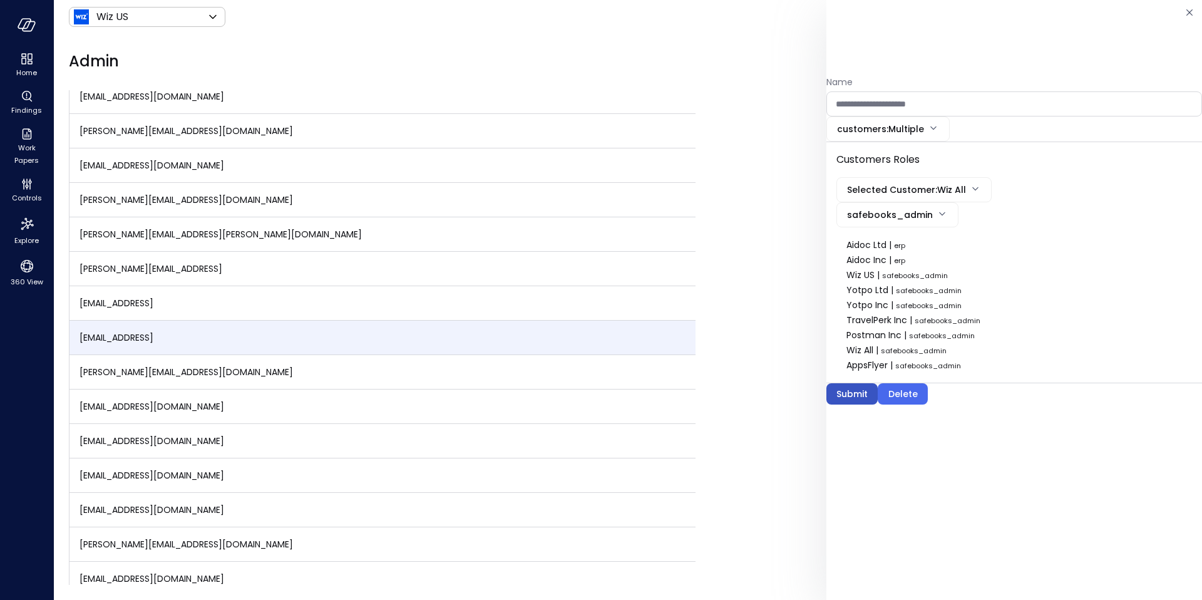
click at [842, 396] on div "Submit" at bounding box center [851, 394] width 31 height 16
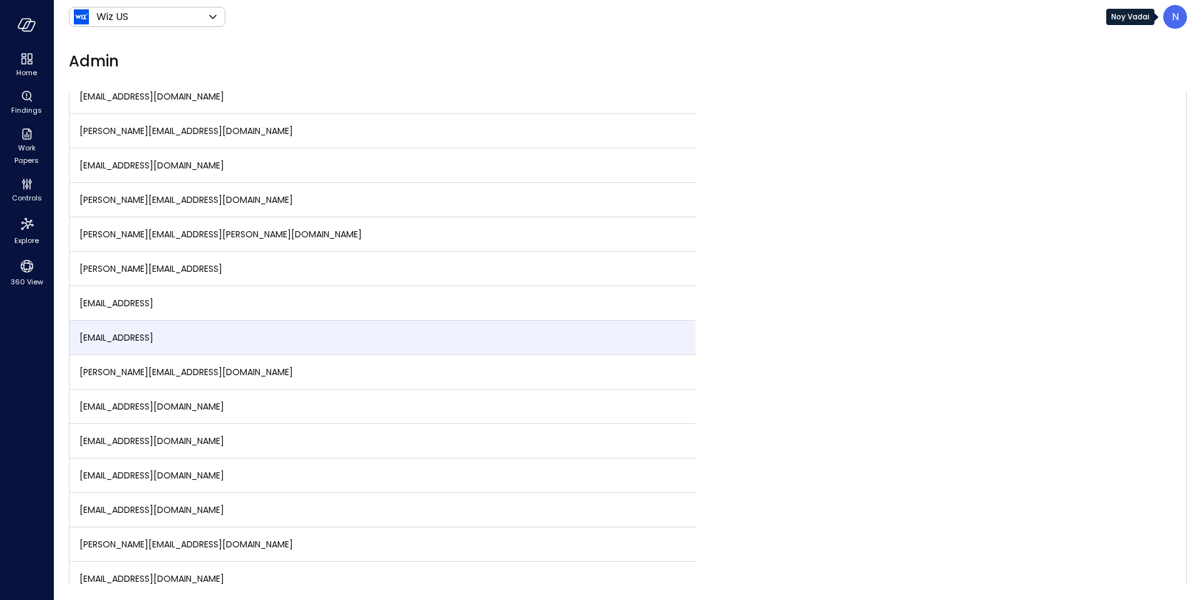
click at [1172, 13] on p "N" at bounding box center [1175, 16] width 7 height 15
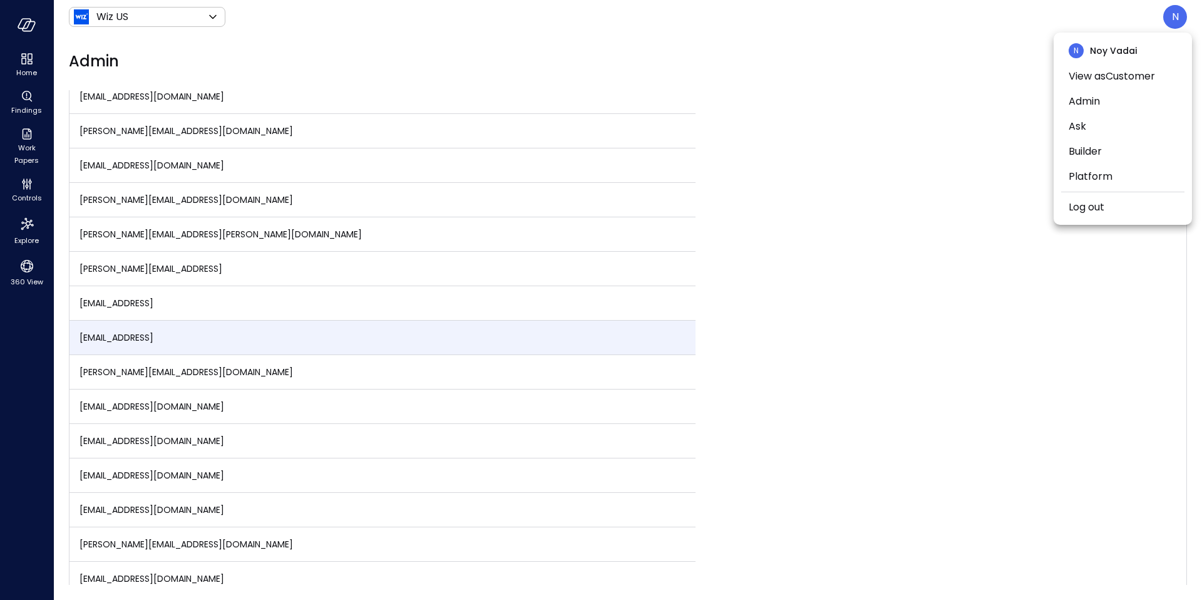
drag, startPoint x: 1130, startPoint y: 203, endPoint x: 1135, endPoint y: 190, distance: 14.1
click at [1129, 203] on li "Log out" at bounding box center [1122, 207] width 123 height 25
click at [1083, 204] on link "Log out" at bounding box center [1086, 207] width 36 height 15
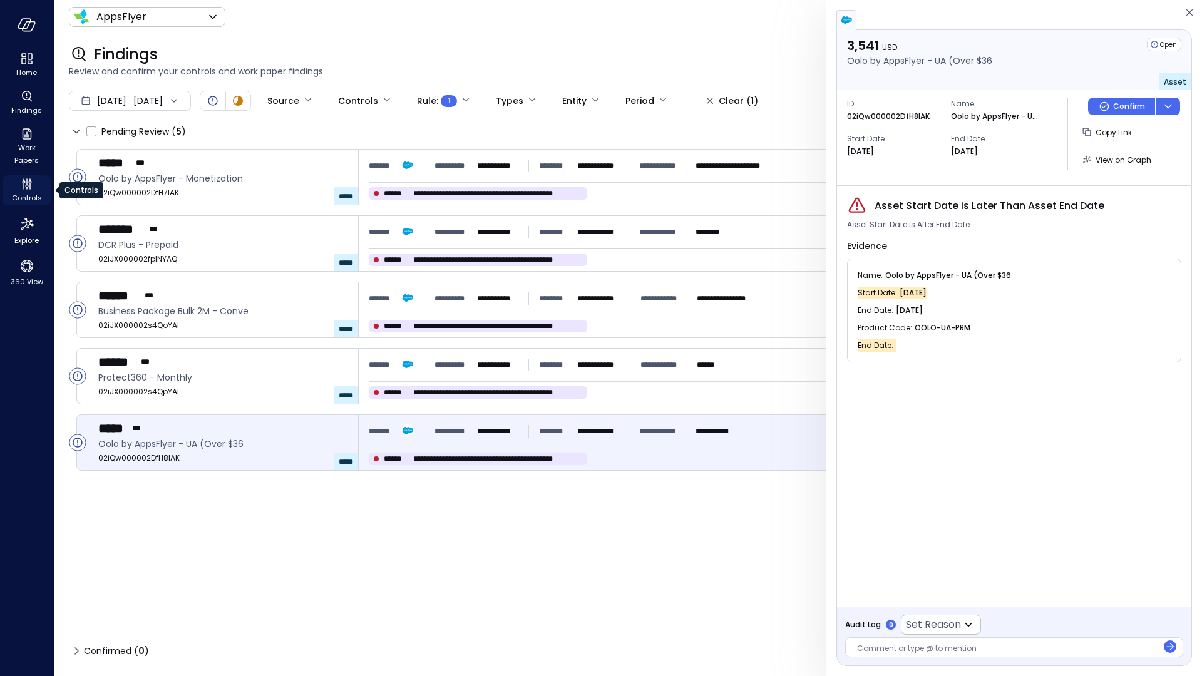
click at [24, 188] on icon "Controls" at bounding box center [26, 183] width 15 height 15
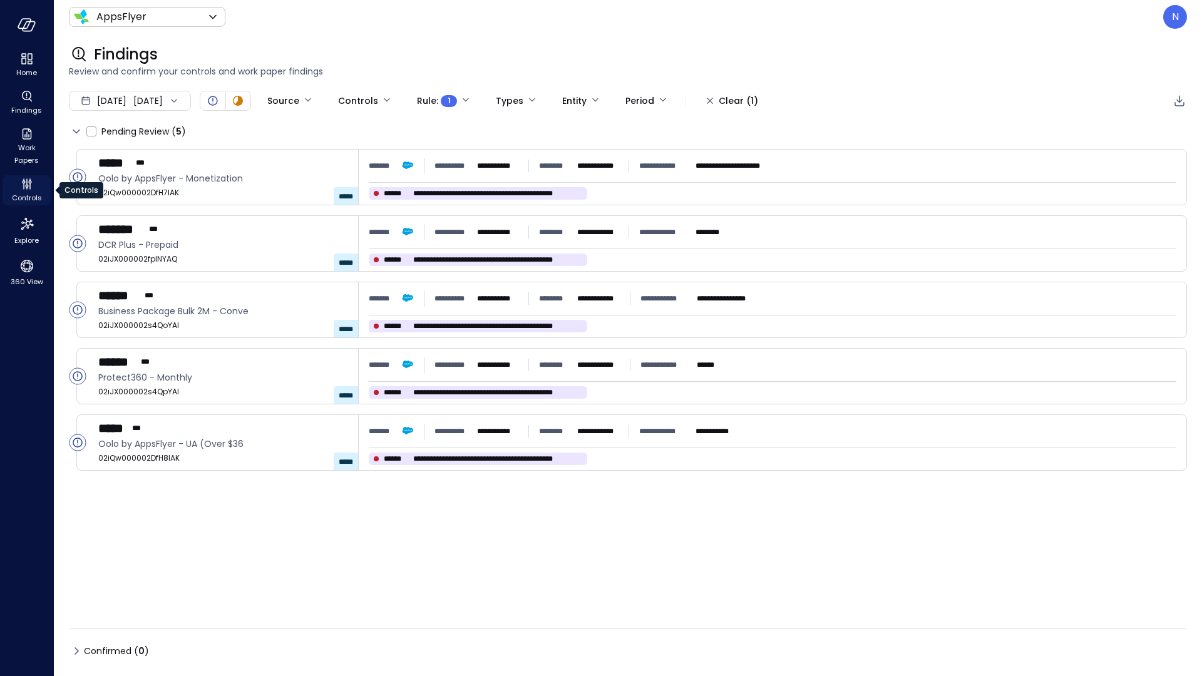
click at [25, 189] on icon "Controls" at bounding box center [26, 183] width 15 height 15
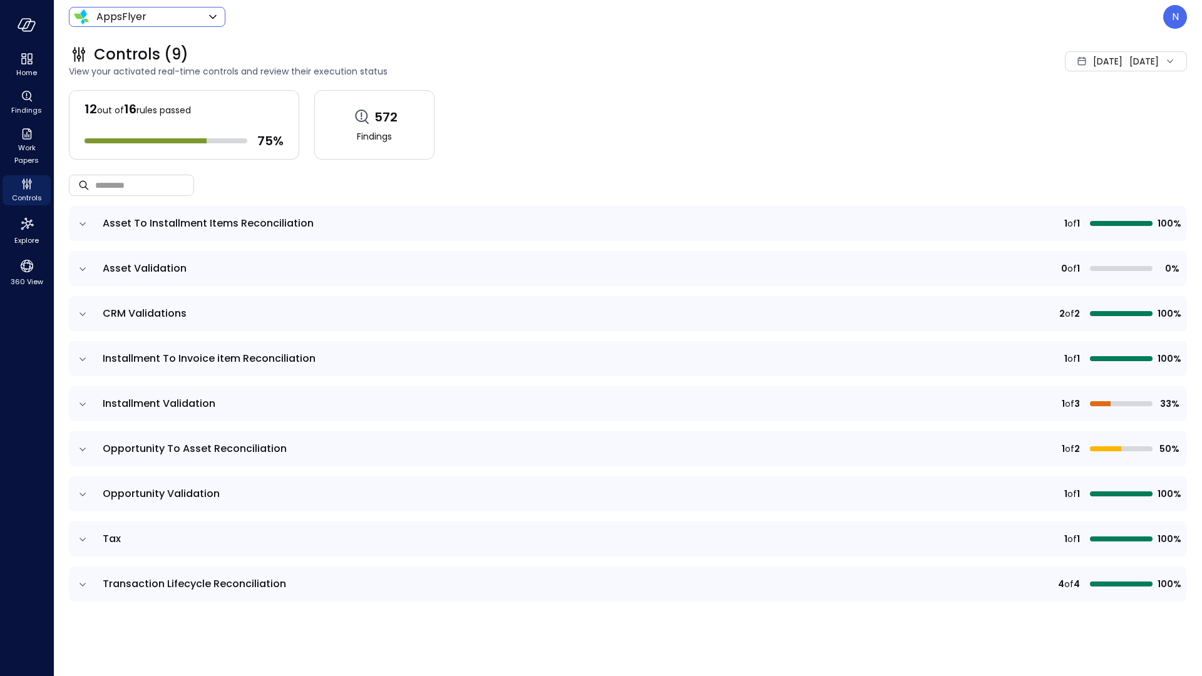
click at [132, 21] on body "Home Findings Work Papers Controls Explore 360 View AppsFlyer ******* ​ N Contr…" at bounding box center [601, 338] width 1202 height 676
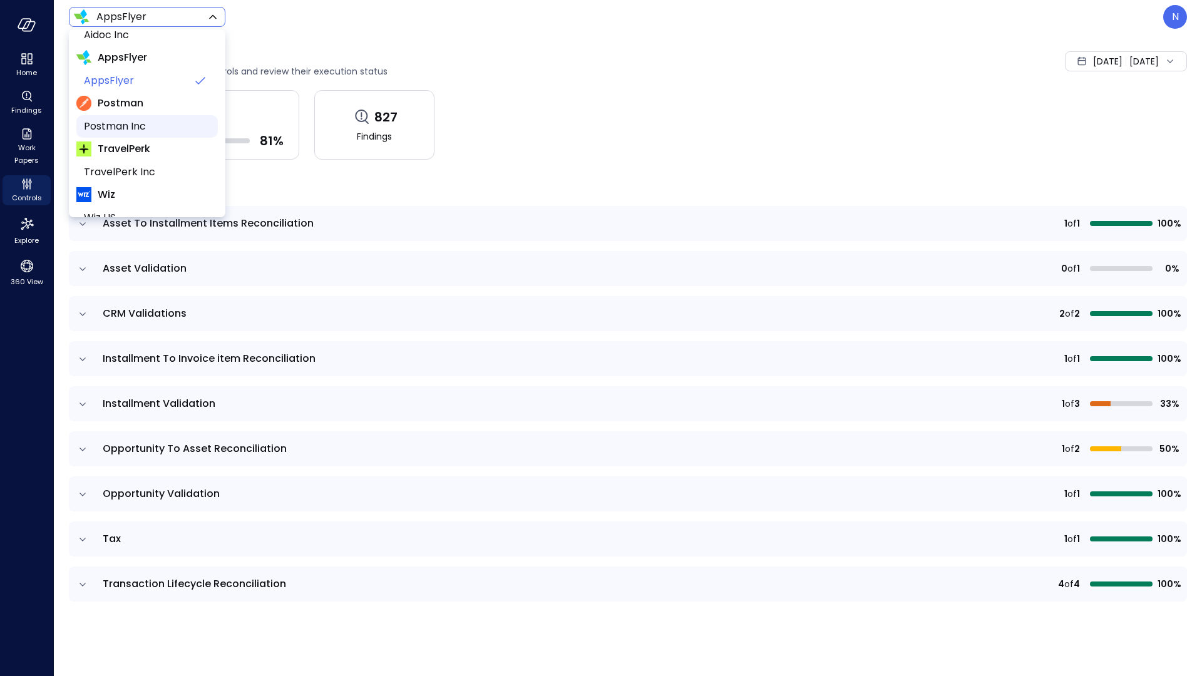
scroll to position [167, 0]
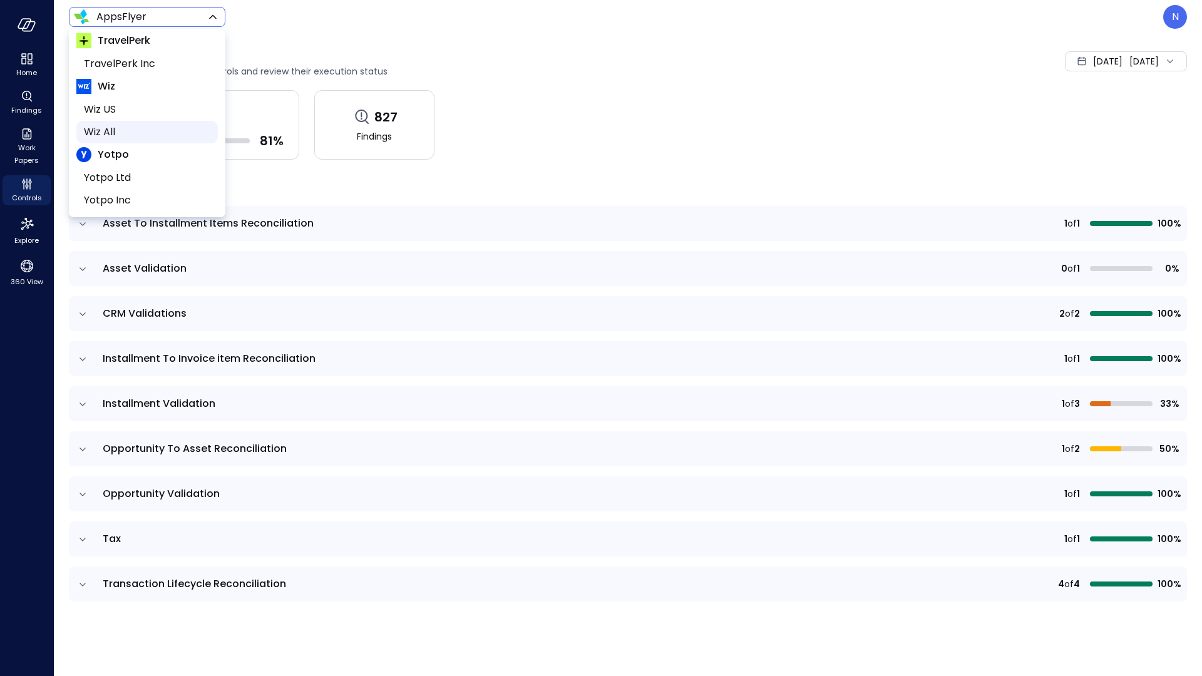
click at [137, 130] on span "Wiz All" at bounding box center [146, 132] width 124 height 15
type input "*******"
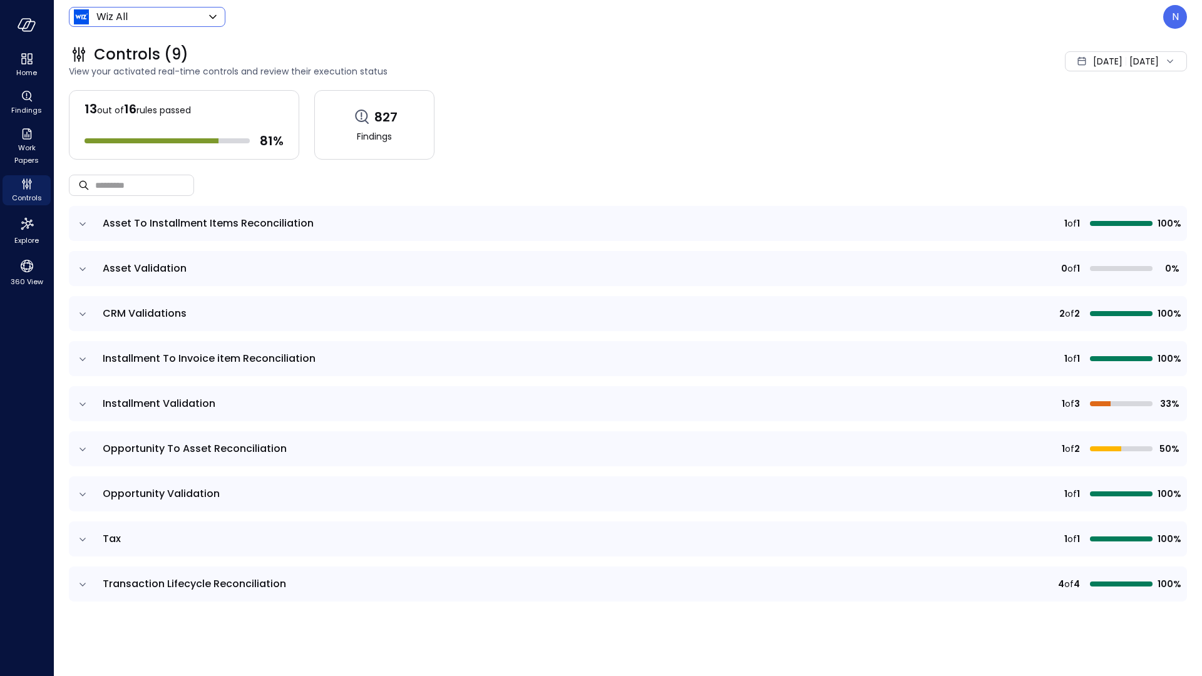
click at [83, 401] on icon "expand row" at bounding box center [82, 404] width 13 height 13
click at [91, 405] on td at bounding box center [82, 403] width 26 height 35
click at [77, 405] on icon "expand row" at bounding box center [82, 404] width 13 height 13
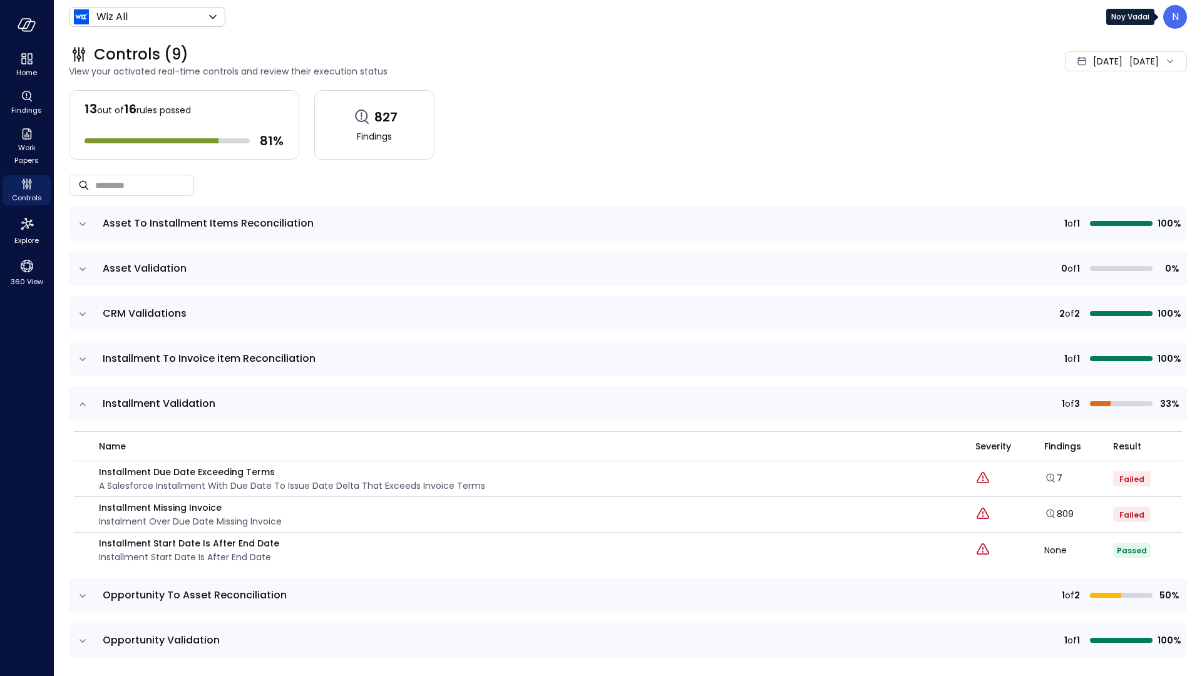
click at [1182, 3] on header "Wiz All ******* ​ N" at bounding box center [628, 17] width 1148 height 34
click at [1174, 25] on div "N" at bounding box center [1175, 17] width 24 height 24
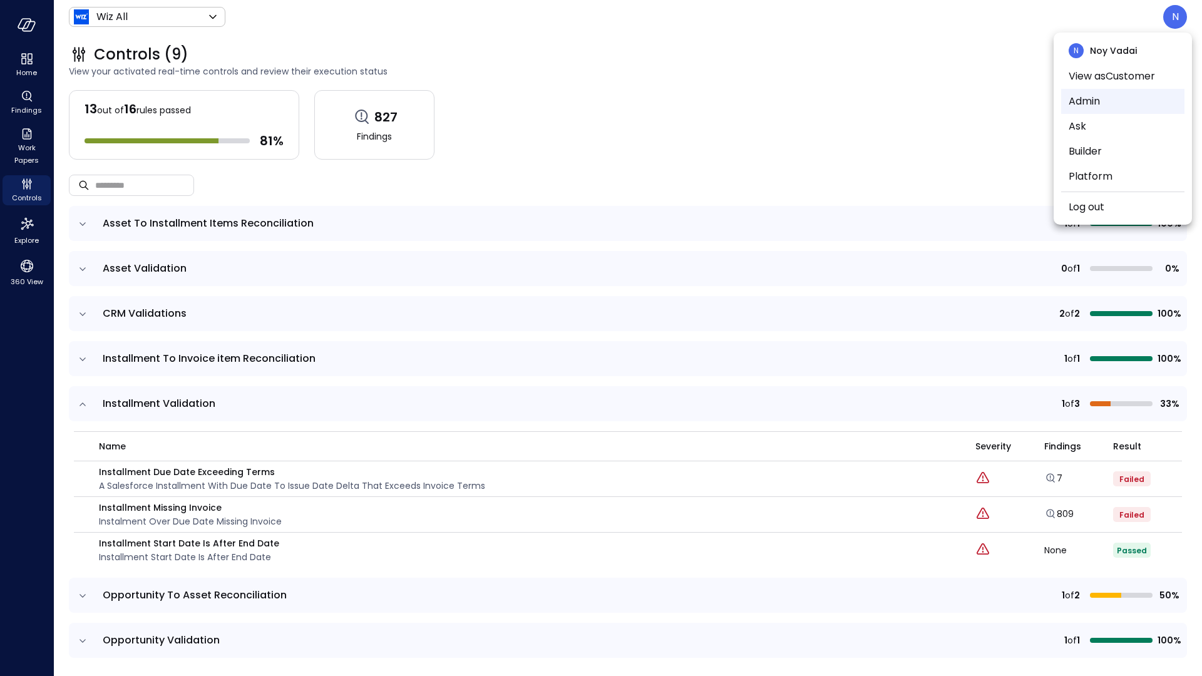
click at [1140, 108] on li "Admin" at bounding box center [1122, 101] width 123 height 25
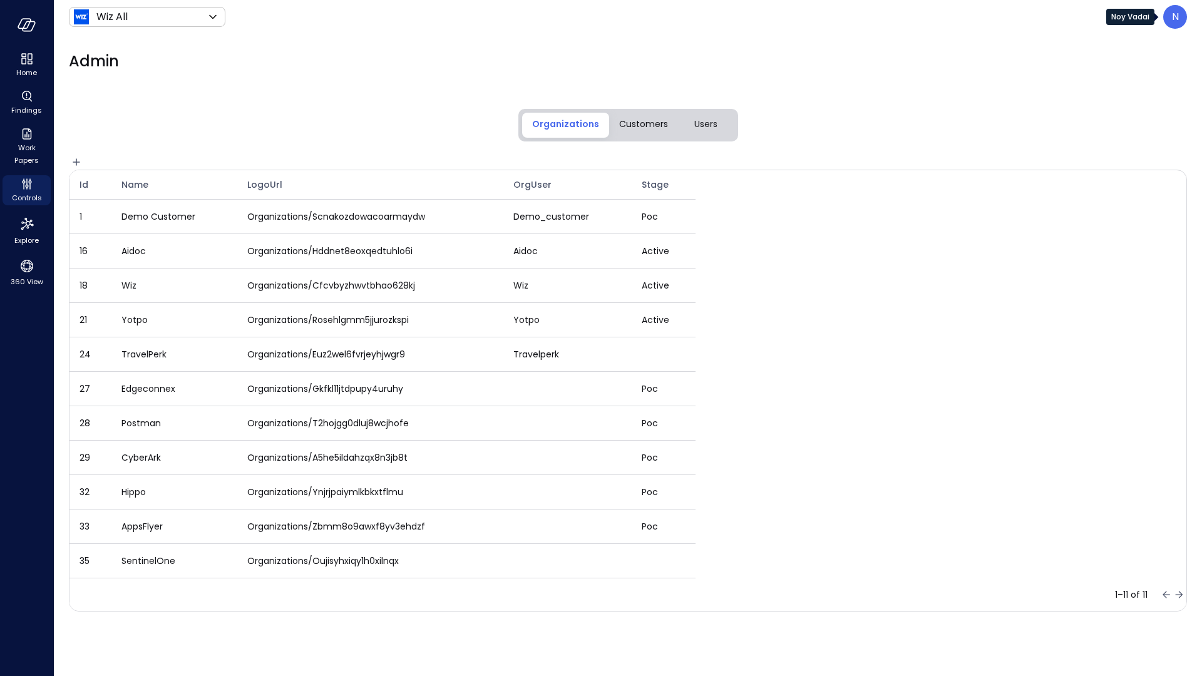
click at [1167, 19] on div "N" at bounding box center [1175, 17] width 24 height 24
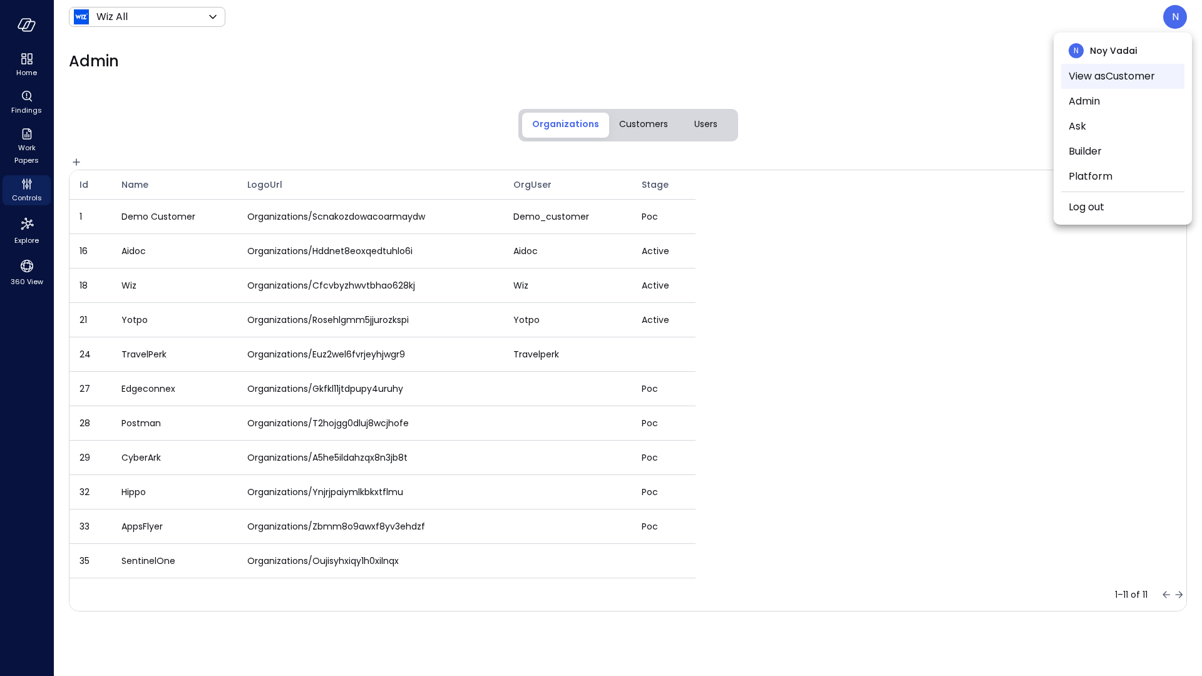
click at [1100, 69] on li "View as Customer" at bounding box center [1122, 76] width 123 height 25
click at [149, 17] on div at bounding box center [601, 338] width 1202 height 676
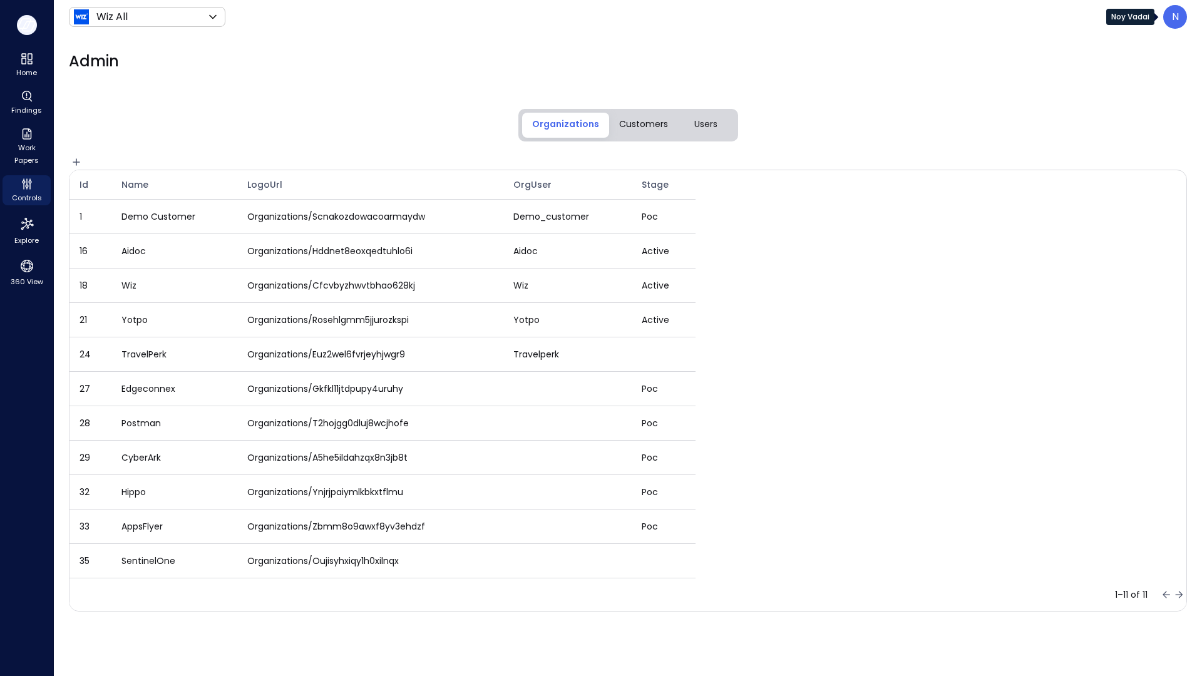
click at [35, 26] on icon "button" at bounding box center [27, 25] width 19 height 14
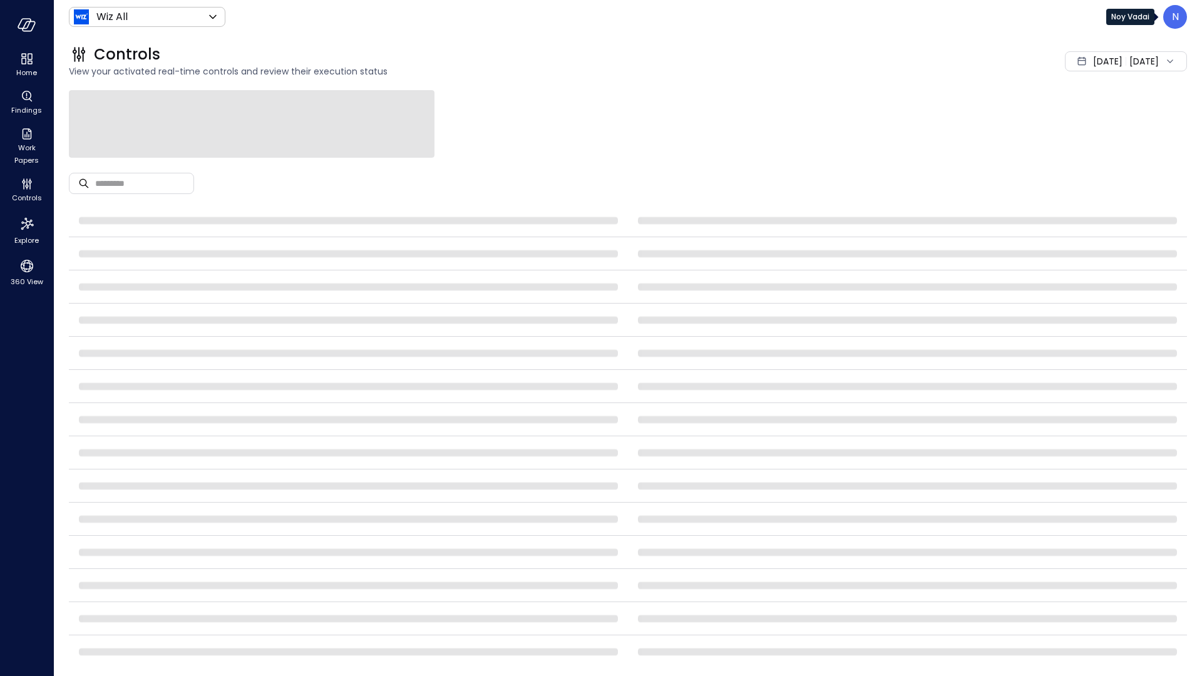
click at [1174, 22] on p "N" at bounding box center [1175, 16] width 7 height 15
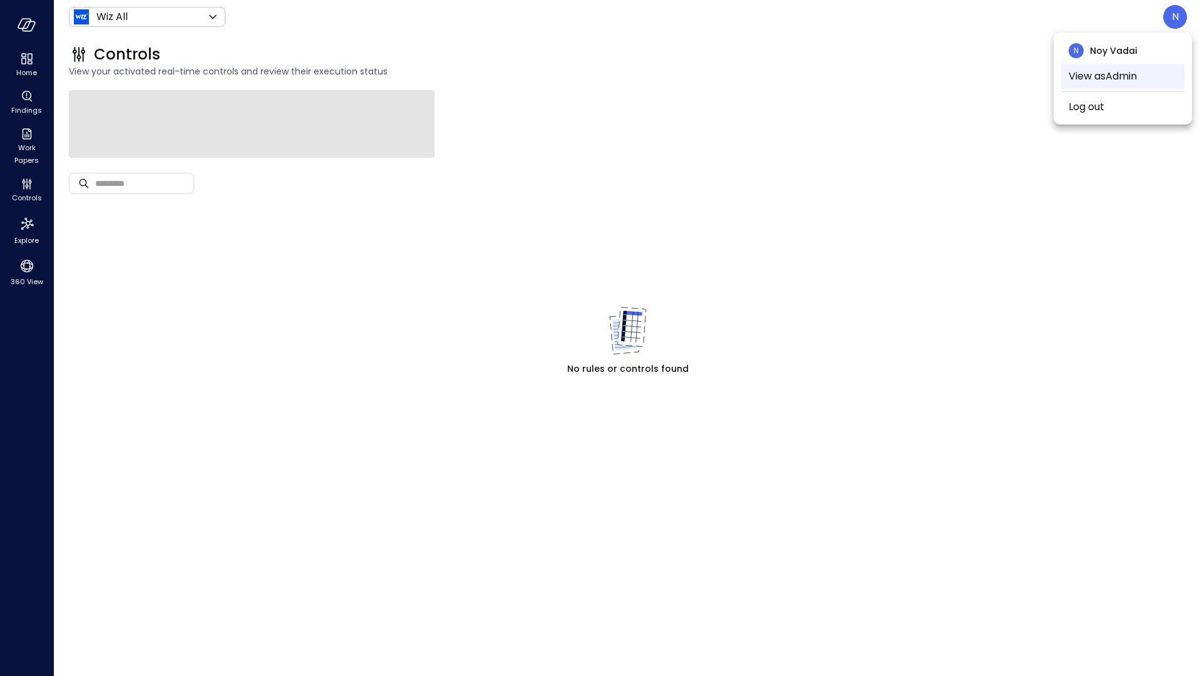
click at [1139, 67] on li "View as Admin" at bounding box center [1122, 76] width 123 height 25
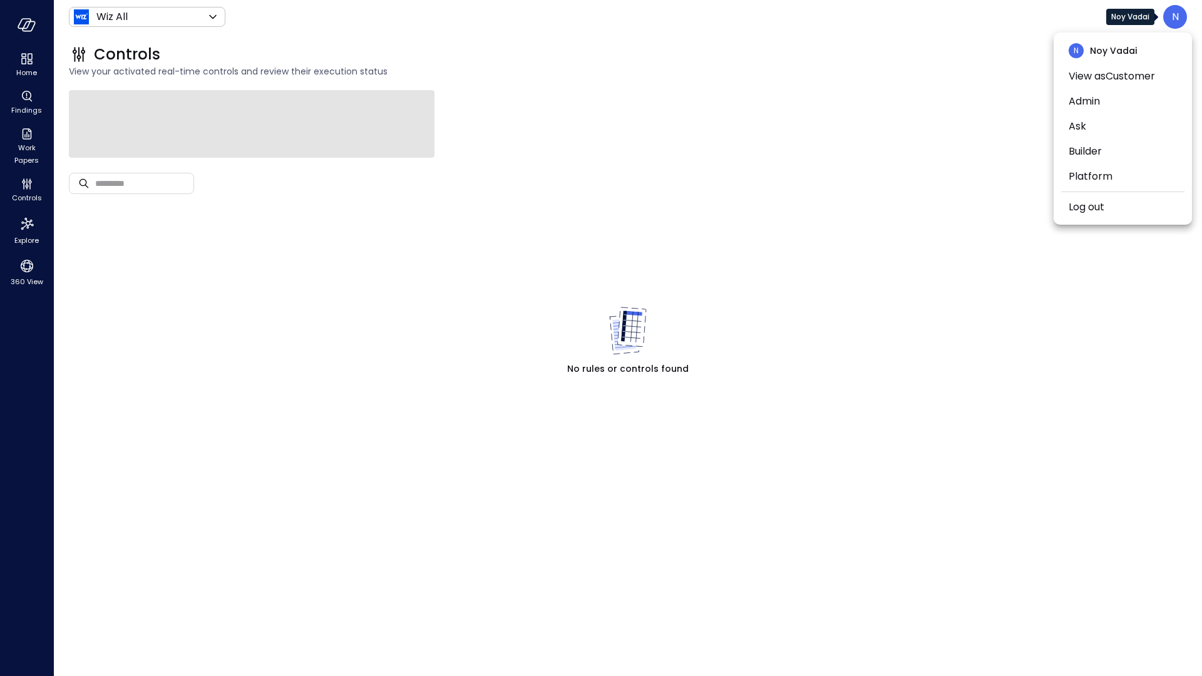
click at [44, 191] on div at bounding box center [601, 338] width 1202 height 676
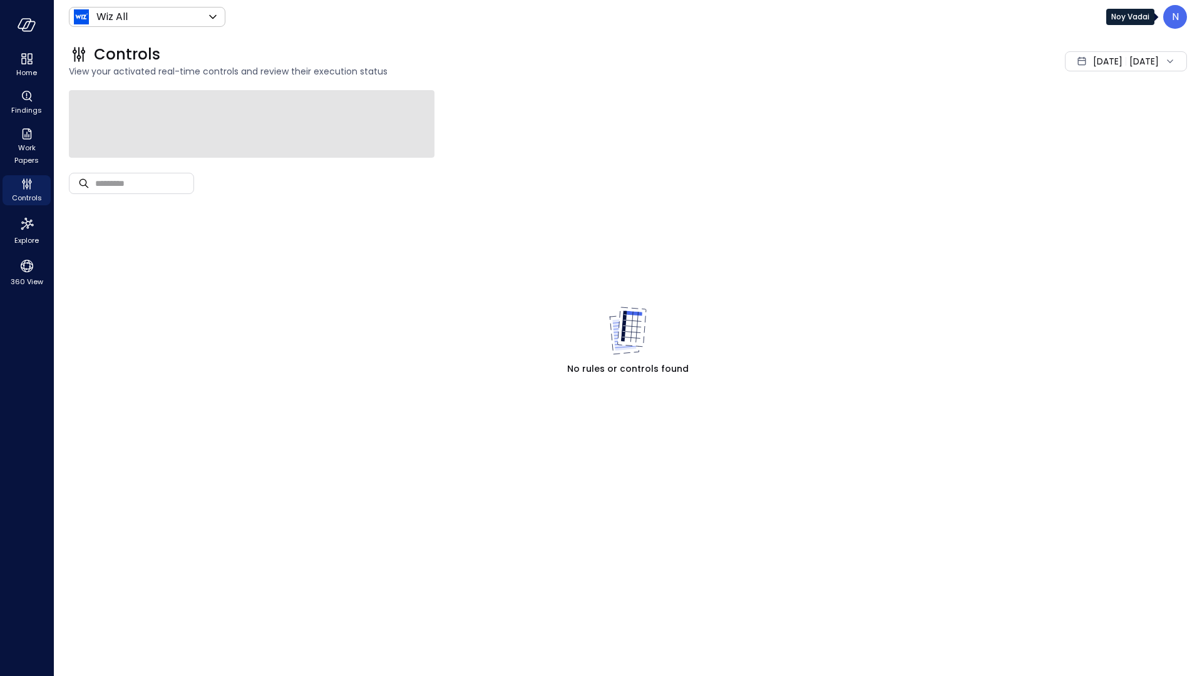
click at [28, 186] on icon "Controls" at bounding box center [26, 186] width 3 height 3
click at [24, 186] on icon "Controls" at bounding box center [26, 183] width 15 height 15
click at [1182, 24] on div "N" at bounding box center [1175, 17] width 24 height 24
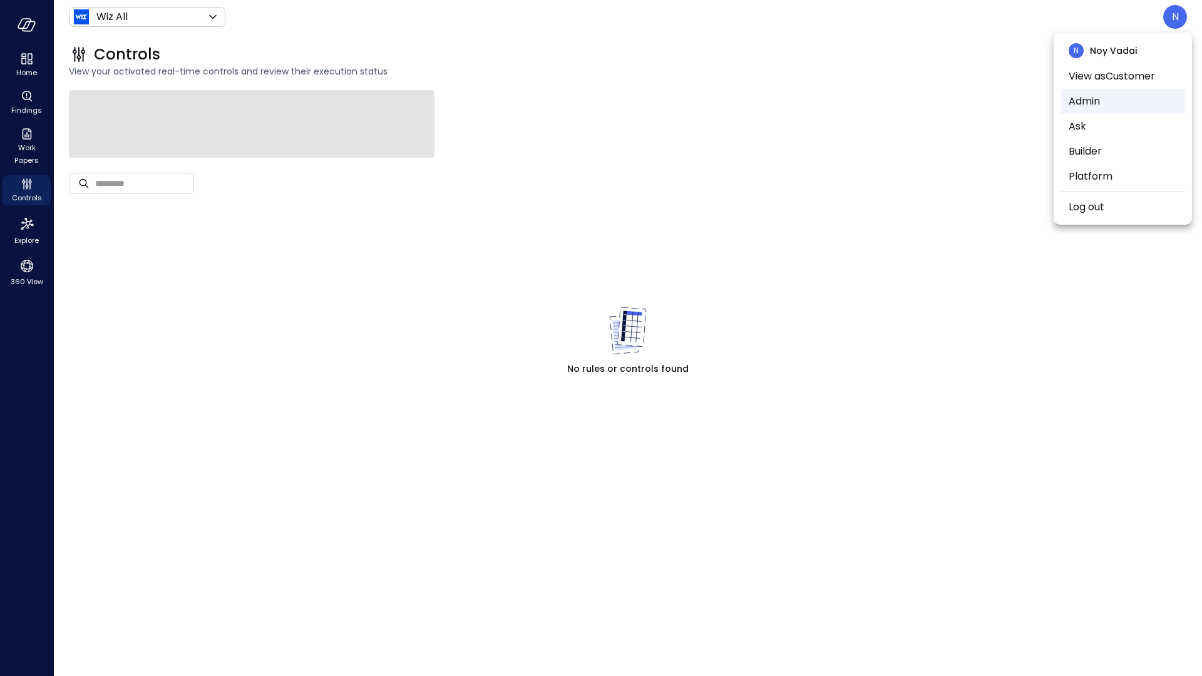
click at [1086, 99] on li "Admin" at bounding box center [1122, 101] width 123 height 25
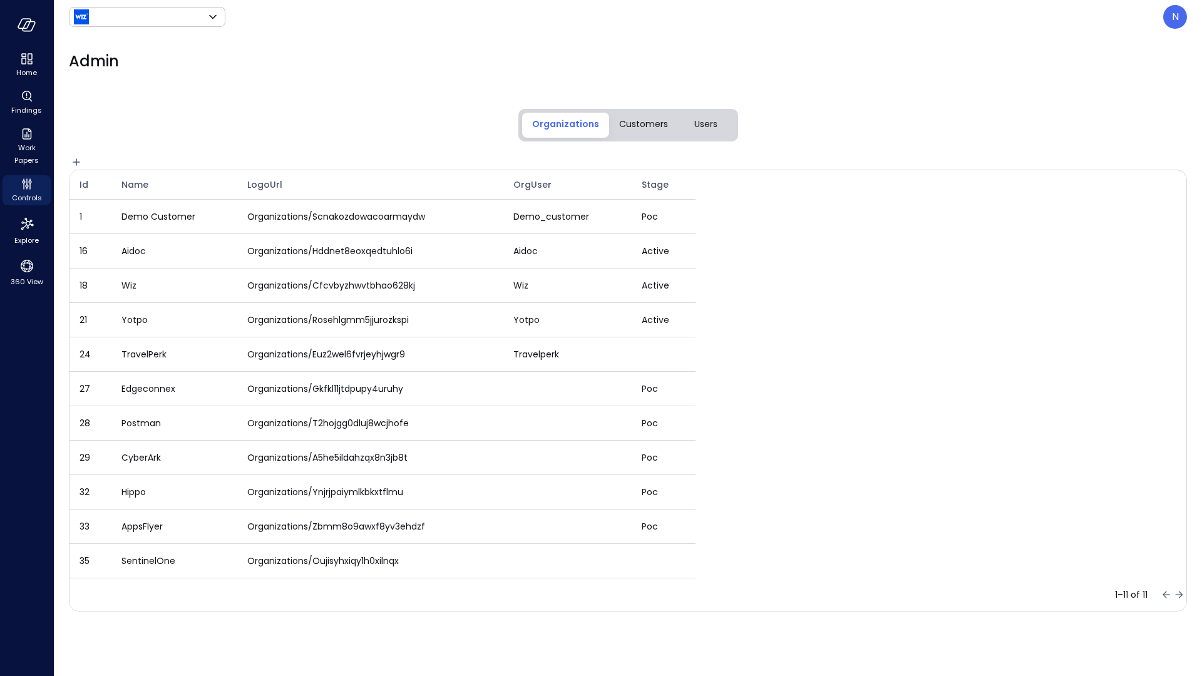
type input "*******"
click at [11, 180] on div "Controls" at bounding box center [27, 190] width 48 height 30
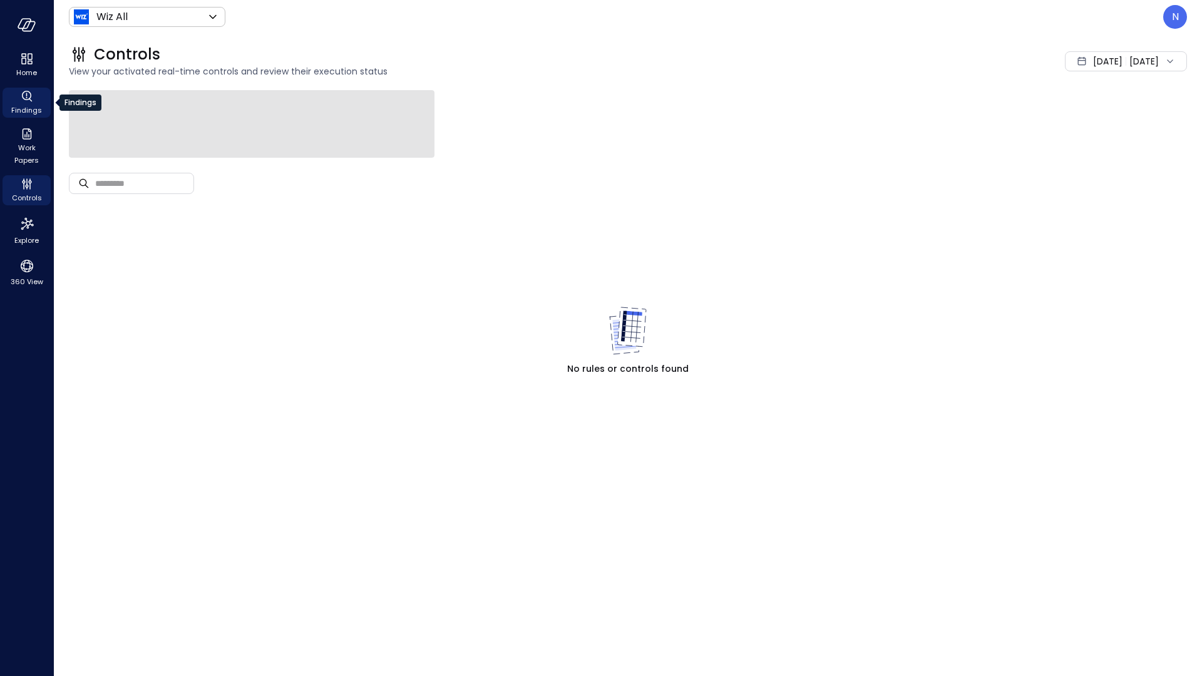
click at [28, 106] on span "Findings" at bounding box center [26, 110] width 31 height 13
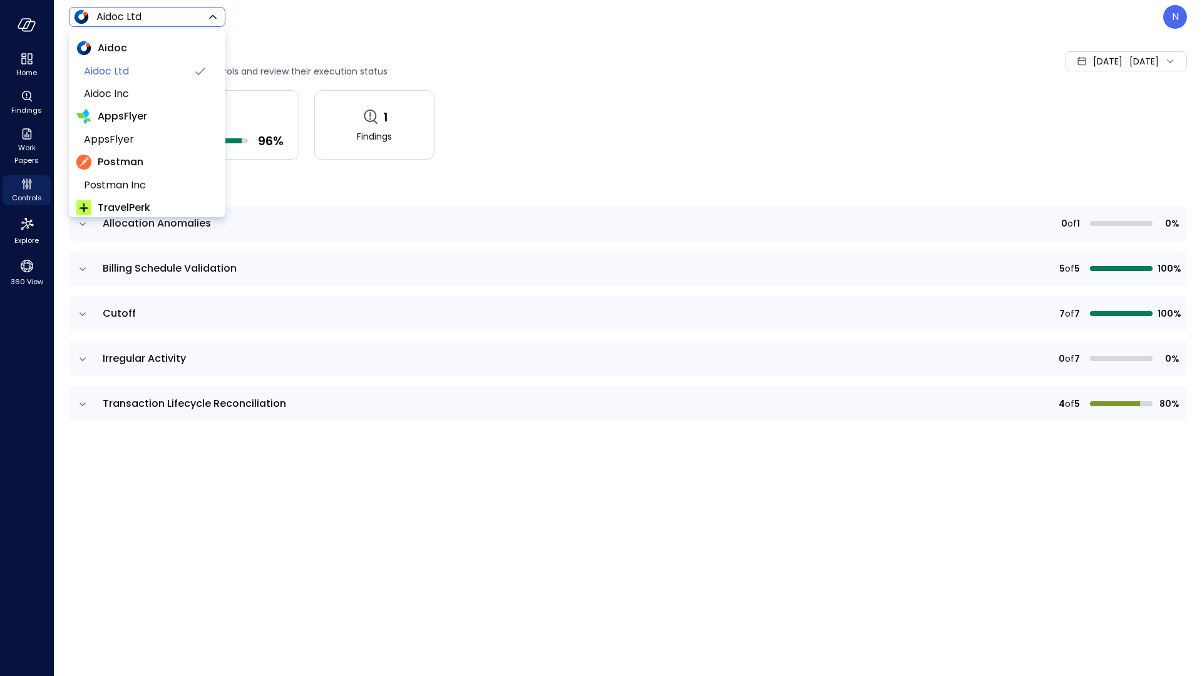
click at [146, 23] on body "Home Findings Work Papers Controls Explore 360 View Aidoc Ltd ****** ​ N Contro…" at bounding box center [601, 338] width 1202 height 676
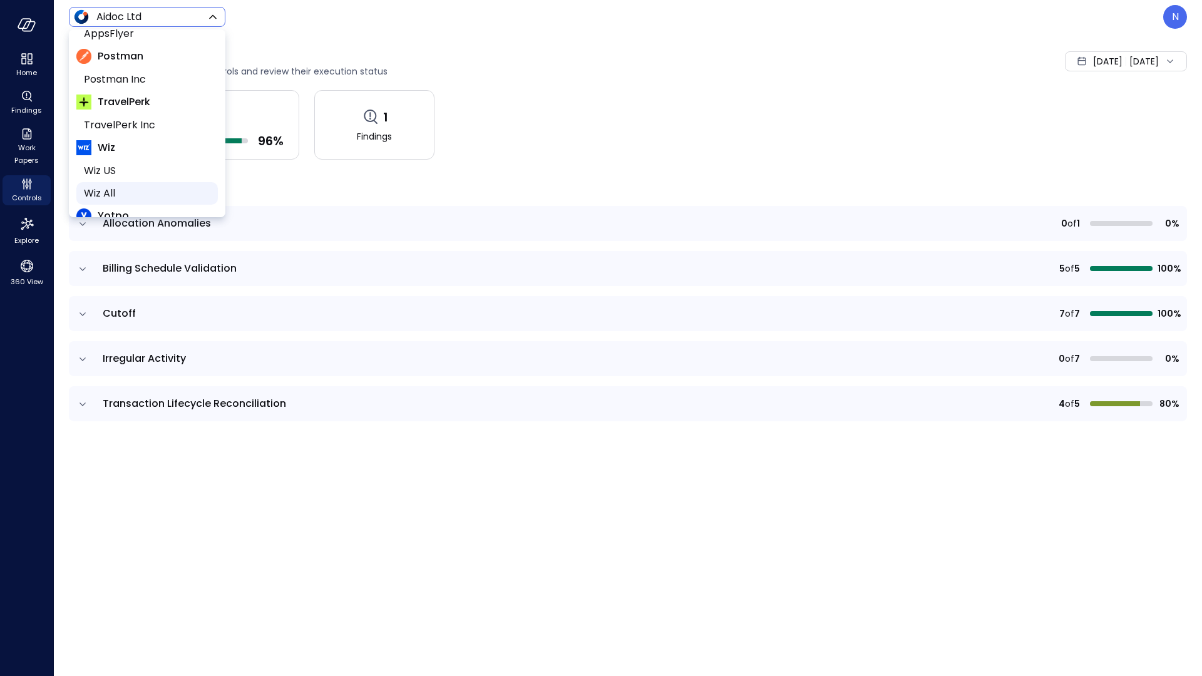
scroll to position [167, 0]
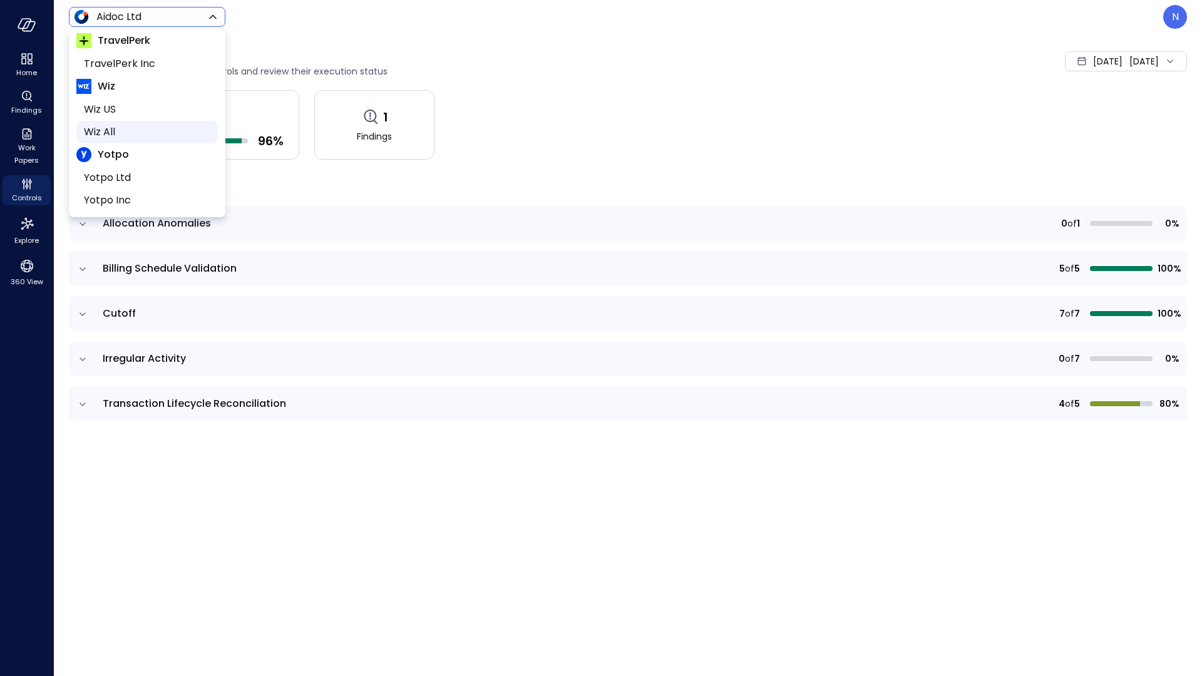
click at [158, 128] on span "Wiz All" at bounding box center [146, 132] width 124 height 15
type input "*******"
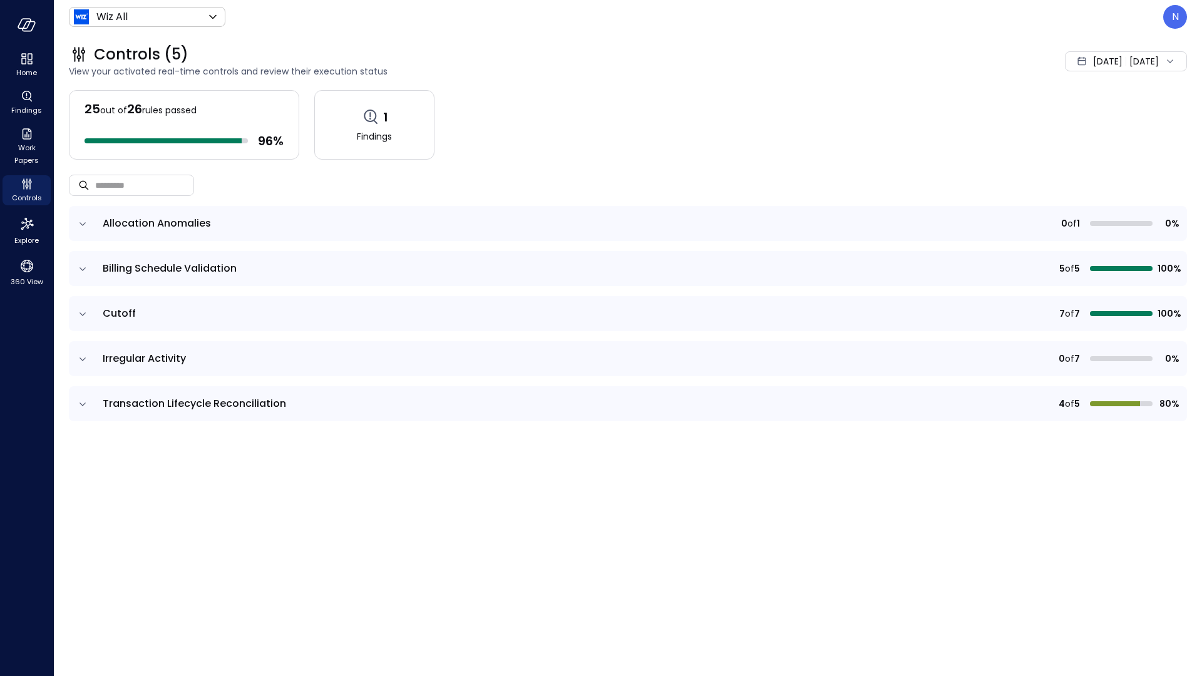
click at [84, 360] on icon "expand row" at bounding box center [82, 359] width 13 height 13
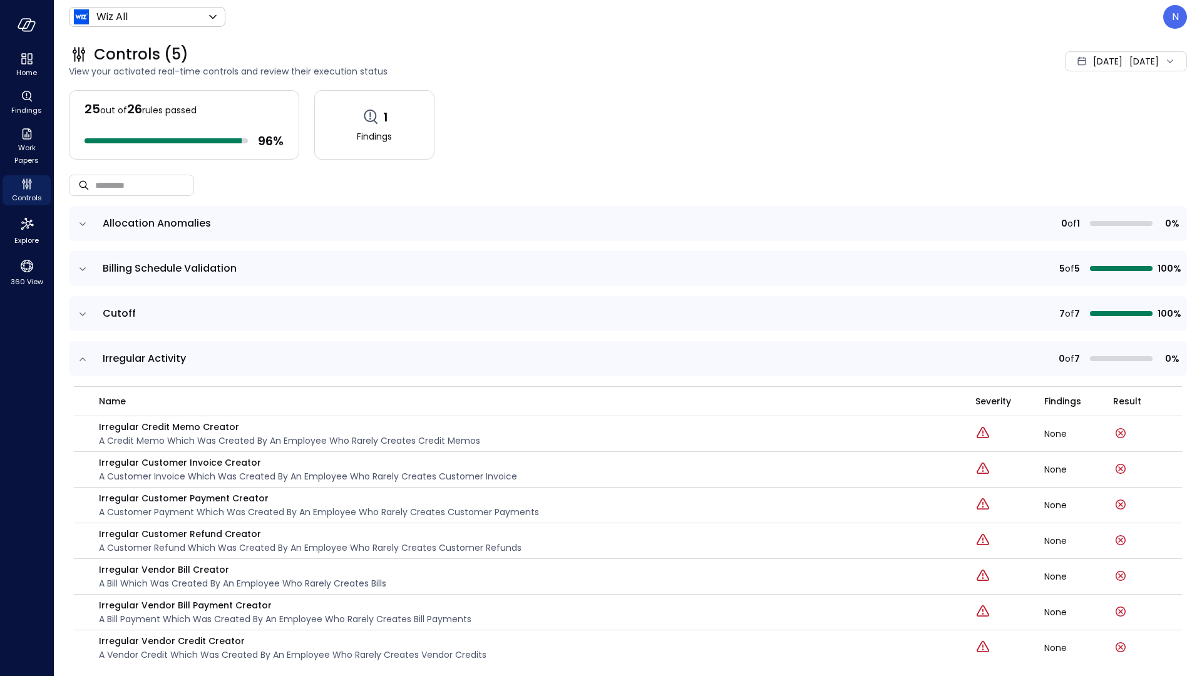
click at [84, 360] on icon "expand row" at bounding box center [82, 359] width 13 height 13
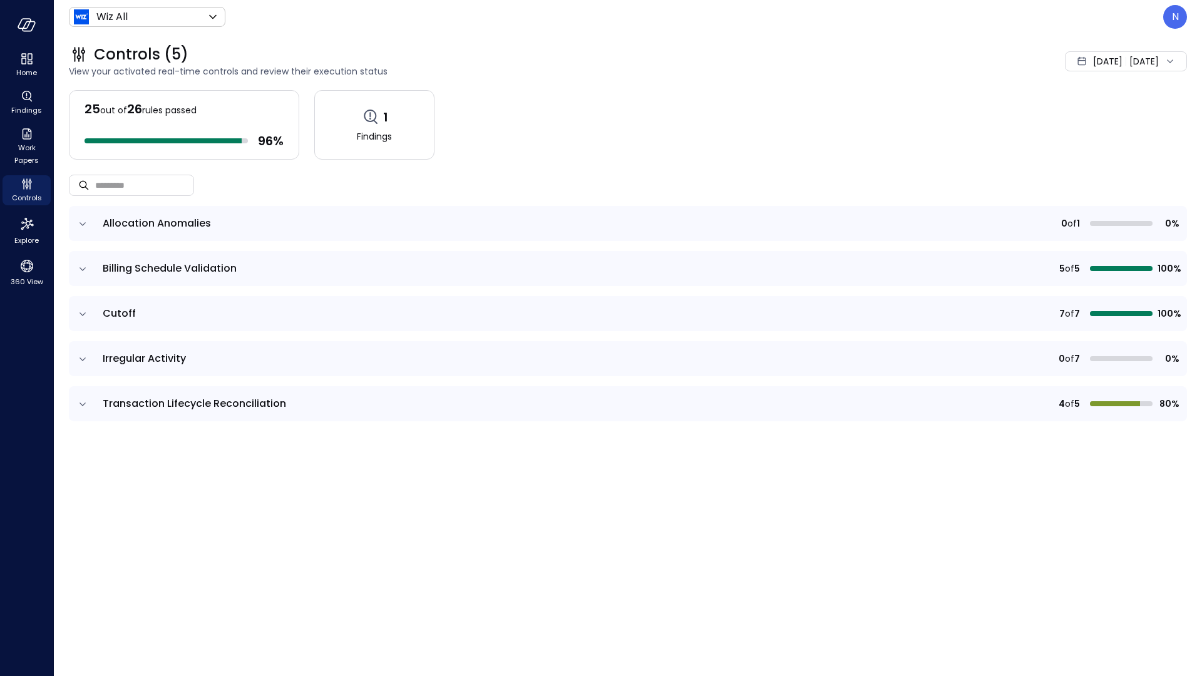
click at [81, 312] on icon "expand row" at bounding box center [82, 314] width 13 height 13
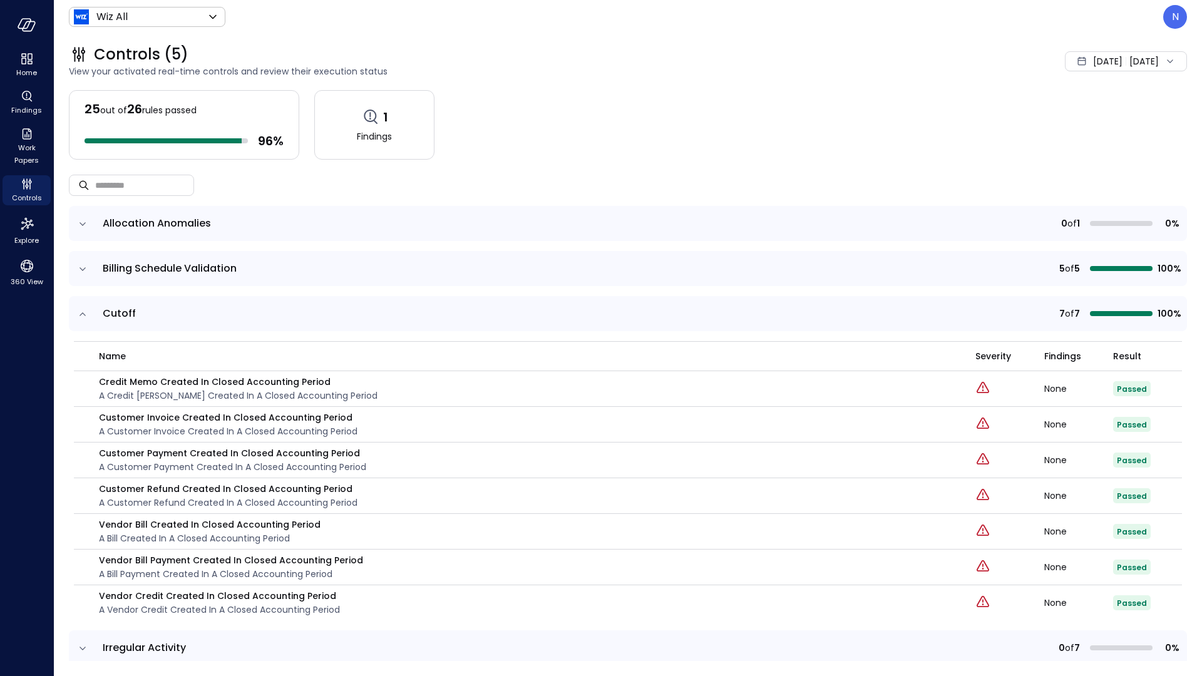
click at [81, 312] on icon "expand row" at bounding box center [82, 313] width 6 height 3
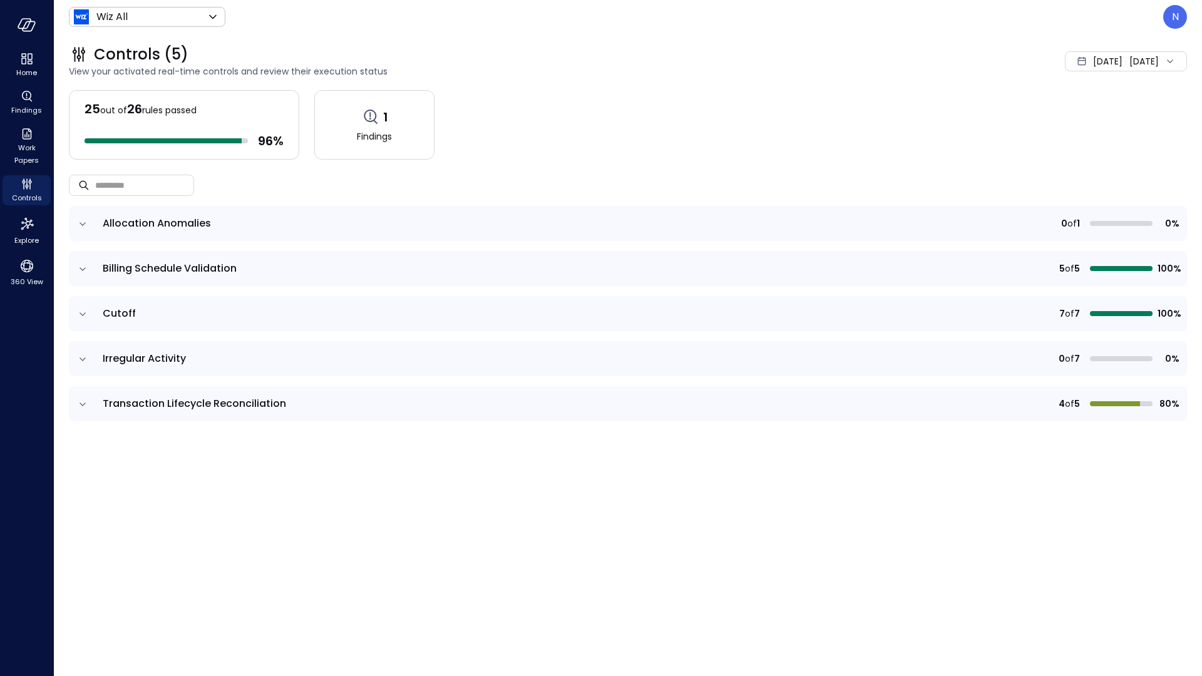
click at [88, 263] on icon "expand row" at bounding box center [82, 269] width 13 height 13
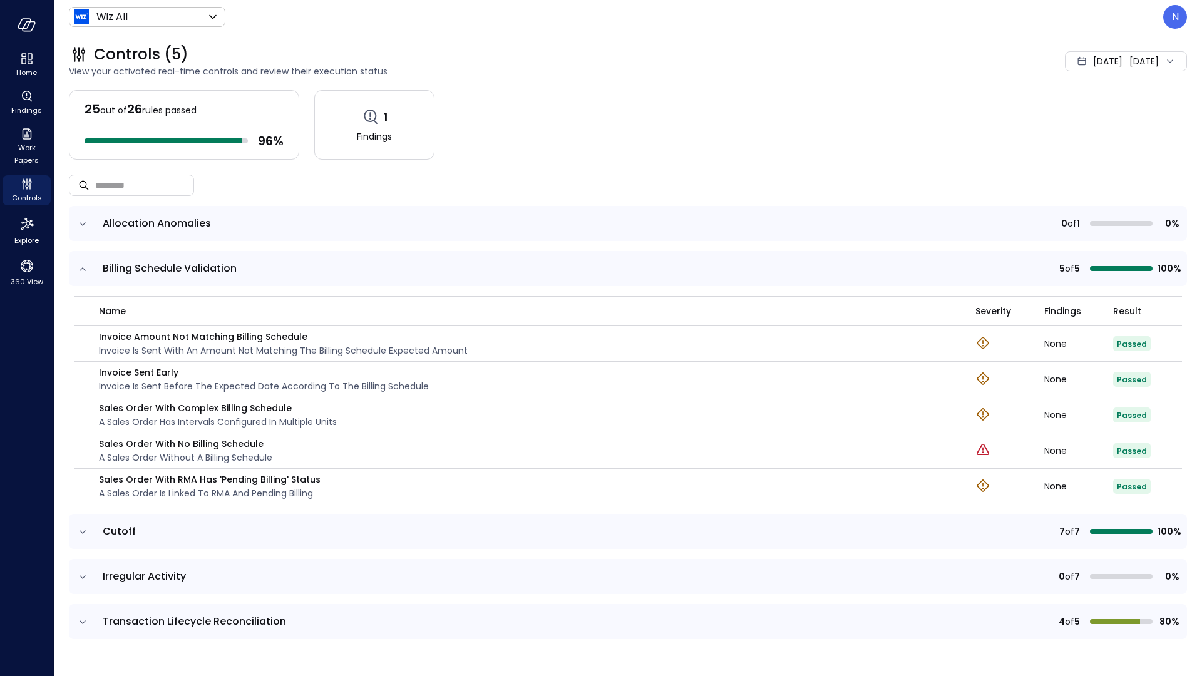
click at [83, 273] on icon "expand row" at bounding box center [82, 269] width 13 height 13
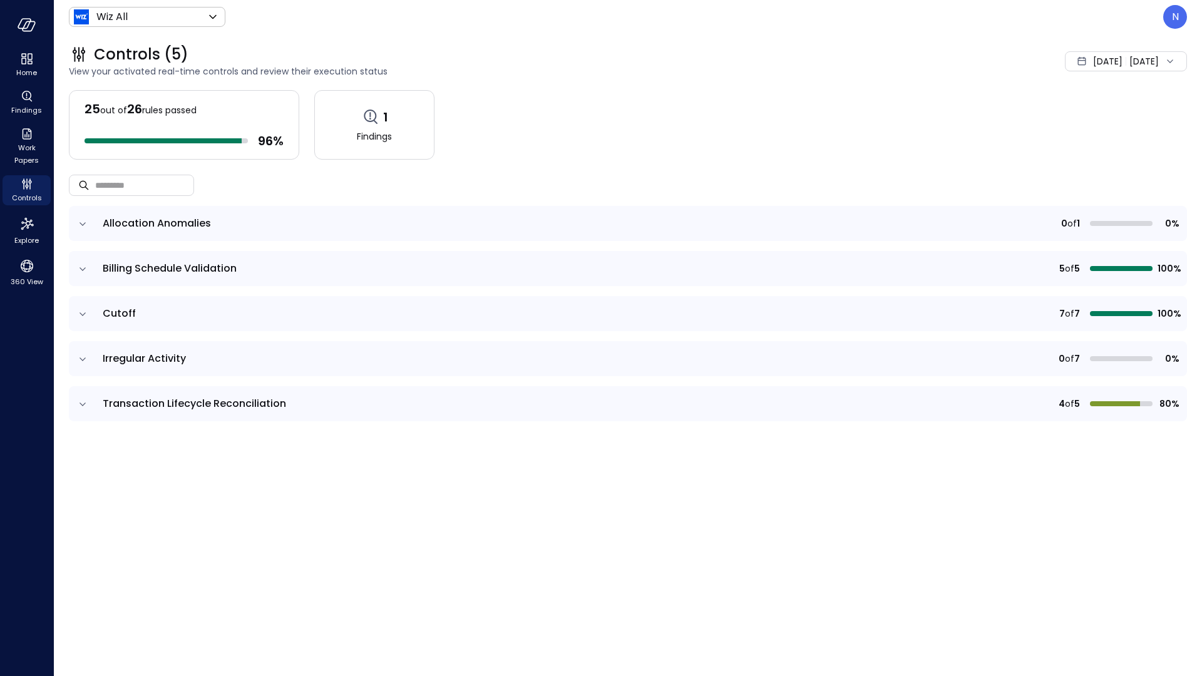
click at [81, 228] on icon "expand row" at bounding box center [82, 224] width 13 height 13
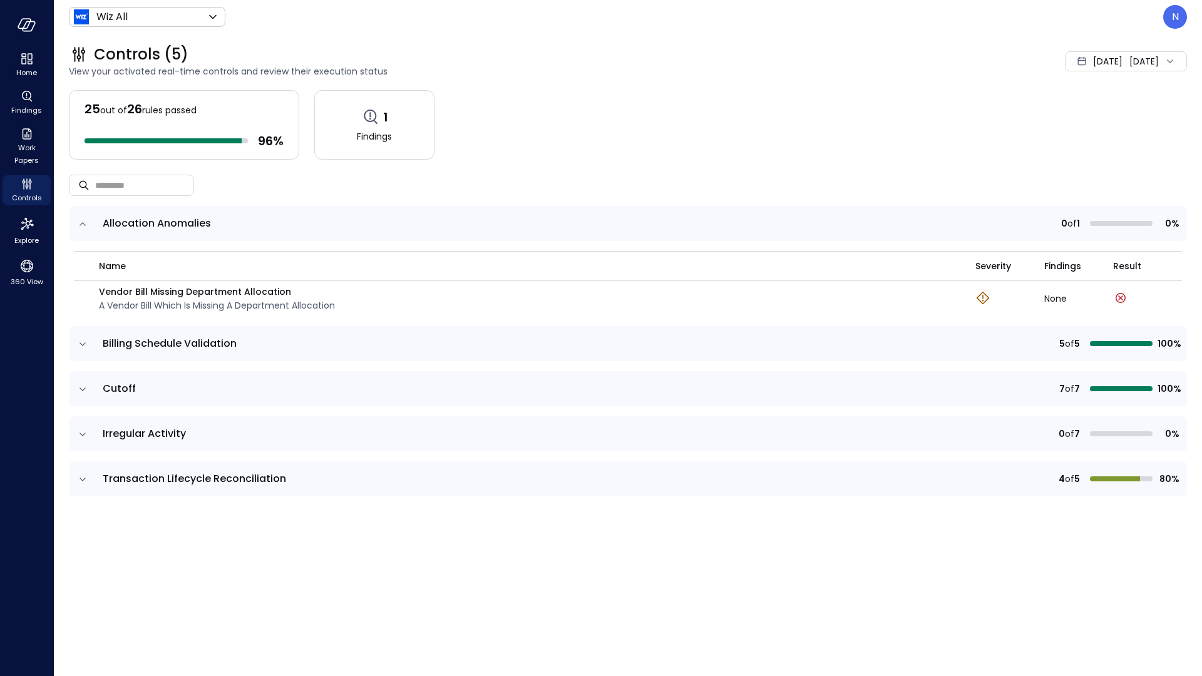
click at [83, 226] on icon "expand row" at bounding box center [82, 224] width 13 height 13
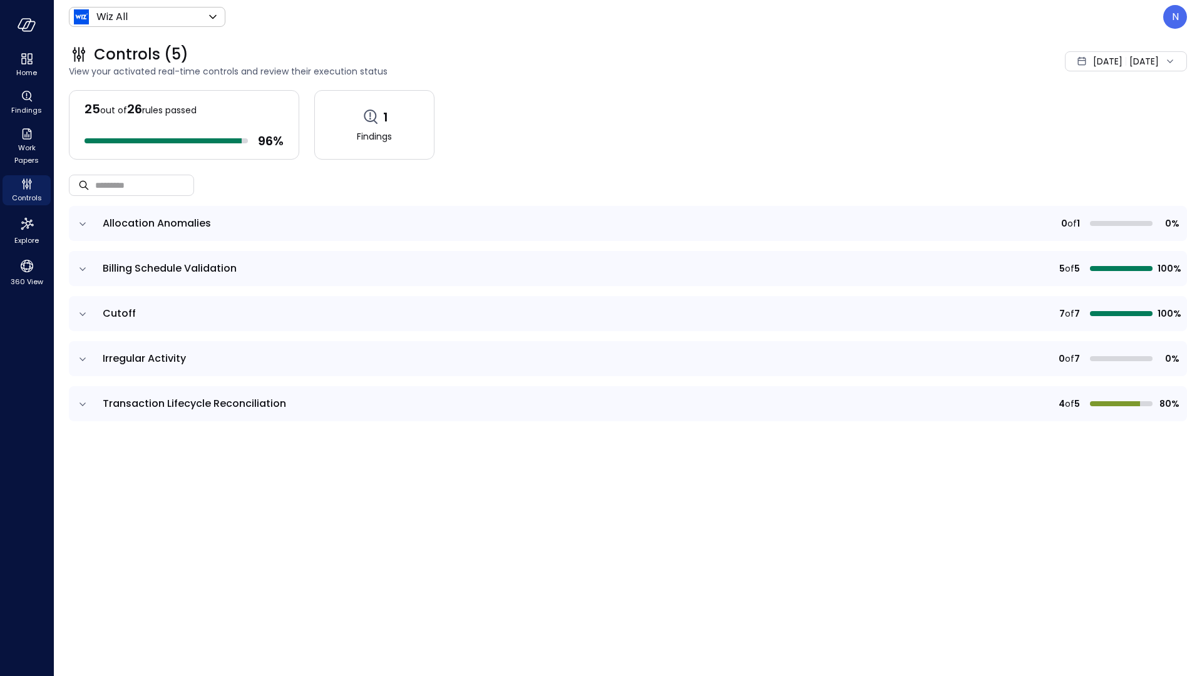
click at [86, 399] on icon "expand row" at bounding box center [82, 404] width 13 height 13
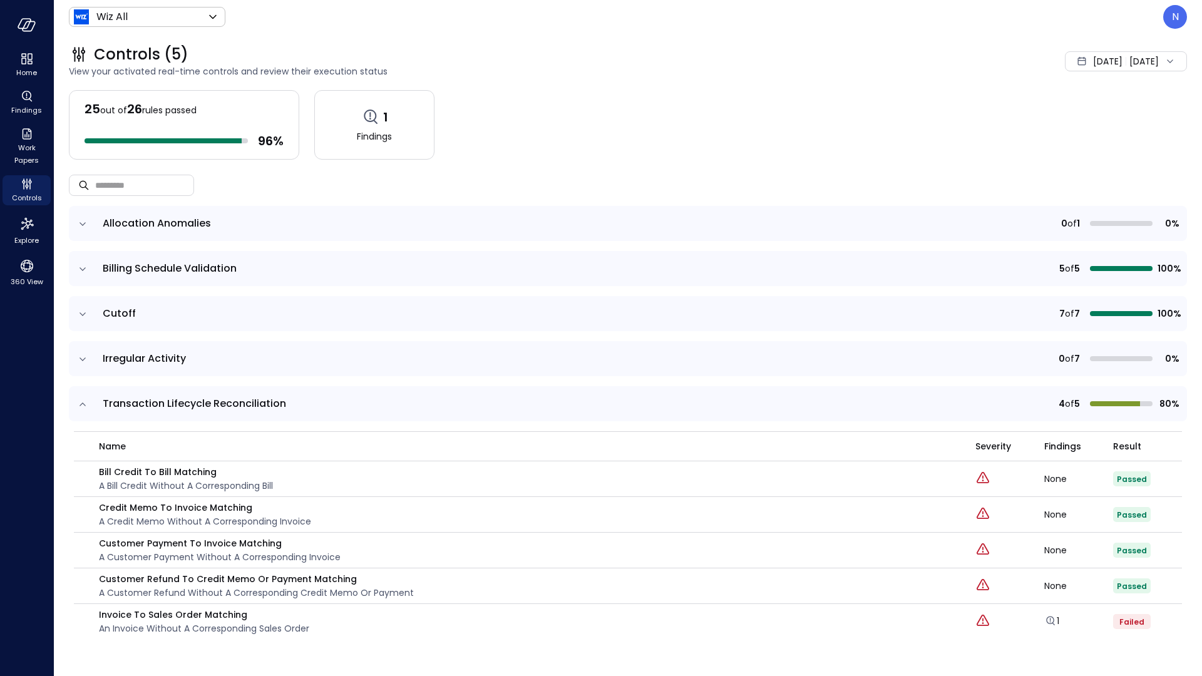
click at [86, 399] on icon "expand row" at bounding box center [82, 404] width 13 height 13
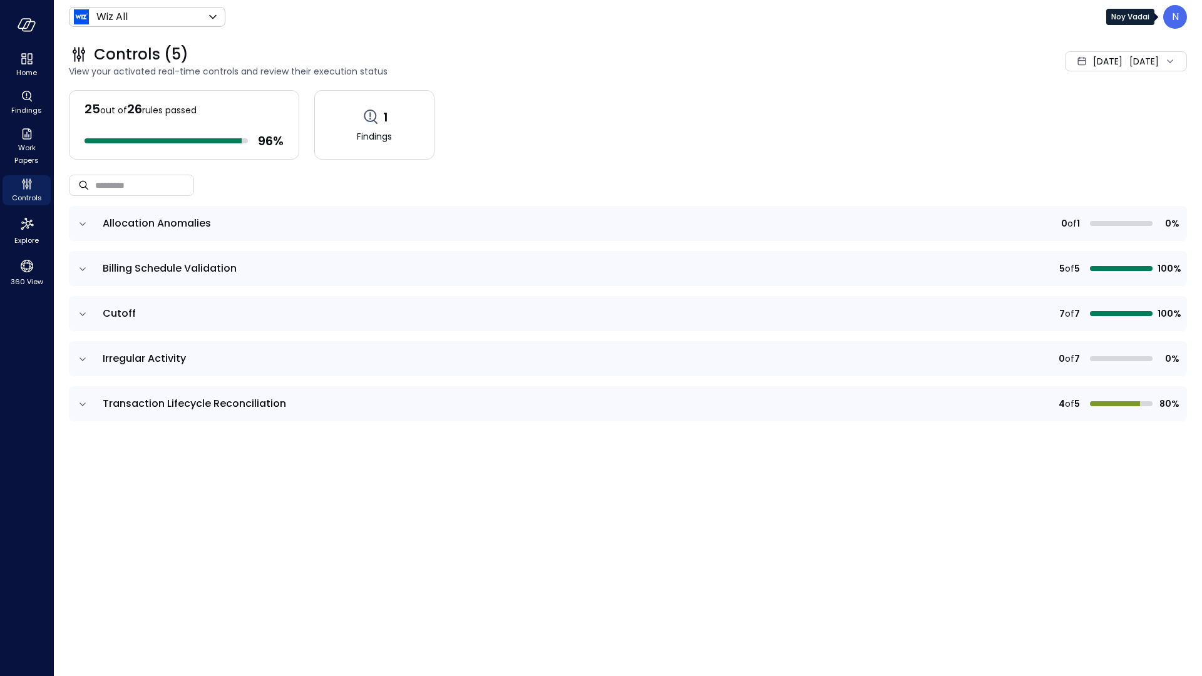
click at [1170, 21] on div "N" at bounding box center [1175, 17] width 24 height 24
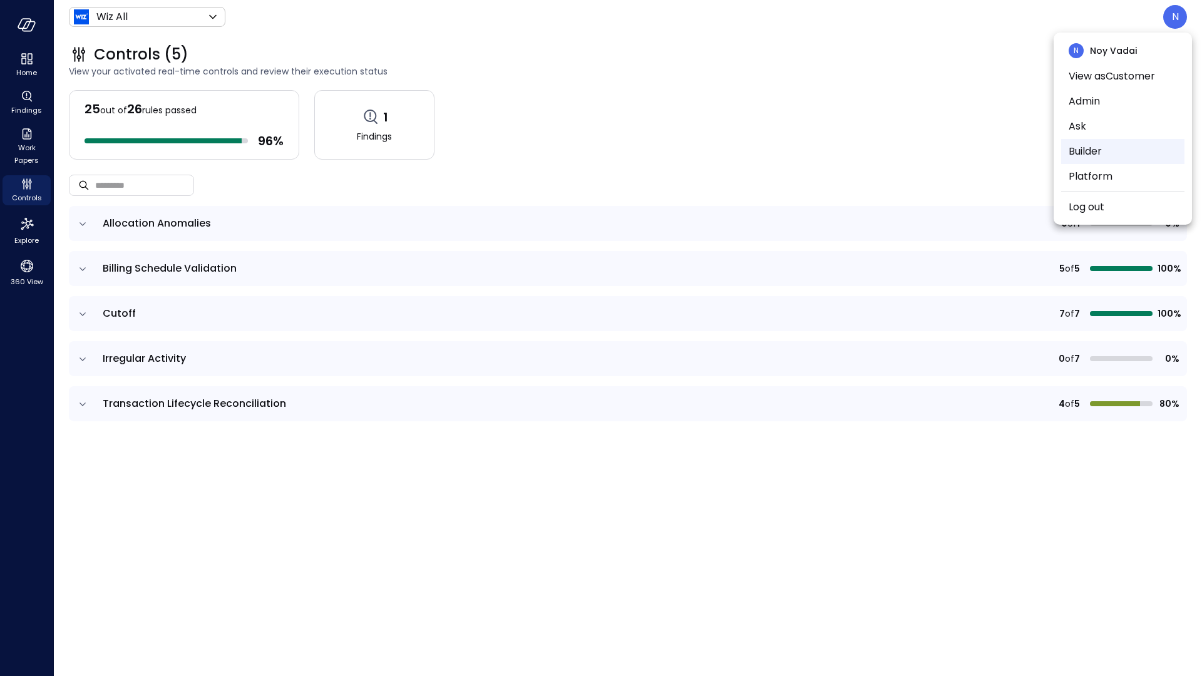
click at [1141, 158] on li "Builder" at bounding box center [1122, 151] width 123 height 25
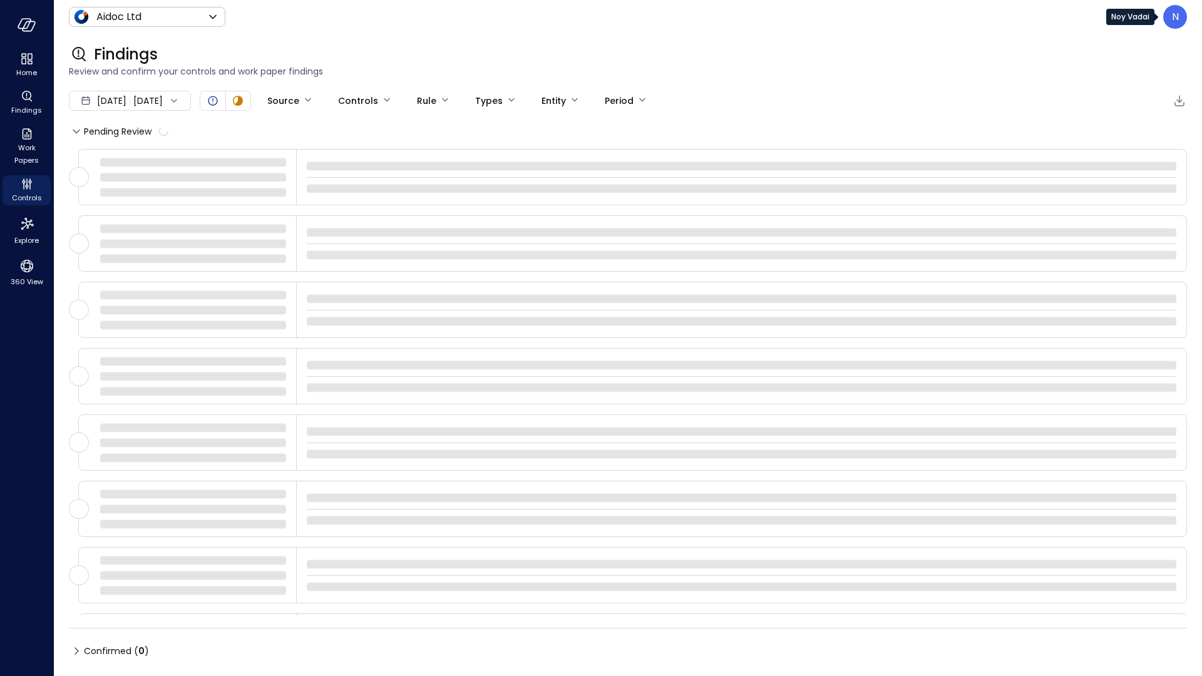
click at [1183, 20] on div "N" at bounding box center [1175, 17] width 24 height 24
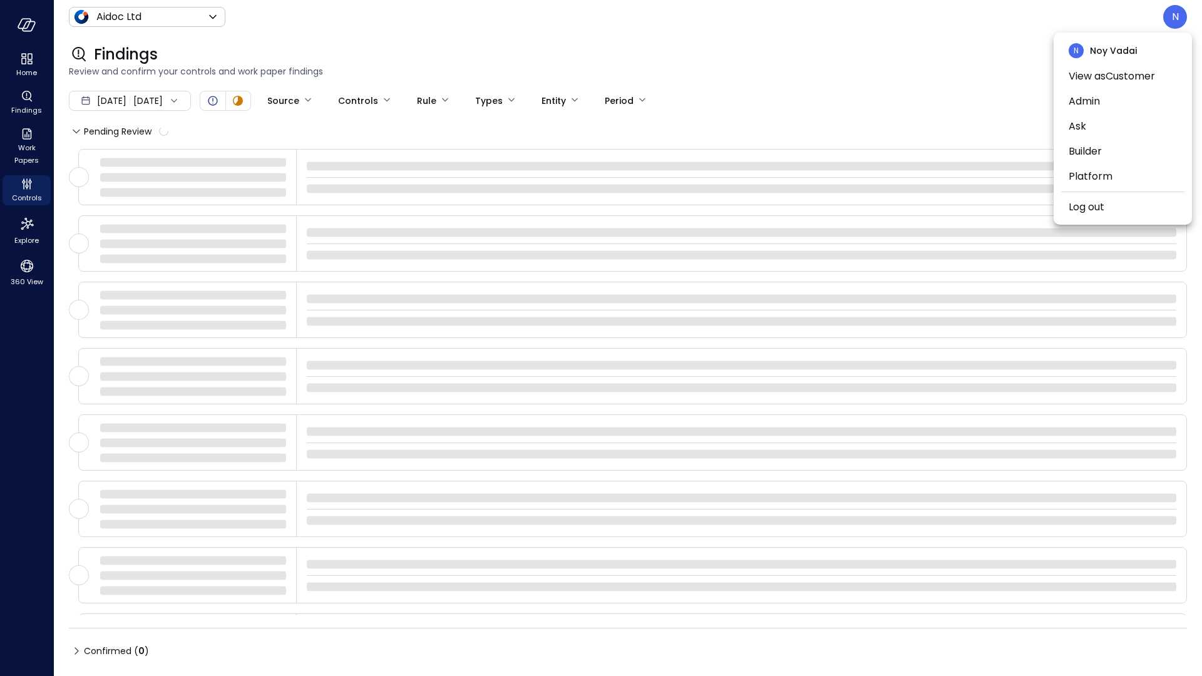
click at [956, 45] on div at bounding box center [601, 338] width 1202 height 676
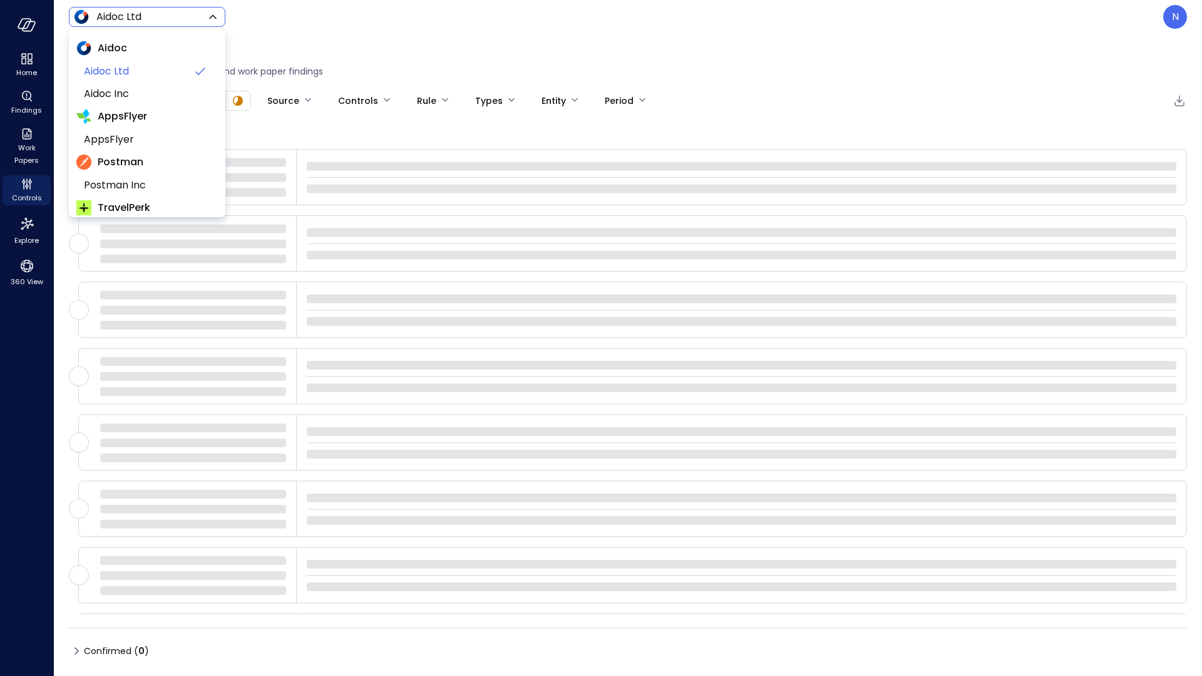
click at [157, 24] on body "Home Findings Work Papers Controls Explore 360 View Aidoc Ltd ****** ​ N Findin…" at bounding box center [601, 338] width 1202 height 676
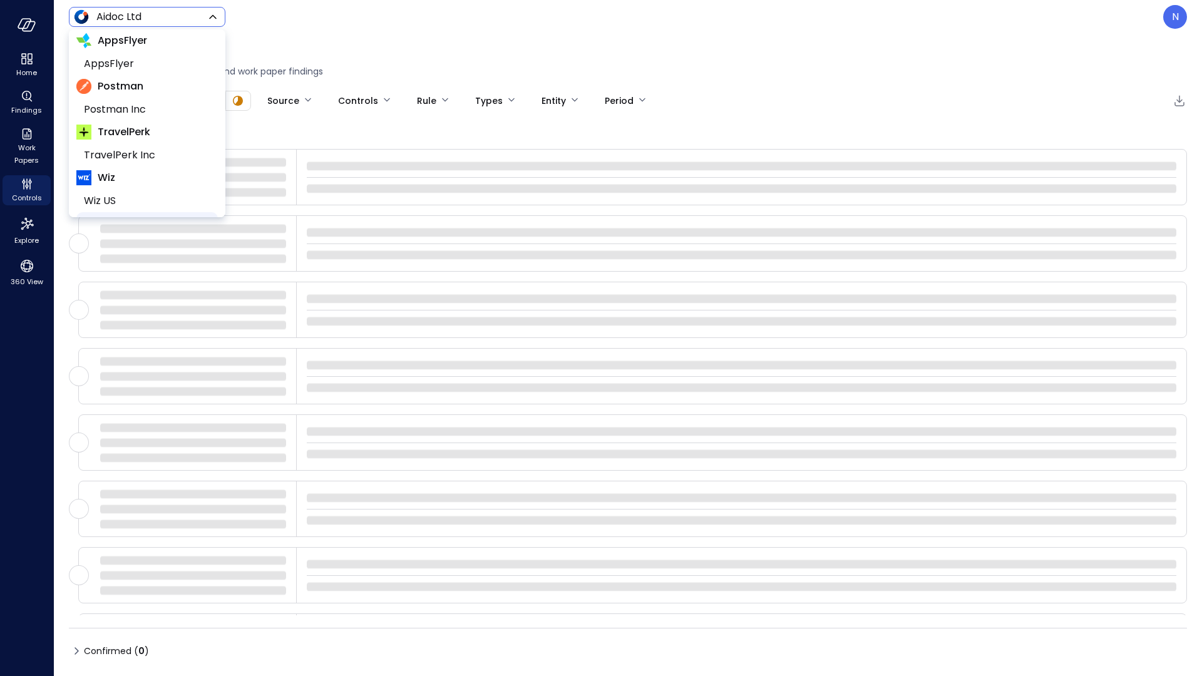
scroll to position [88, 0]
click at [120, 207] on span "Wiz All" at bounding box center [146, 211] width 124 height 15
type input "*******"
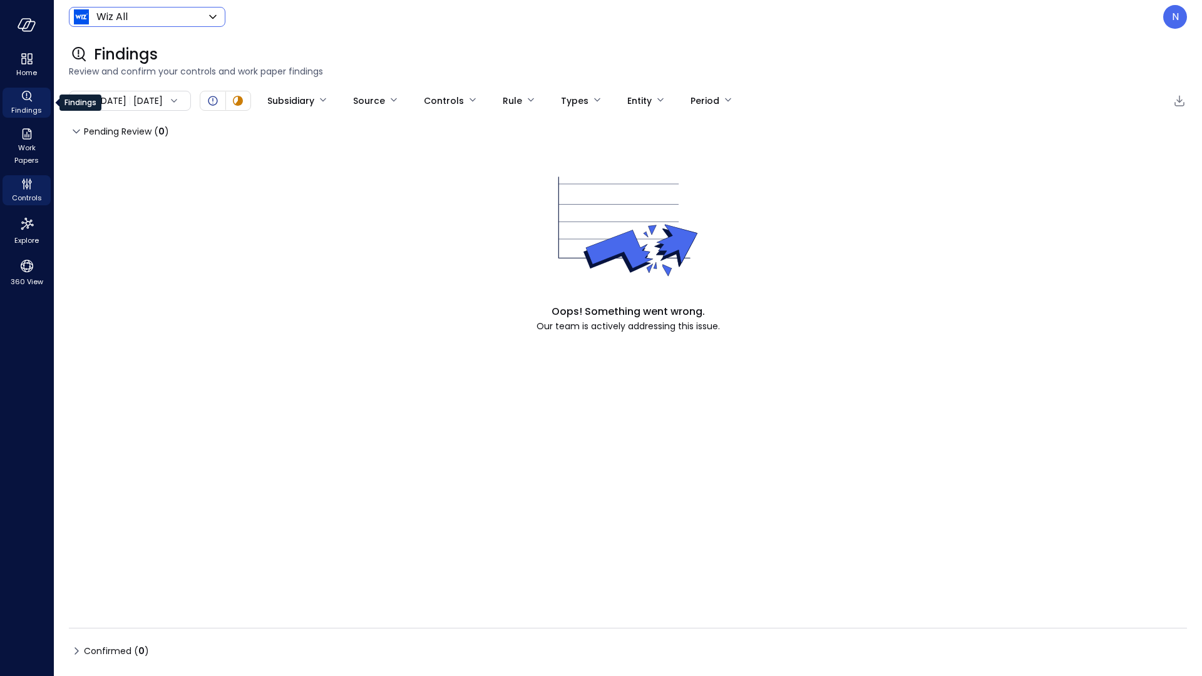
click at [24, 93] on icon "Findings" at bounding box center [26, 96] width 15 height 15
click at [28, 106] on span "Findings" at bounding box center [26, 110] width 31 height 13
click at [29, 192] on span "Controls" at bounding box center [27, 198] width 30 height 13
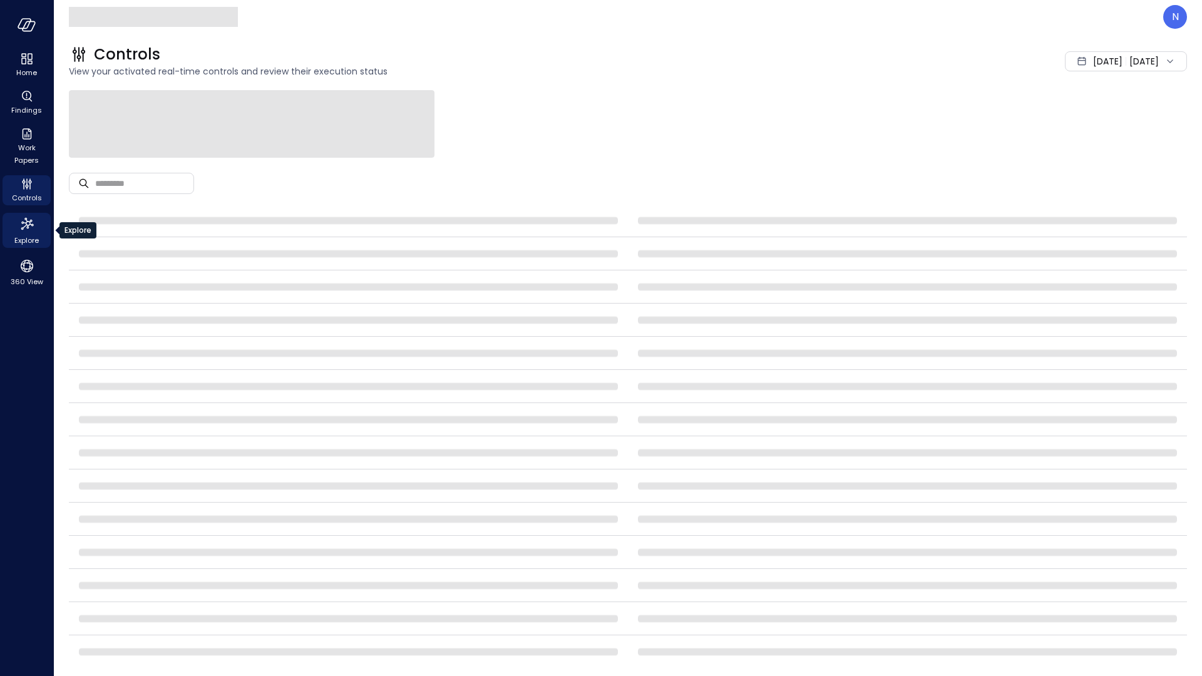
click at [25, 222] on icon "Explore" at bounding box center [27, 224] width 20 height 20
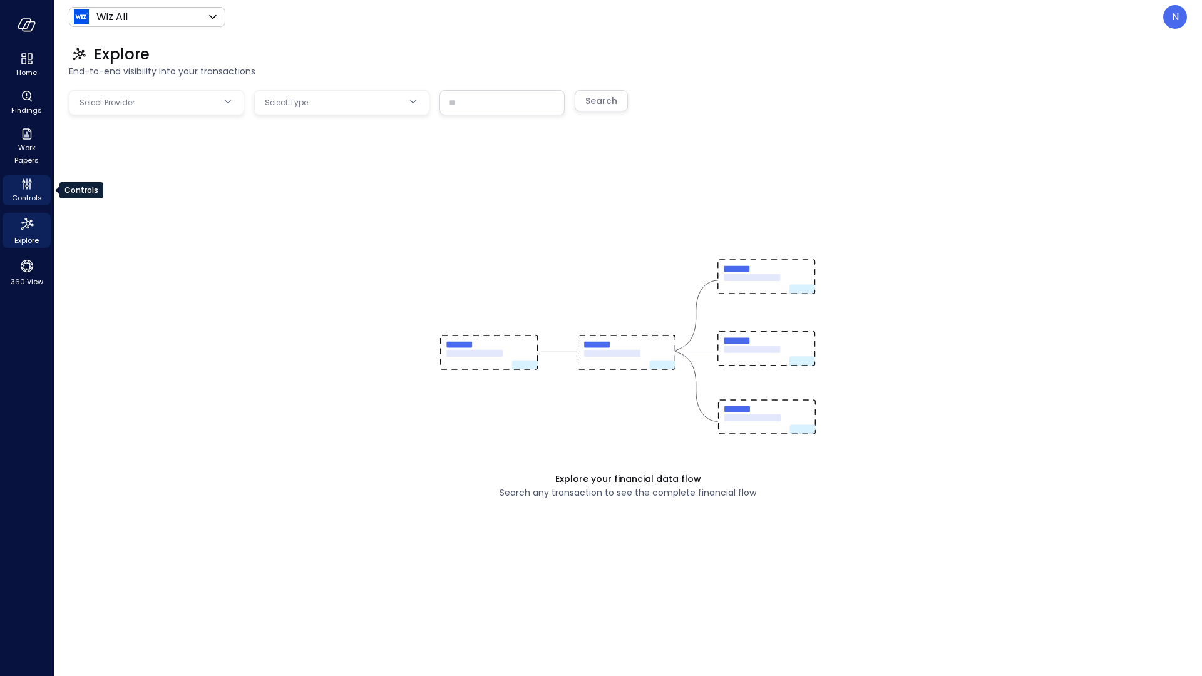
click at [31, 178] on icon "Controls" at bounding box center [26, 183] width 15 height 15
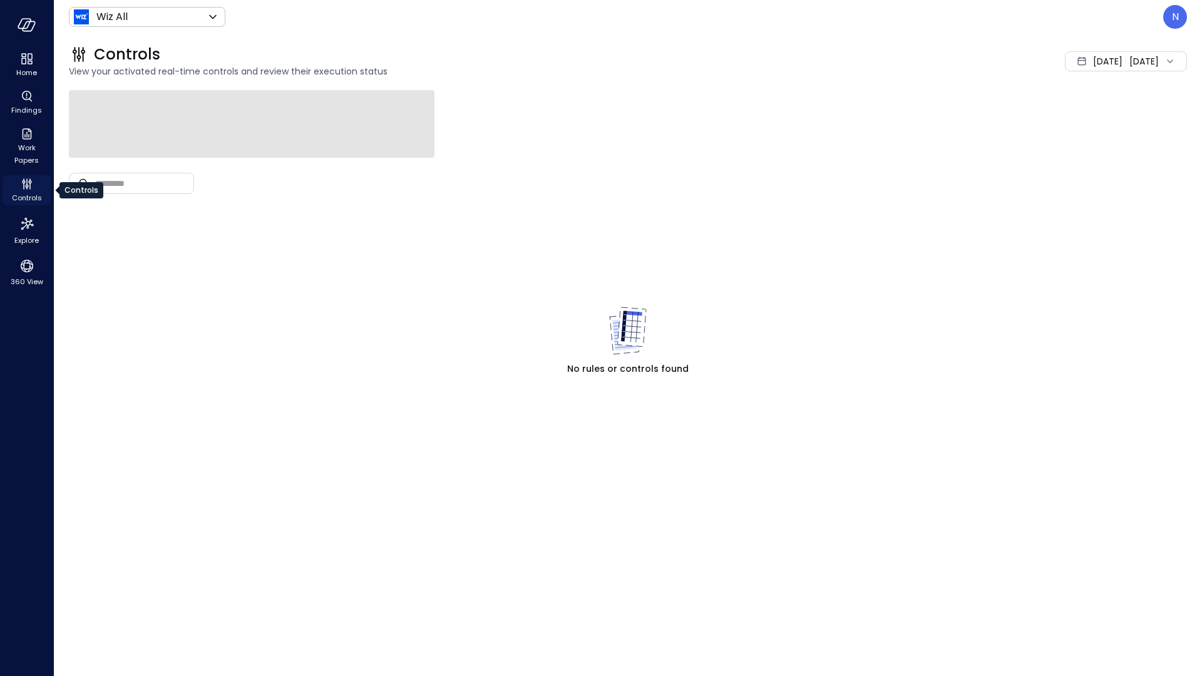
click at [24, 192] on span "Controls" at bounding box center [27, 198] width 30 height 13
click at [185, 24] on div "Wiz All ******* ​" at bounding box center [147, 17] width 156 height 20
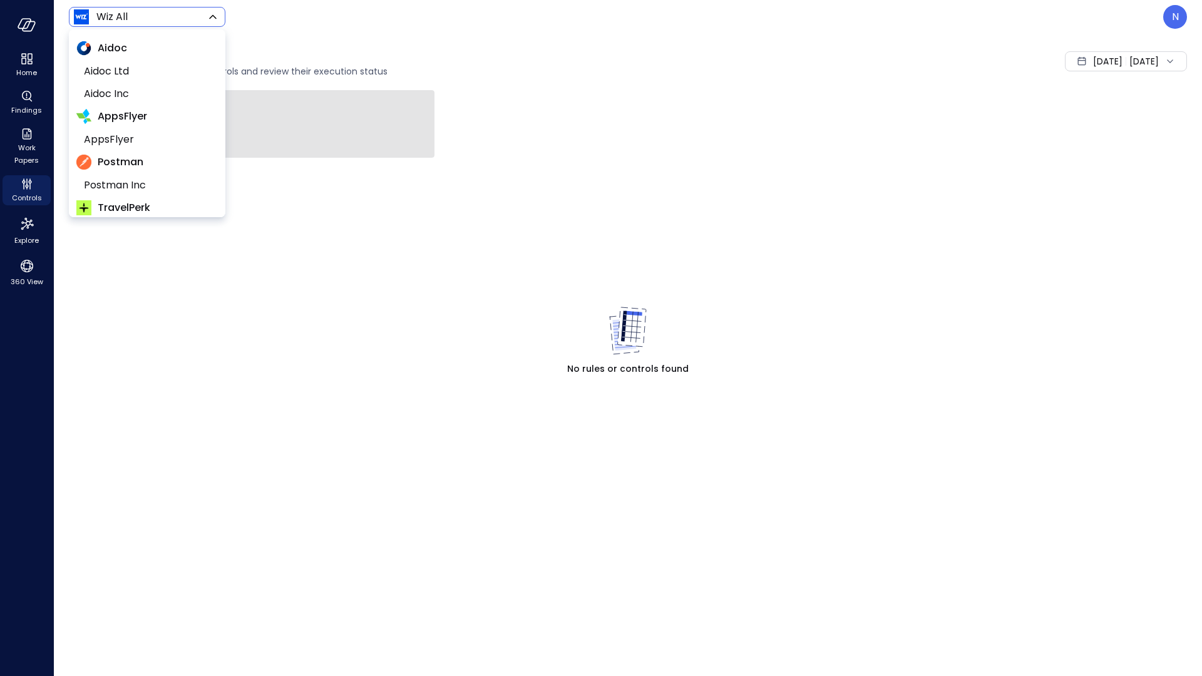
click at [187, 11] on body "Home Findings Work Papers Controls Explore 360 View Wiz All ******* ​ N Control…" at bounding box center [601, 338] width 1202 height 676
click at [143, 144] on span "AppsFlyer" at bounding box center [146, 139] width 124 height 15
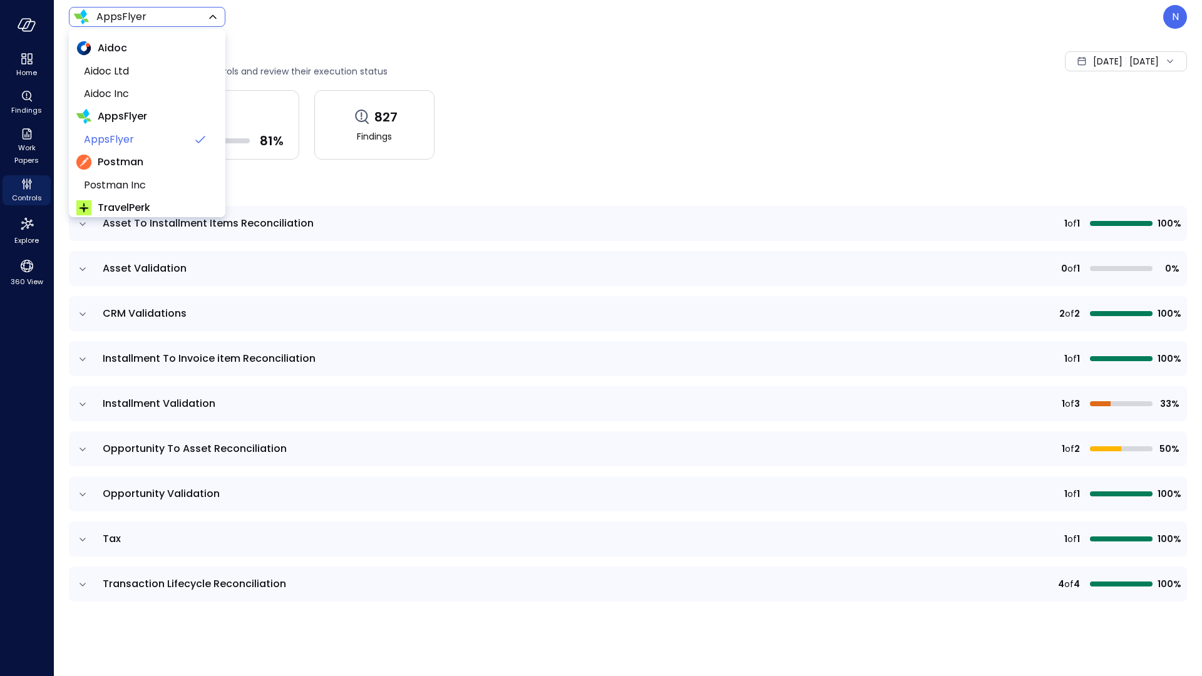
click at [173, 16] on body "Home Findings Work Papers Controls Explore 360 View AppsFlyer ******* ​ N Contr…" at bounding box center [601, 338] width 1202 height 676
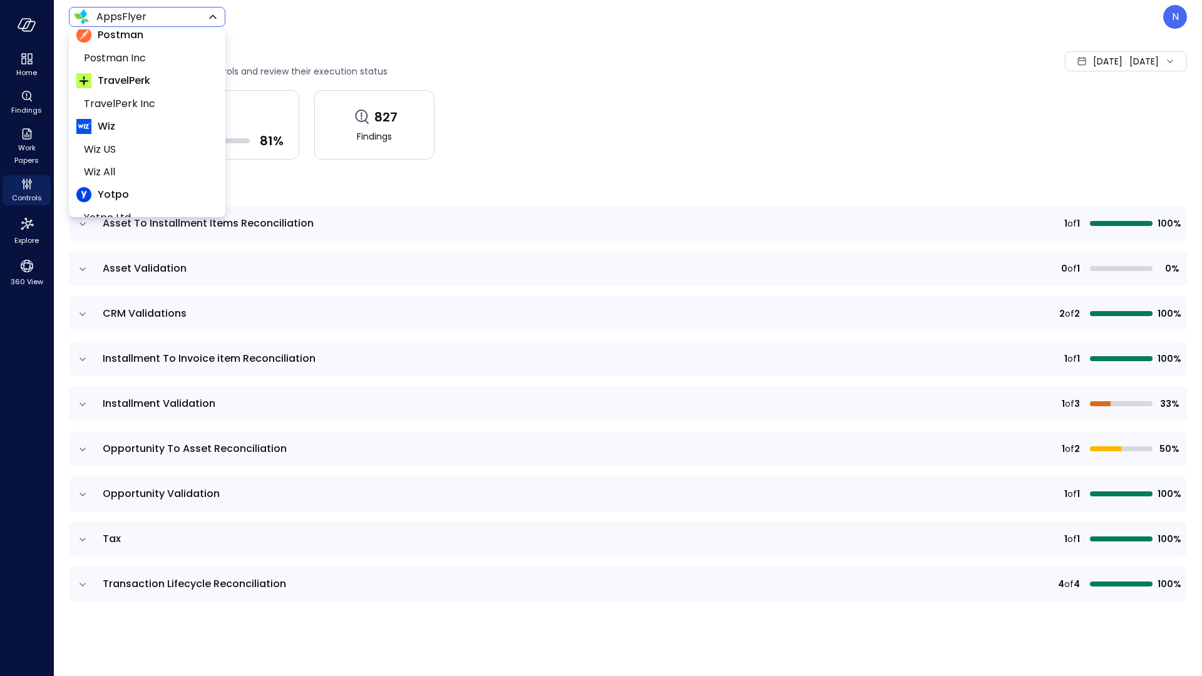
scroll to position [167, 0]
click at [148, 111] on span "Wiz US" at bounding box center [146, 109] width 124 height 15
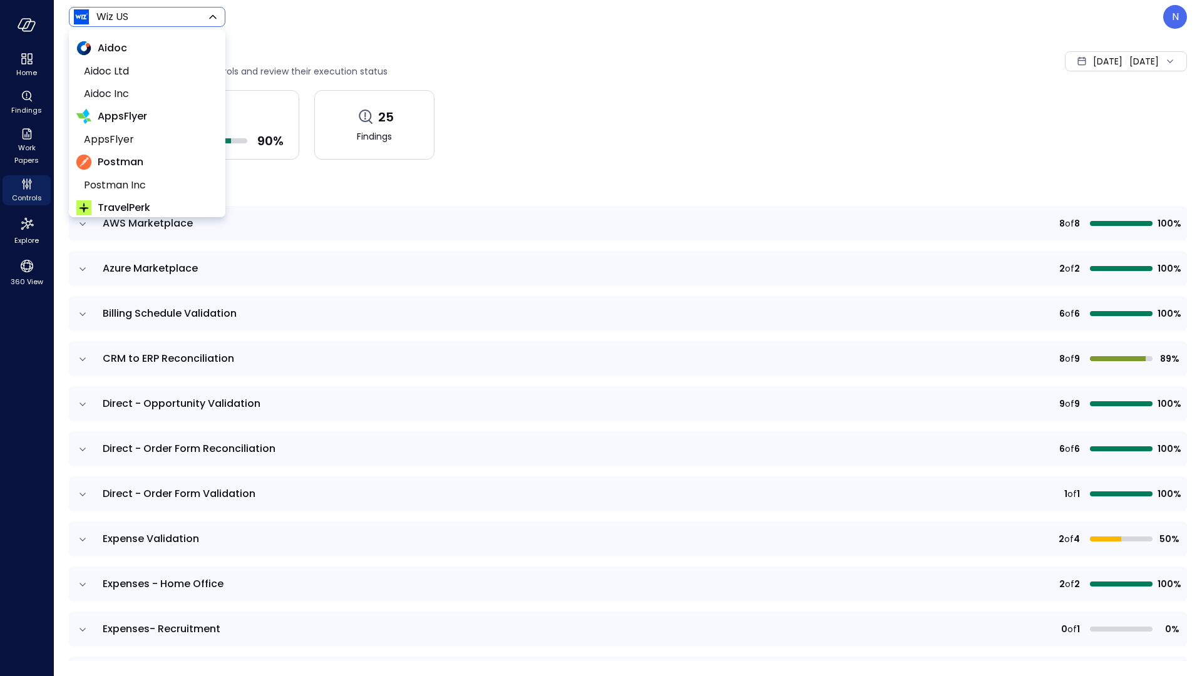
click at [143, 20] on body "Home Findings Work Papers Controls Explore 360 View Wiz US ****** ​ N Controls …" at bounding box center [601, 338] width 1202 height 676
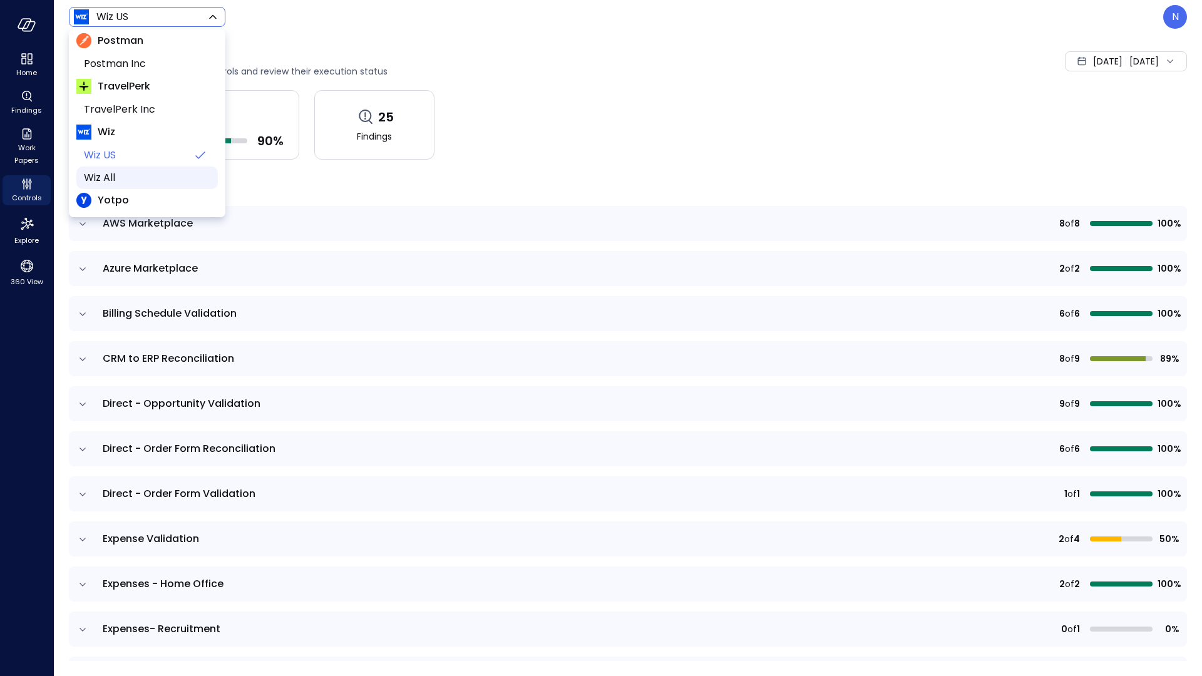
scroll to position [122, 0]
click at [125, 170] on span "Wiz All" at bounding box center [146, 177] width 124 height 15
type input "*******"
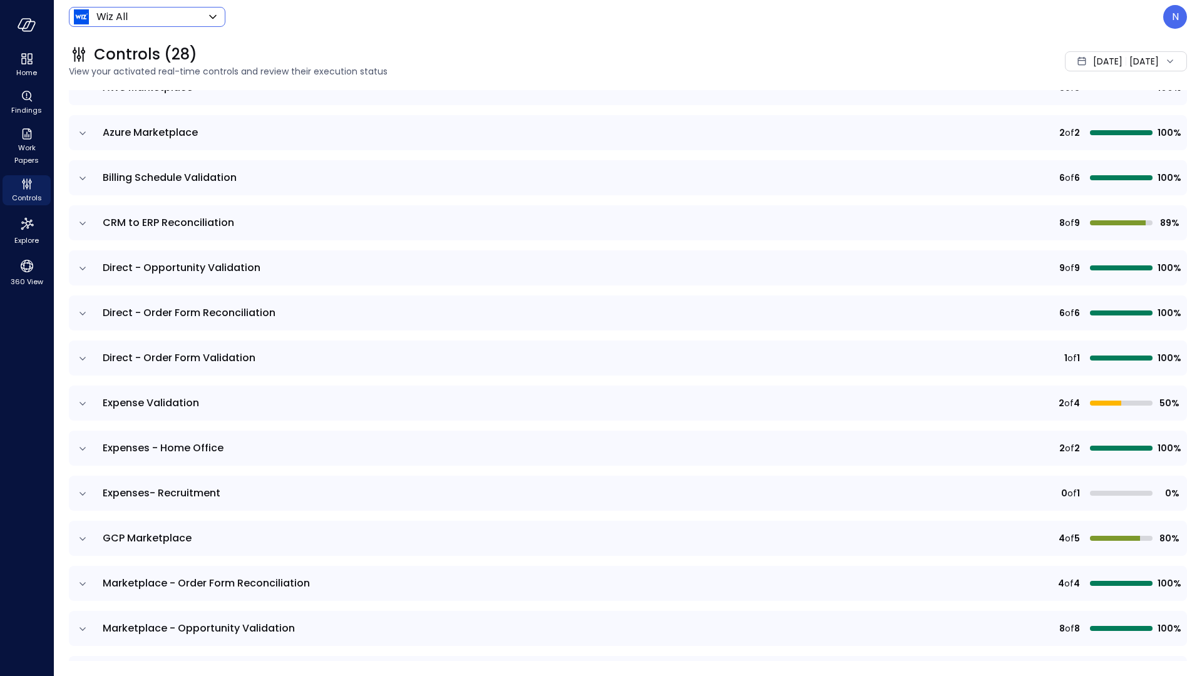
scroll to position [171, 0]
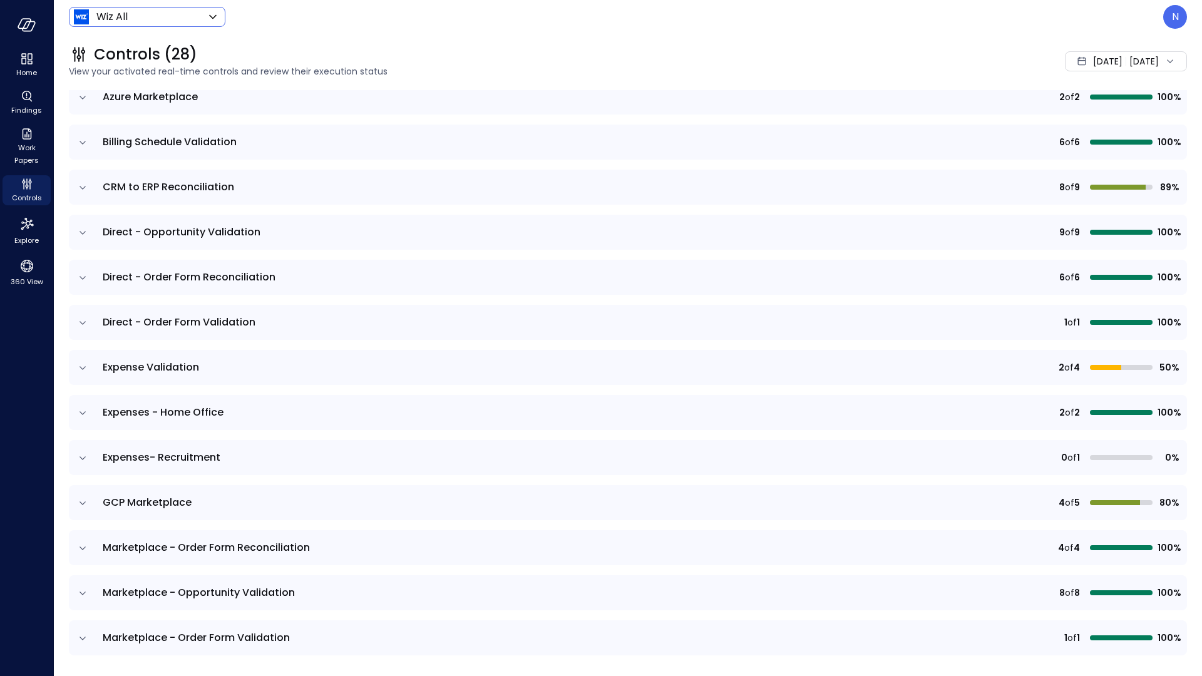
click at [84, 408] on icon "expand row" at bounding box center [82, 413] width 13 height 13
click at [78, 411] on icon "expand row" at bounding box center [82, 413] width 13 height 13
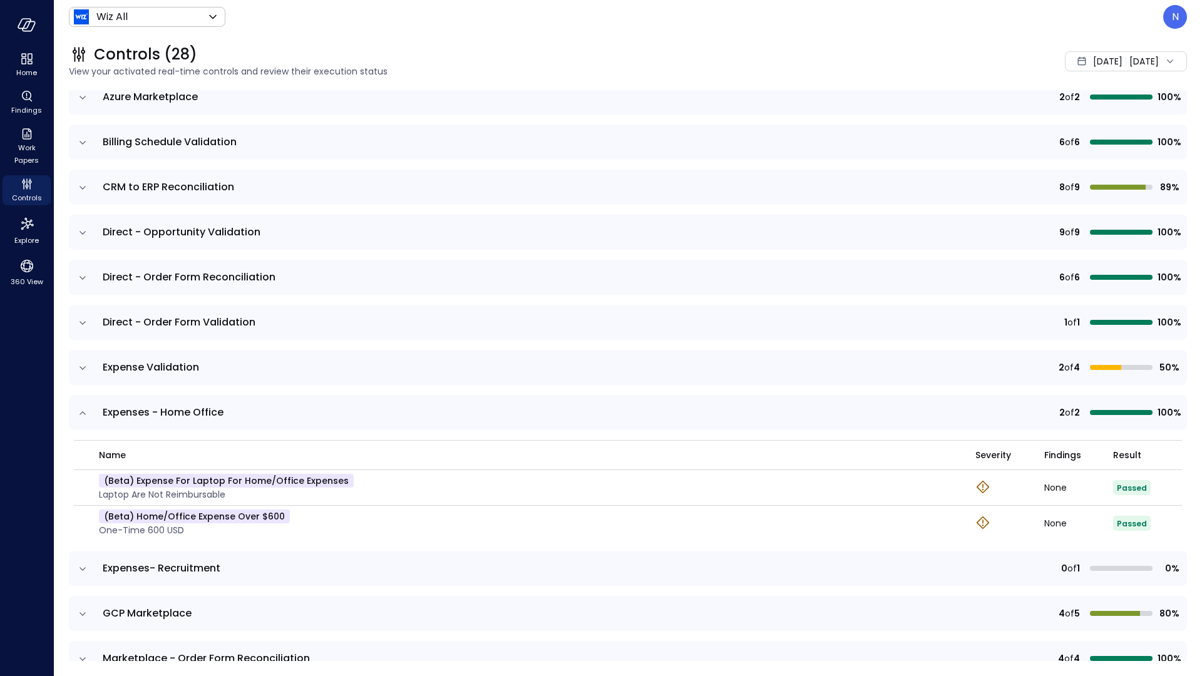
click at [83, 367] on icon "expand row" at bounding box center [82, 368] width 13 height 13
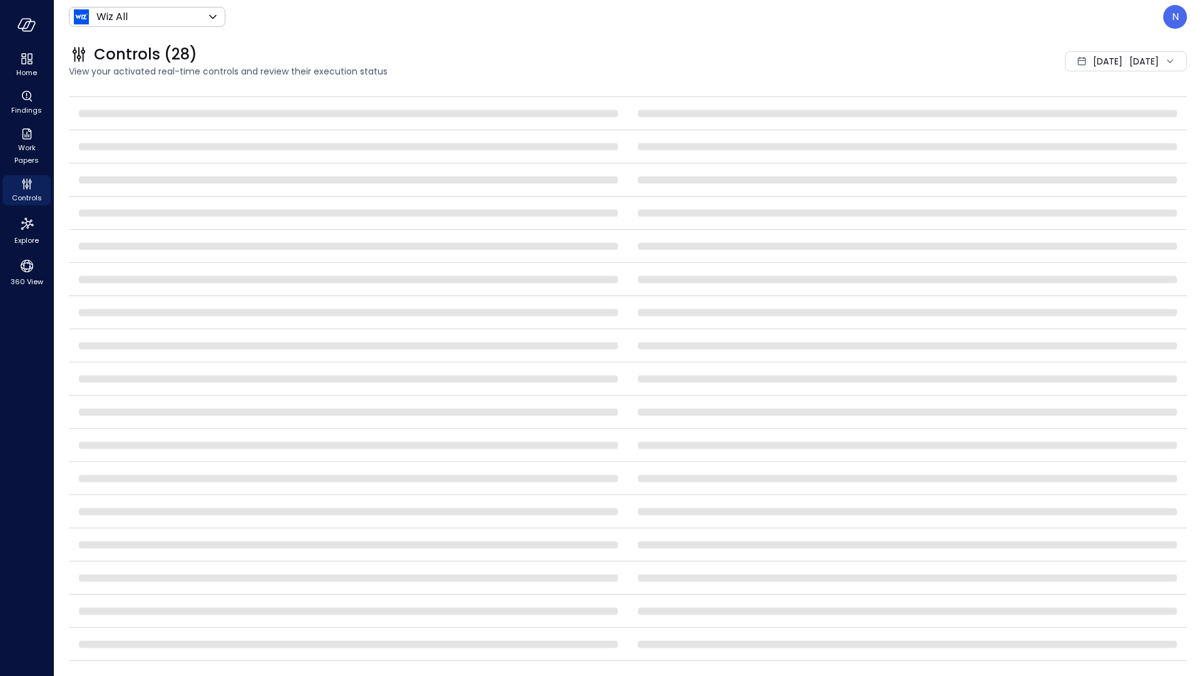
scroll to position [358, 0]
